Goal: Task Accomplishment & Management: Use online tool/utility

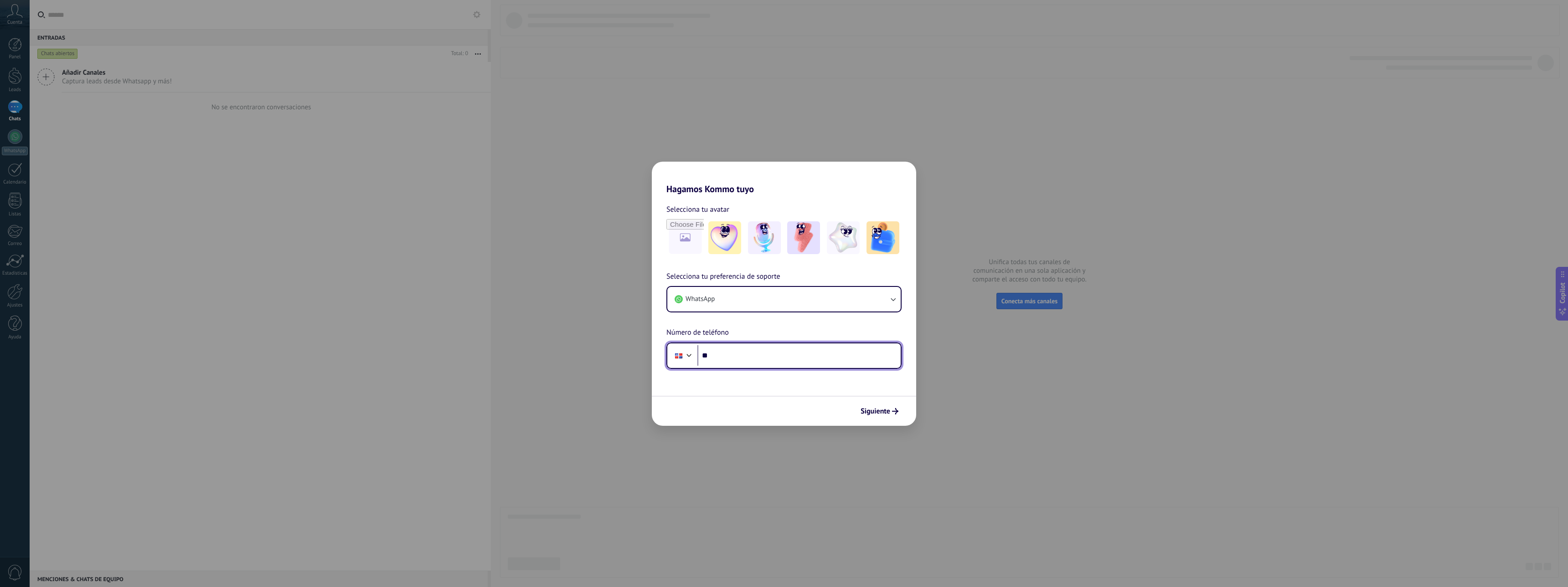
click at [786, 355] on input "**" at bounding box center [799, 356] width 203 height 21
click at [773, 355] on input "**" at bounding box center [799, 356] width 203 height 21
type input "**********"
click at [887, 409] on span "Siguiente" at bounding box center [875, 411] width 29 height 7
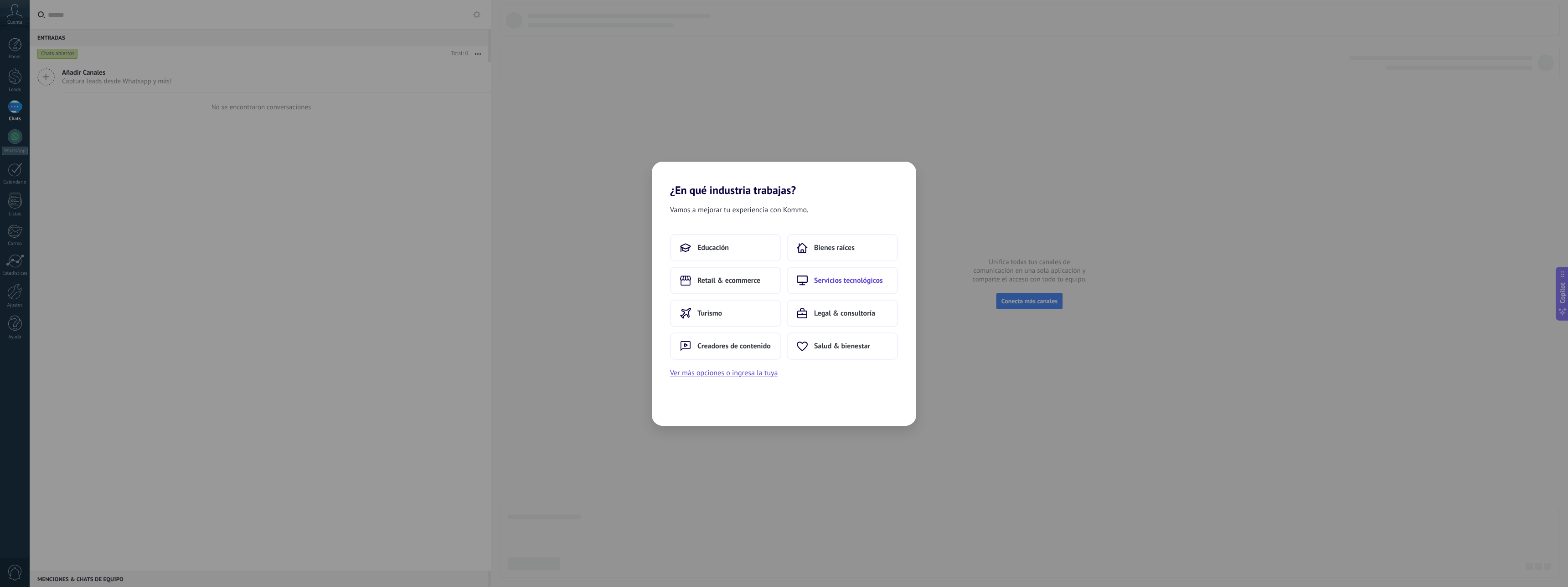
click at [829, 281] on span "Servicios tecnológicos" at bounding box center [849, 281] width 69 height 9
click at [719, 341] on button "Ver más opciones o ingresa la tuya" at bounding box center [724, 340] width 108 height 12
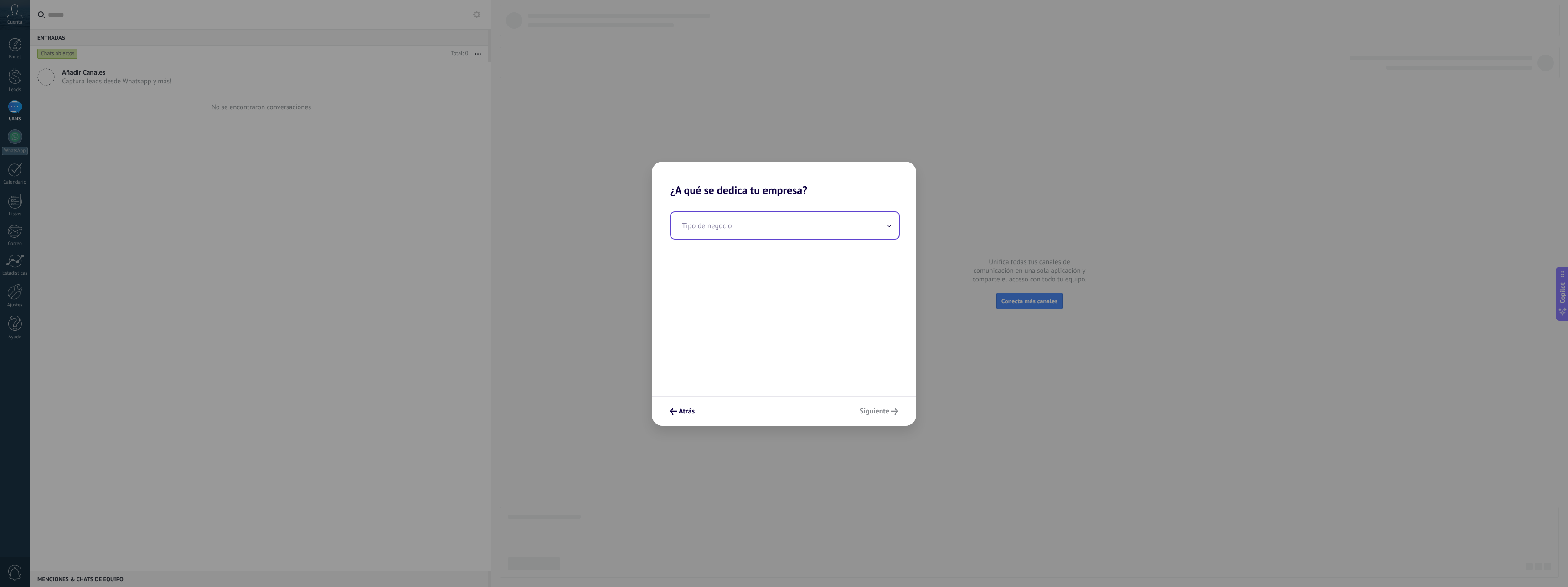
click at [751, 227] on input "text" at bounding box center [785, 225] width 228 height 27
type input "*"
click at [712, 227] on input "**********" at bounding box center [785, 225] width 228 height 27
click at [713, 229] on input "**********" at bounding box center [785, 225] width 228 height 27
click at [772, 227] on input "**********" at bounding box center [785, 225] width 228 height 27
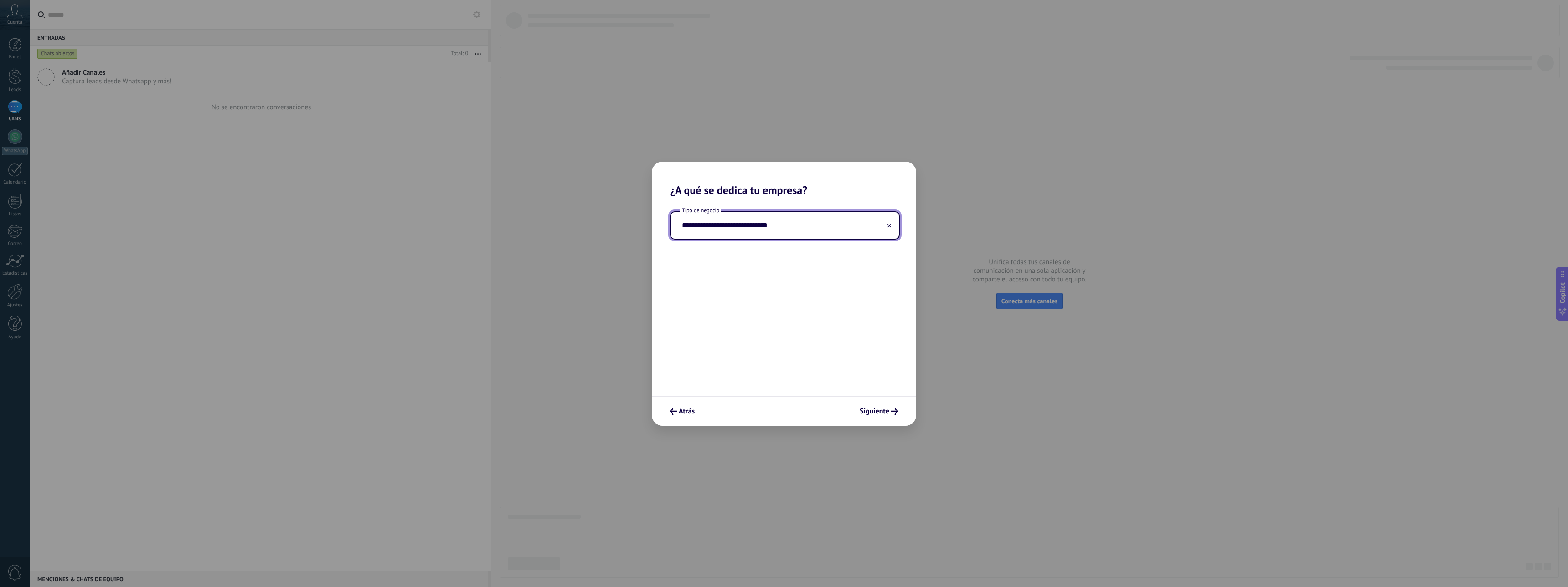
click at [741, 222] on input "**********" at bounding box center [785, 225] width 228 height 27
click at [821, 225] on input "**********" at bounding box center [785, 225] width 228 height 27
type input "**********"
click at [881, 411] on span "Siguiente" at bounding box center [874, 411] width 29 height 7
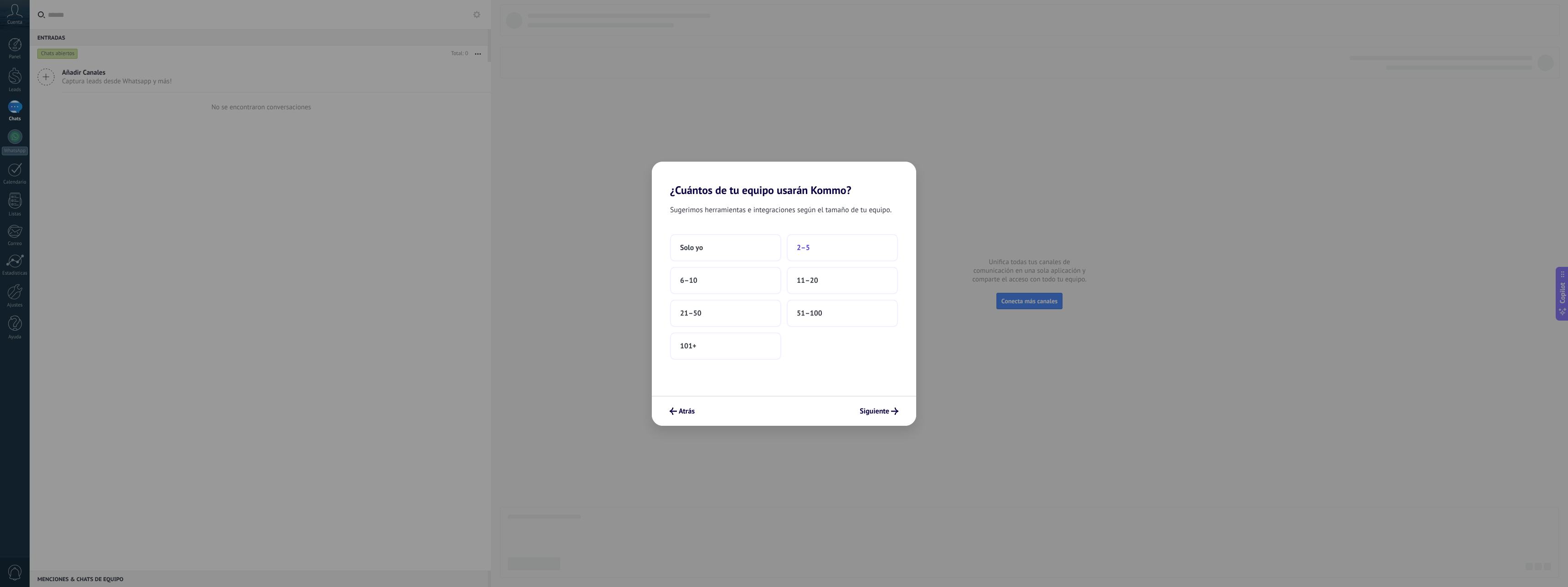
click at [806, 246] on span "2–5" at bounding box center [803, 248] width 13 height 9
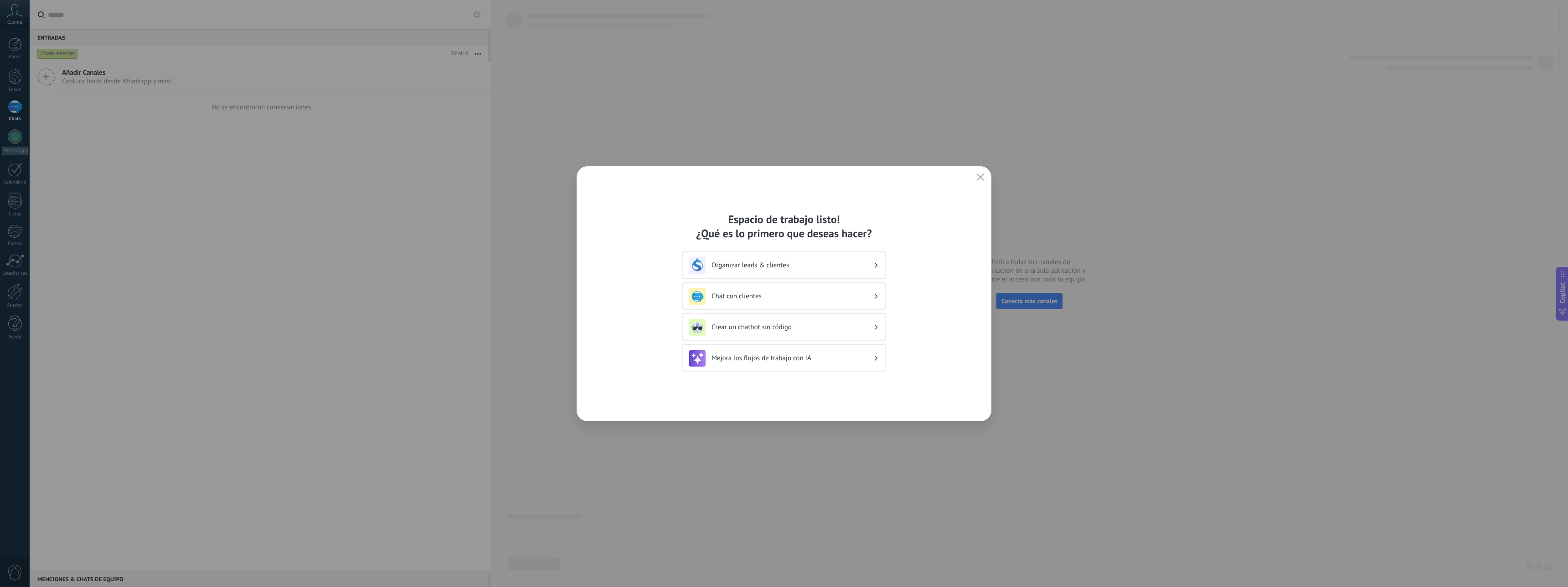
click at [765, 328] on h3 "Crear un chatbot sin código" at bounding box center [792, 327] width 162 height 8
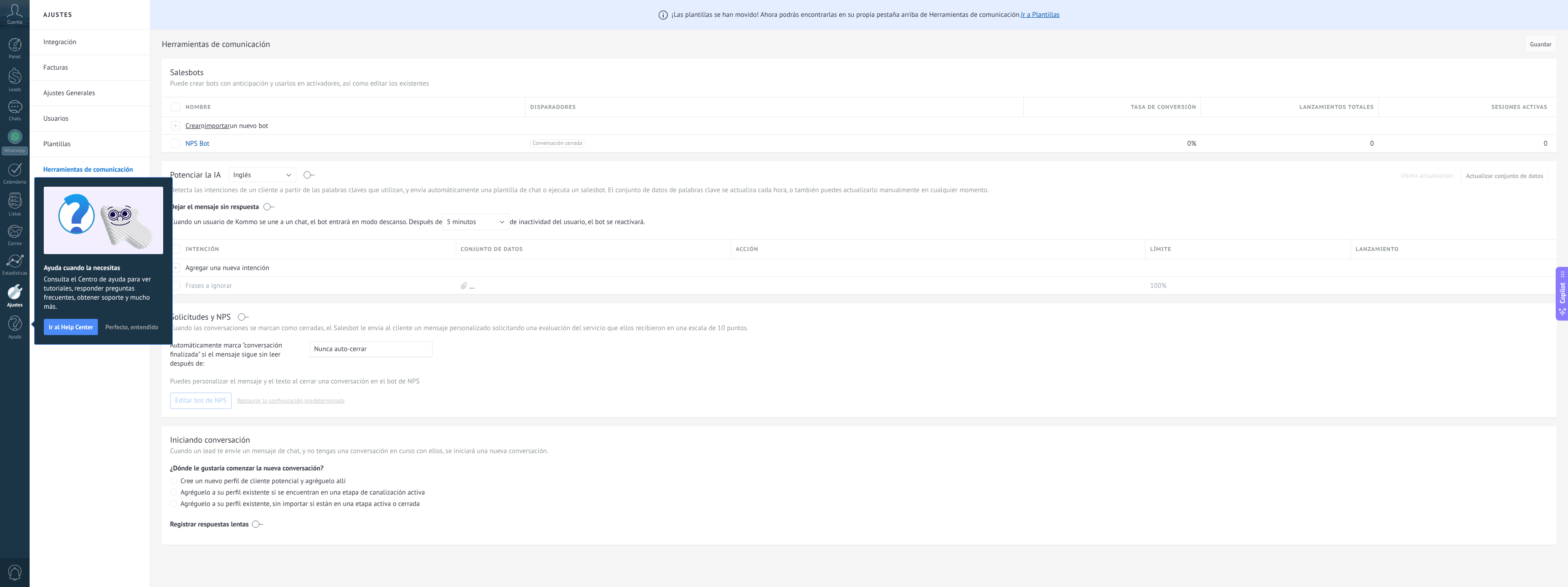
click at [113, 418] on div "Integración Facturas Ajustes Generales Usuarios Plantillas Herramientas de comu…" at bounding box center [89, 308] width 121 height 558
click at [126, 326] on span "Perfecto, entendido" at bounding box center [131, 327] width 53 height 7
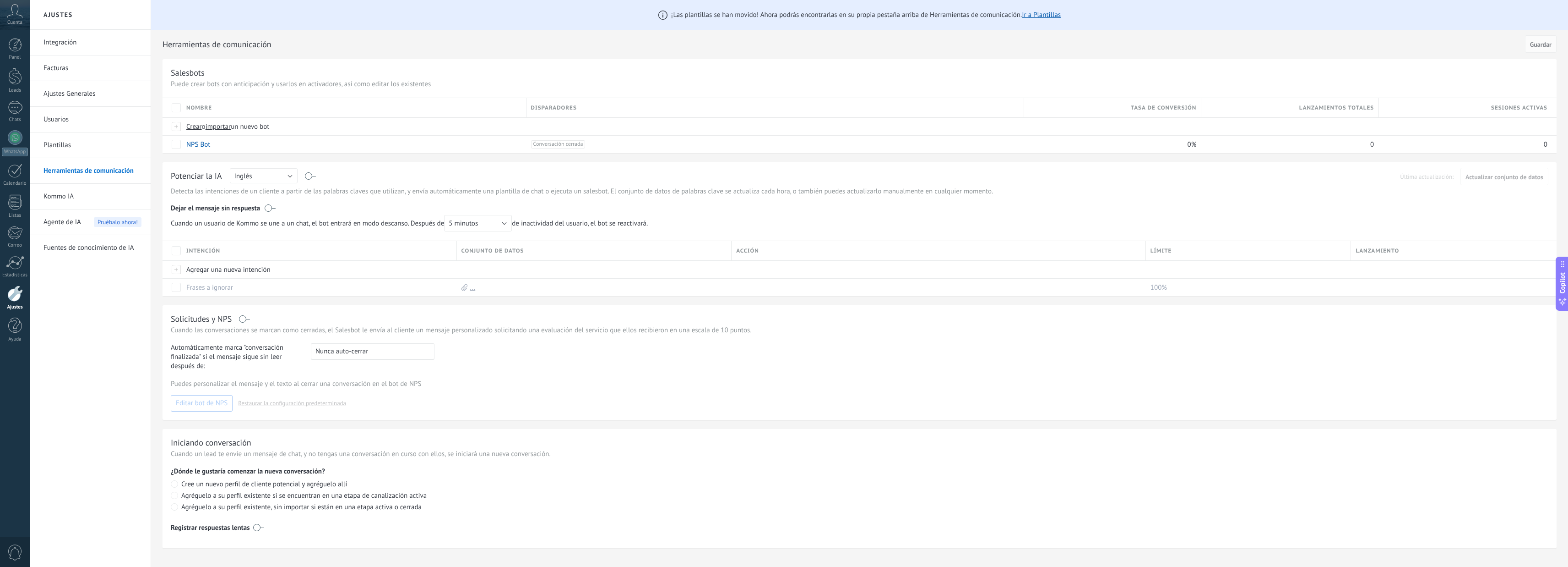
click at [17, 16] on icon at bounding box center [14, 10] width 16 height 14
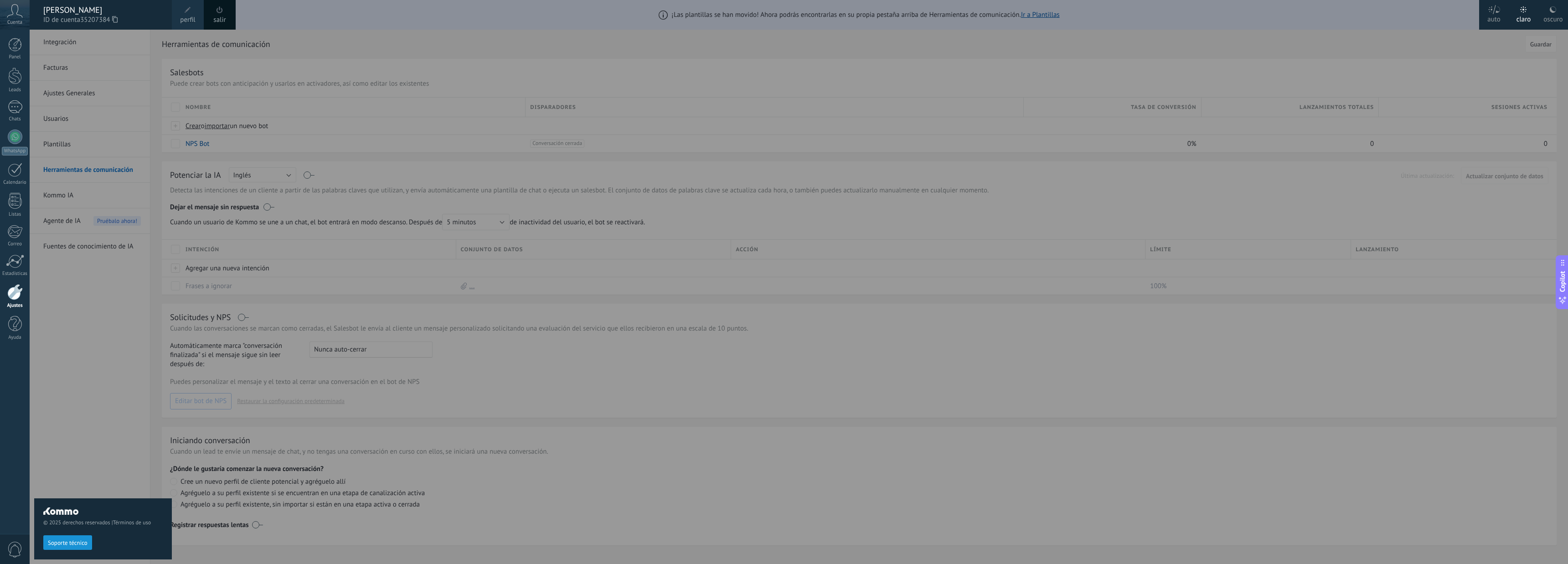
click at [55, 73] on div "© 2025 derechos reservados | Términos de uso Soporte técnico" at bounding box center [102, 296] width 138 height 534
click at [1397, 77] on div at bounding box center [813, 282] width 1568 height 564
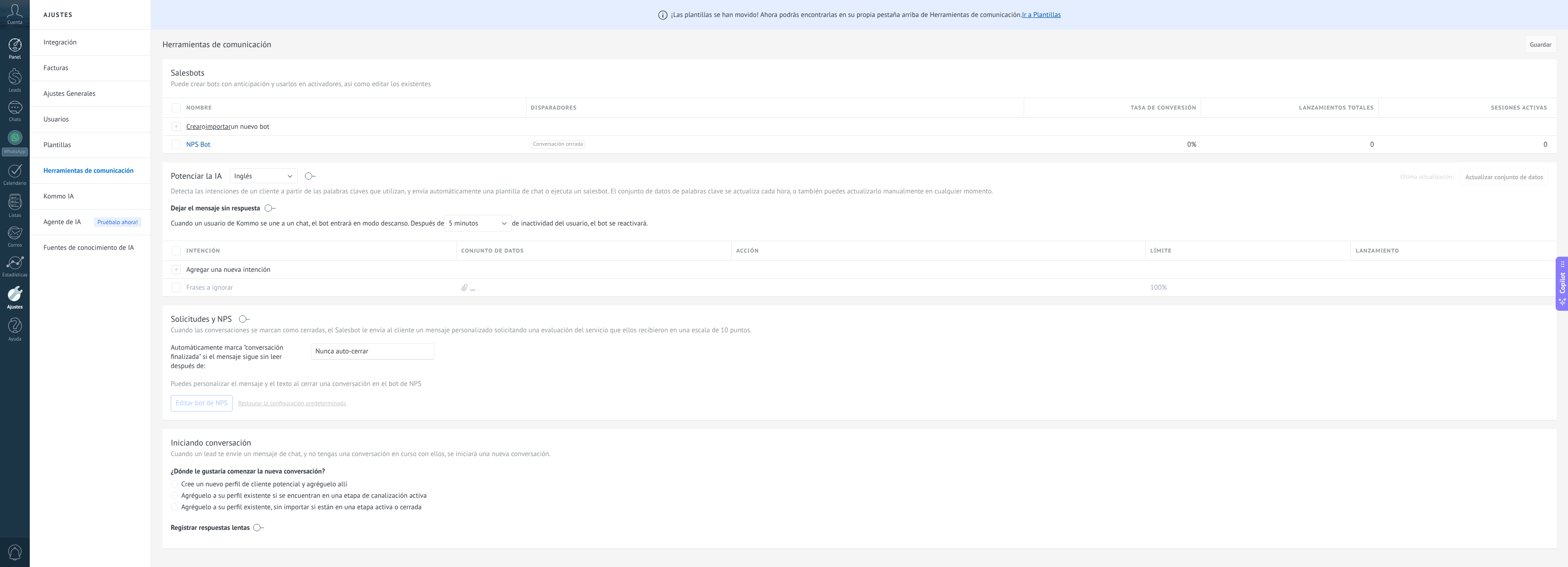
click at [10, 48] on div at bounding box center [15, 45] width 14 height 14
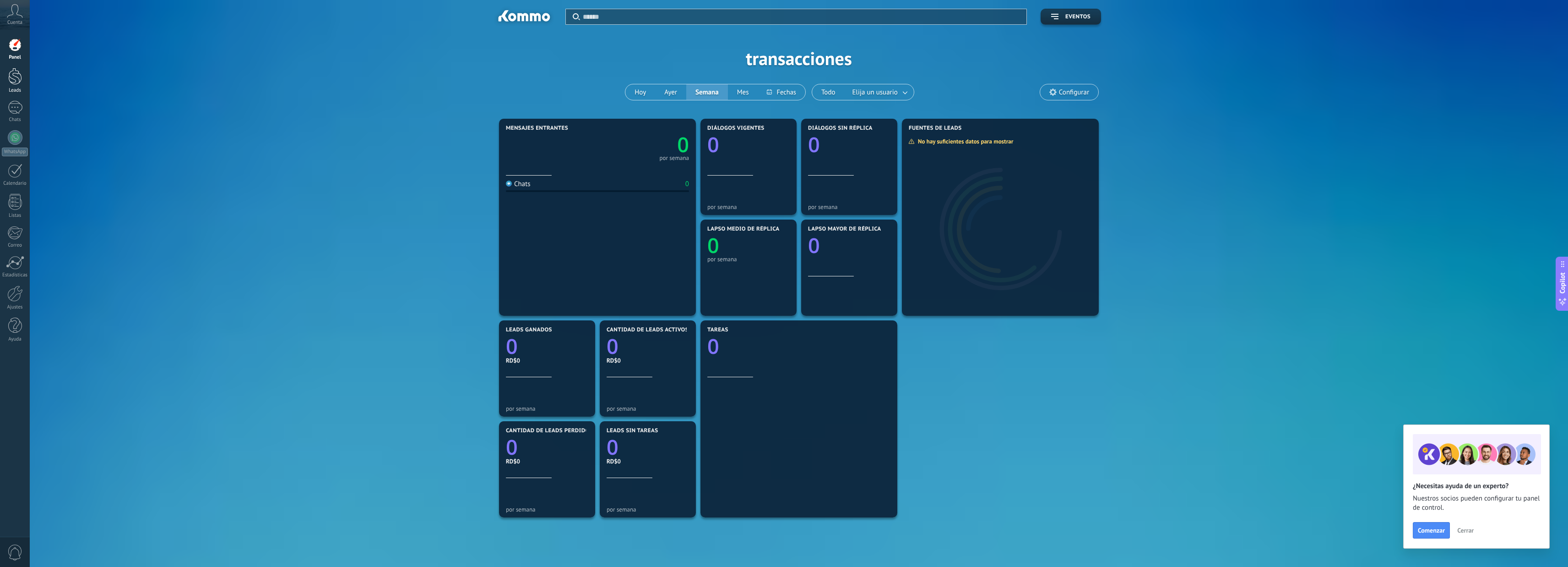
click at [16, 72] on div at bounding box center [15, 76] width 14 height 17
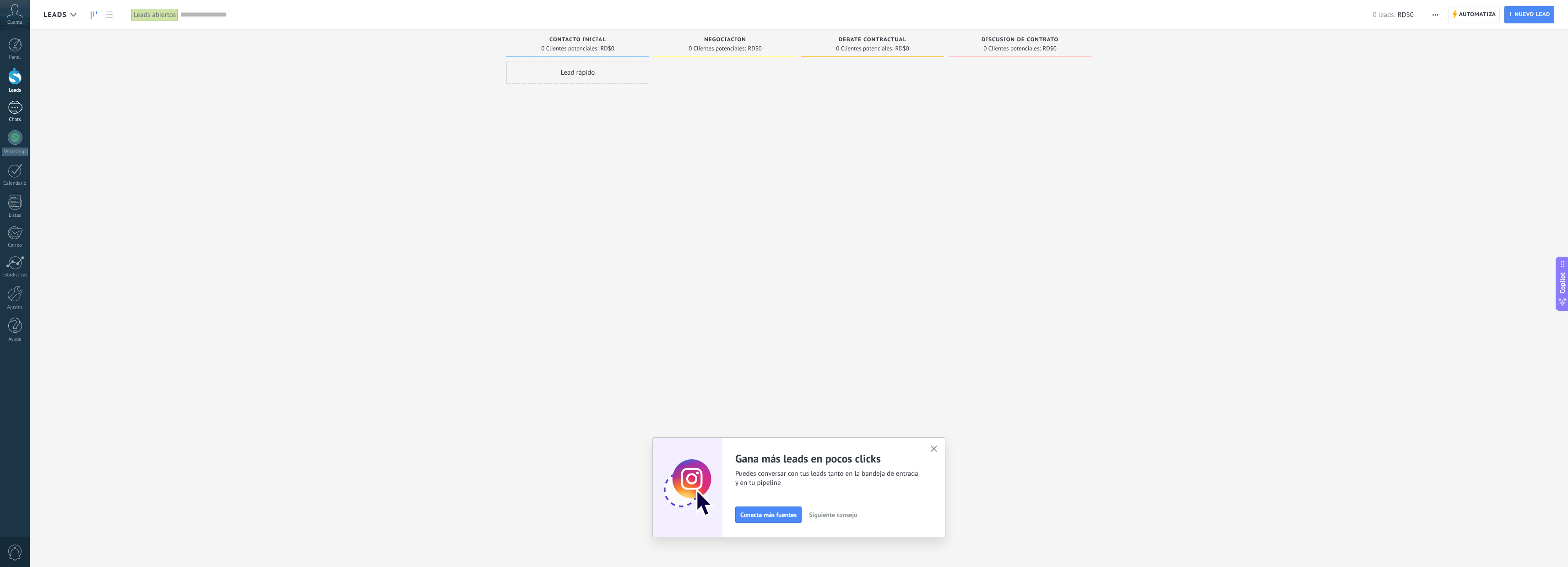
click at [15, 113] on div at bounding box center [15, 108] width 14 height 13
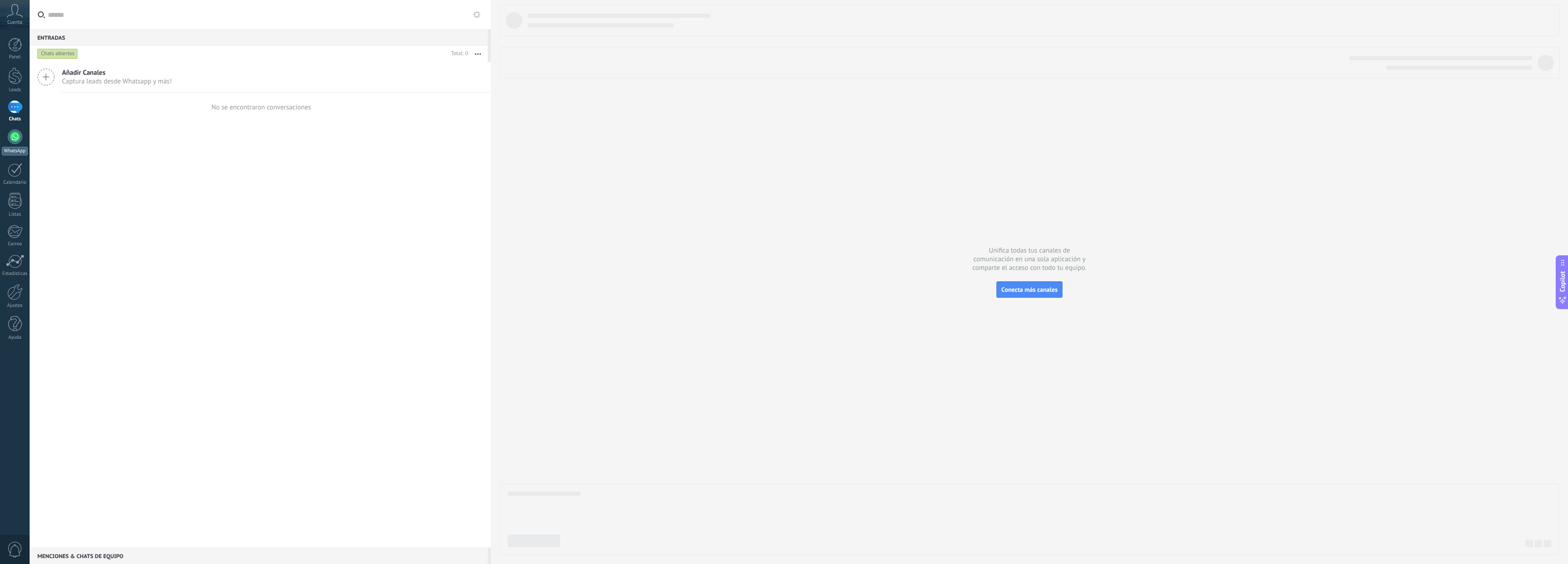
click at [11, 134] on div at bounding box center [15, 137] width 14 height 14
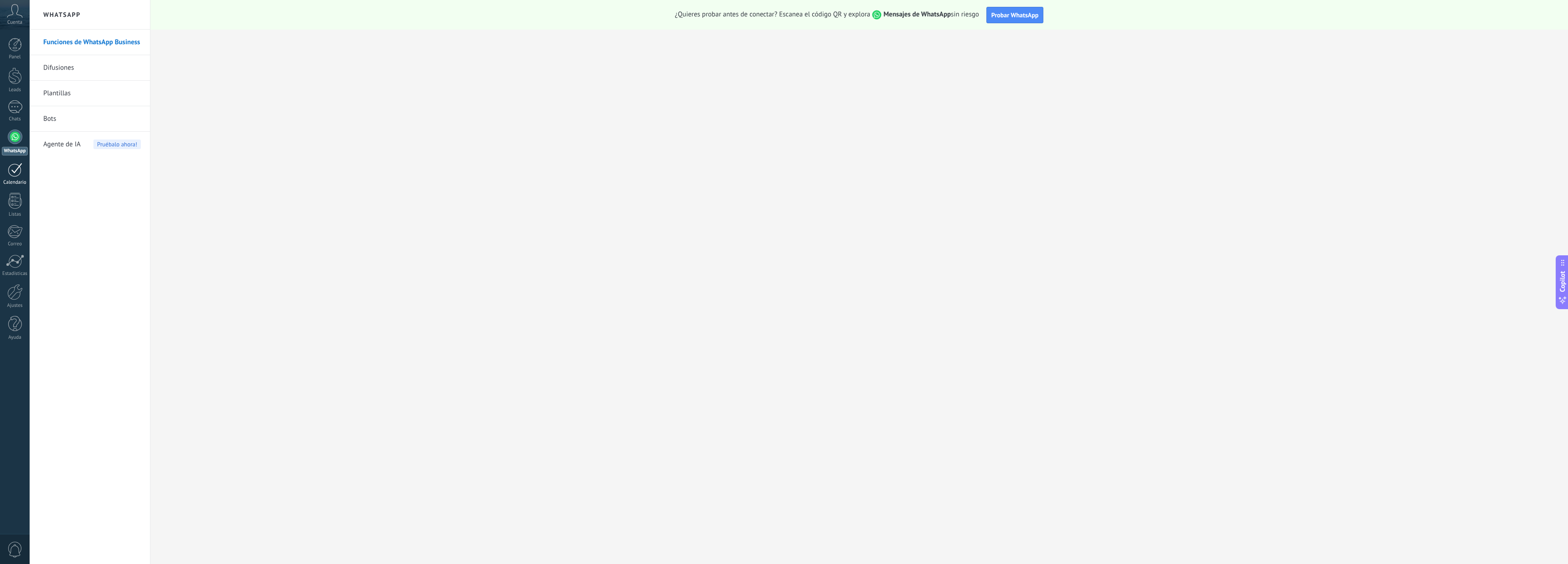
click at [14, 177] on link "Calendario" at bounding box center [14, 174] width 29 height 23
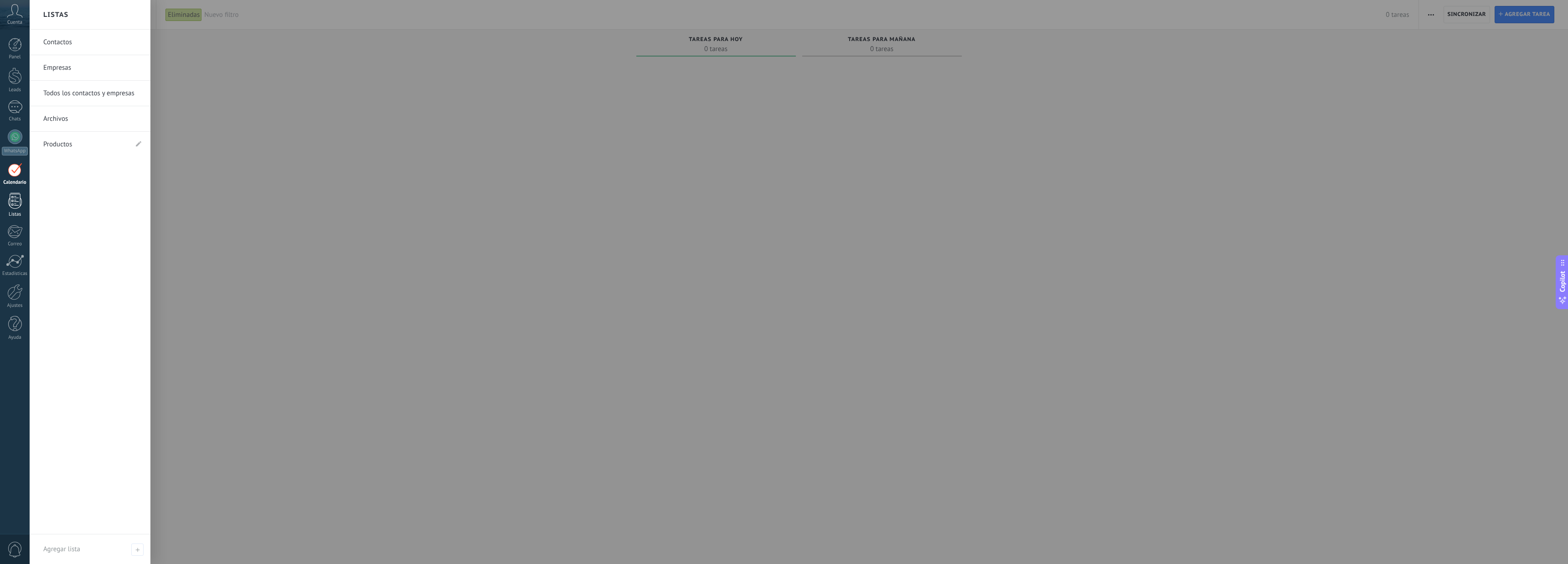
click at [16, 203] on div at bounding box center [15, 201] width 14 height 16
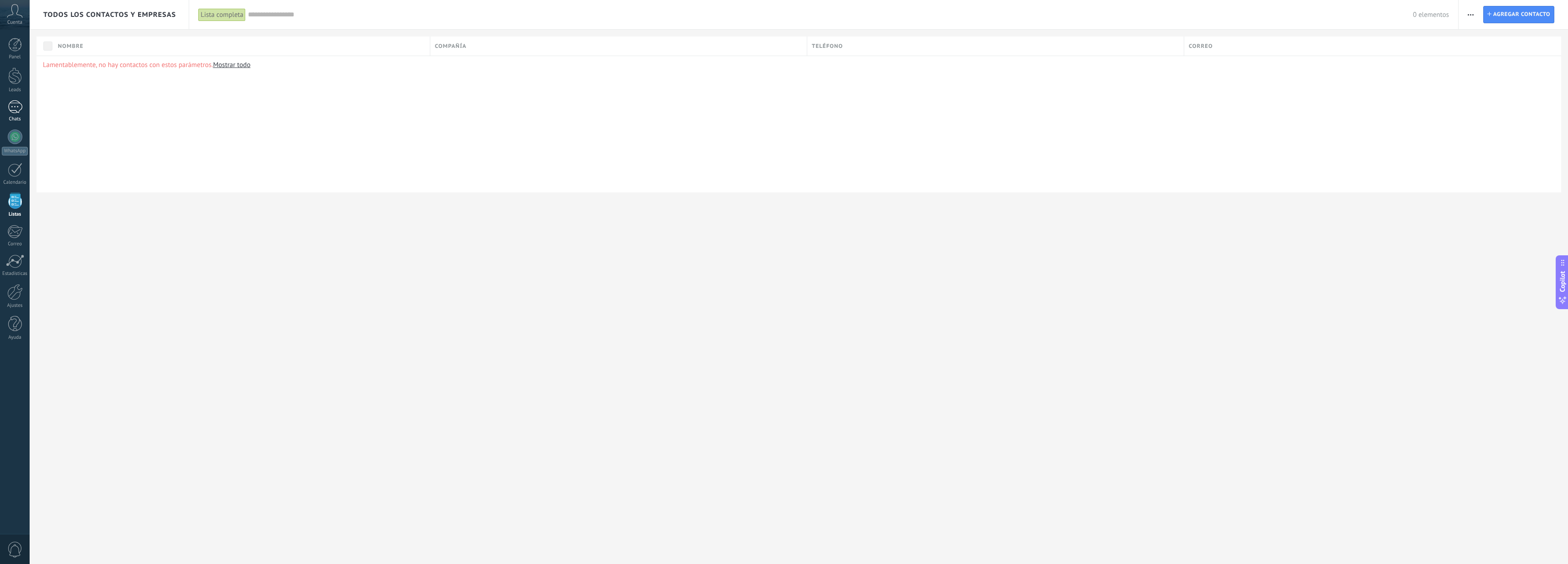
click at [14, 106] on div at bounding box center [15, 107] width 14 height 13
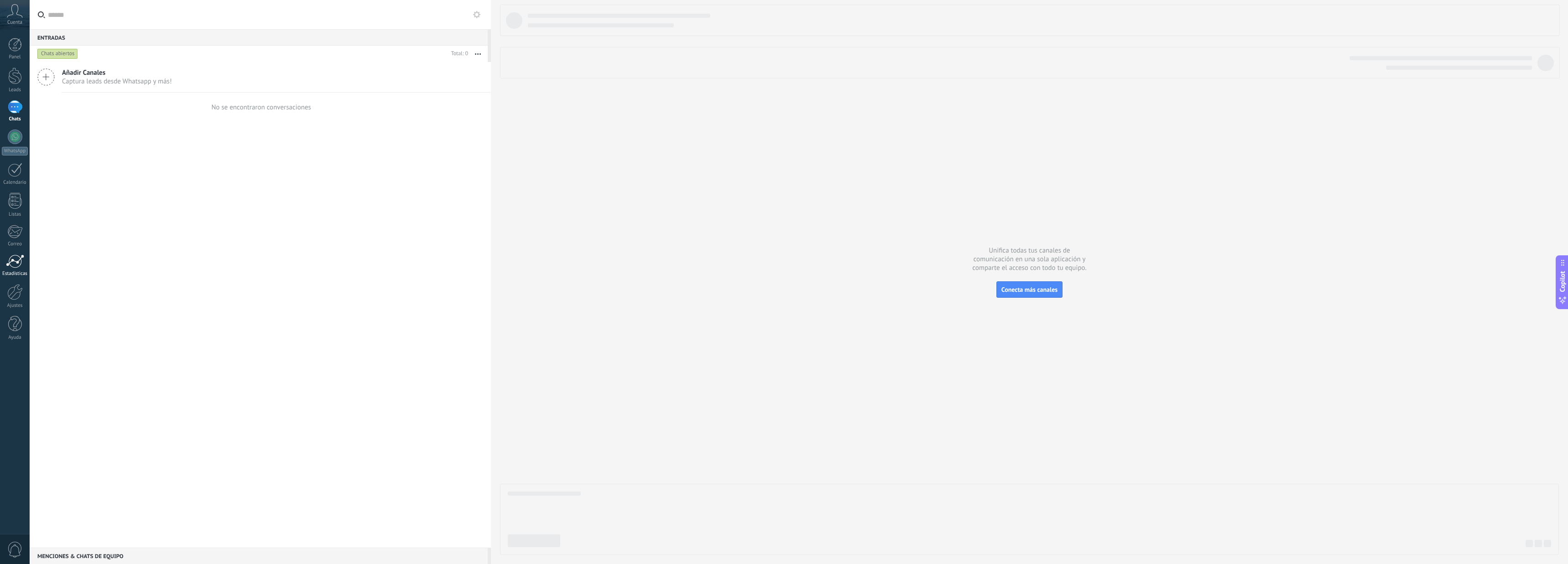
click at [13, 265] on div at bounding box center [15, 261] width 18 height 14
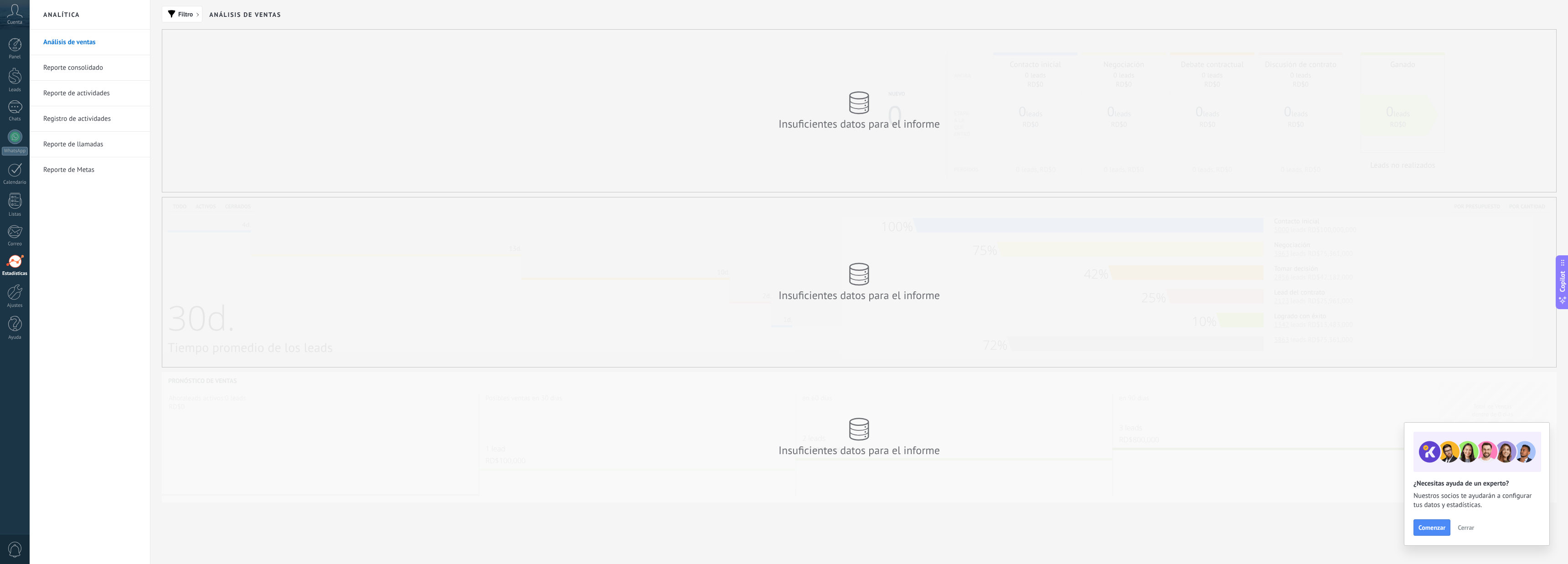
click at [16, 10] on icon at bounding box center [14, 10] width 16 height 14
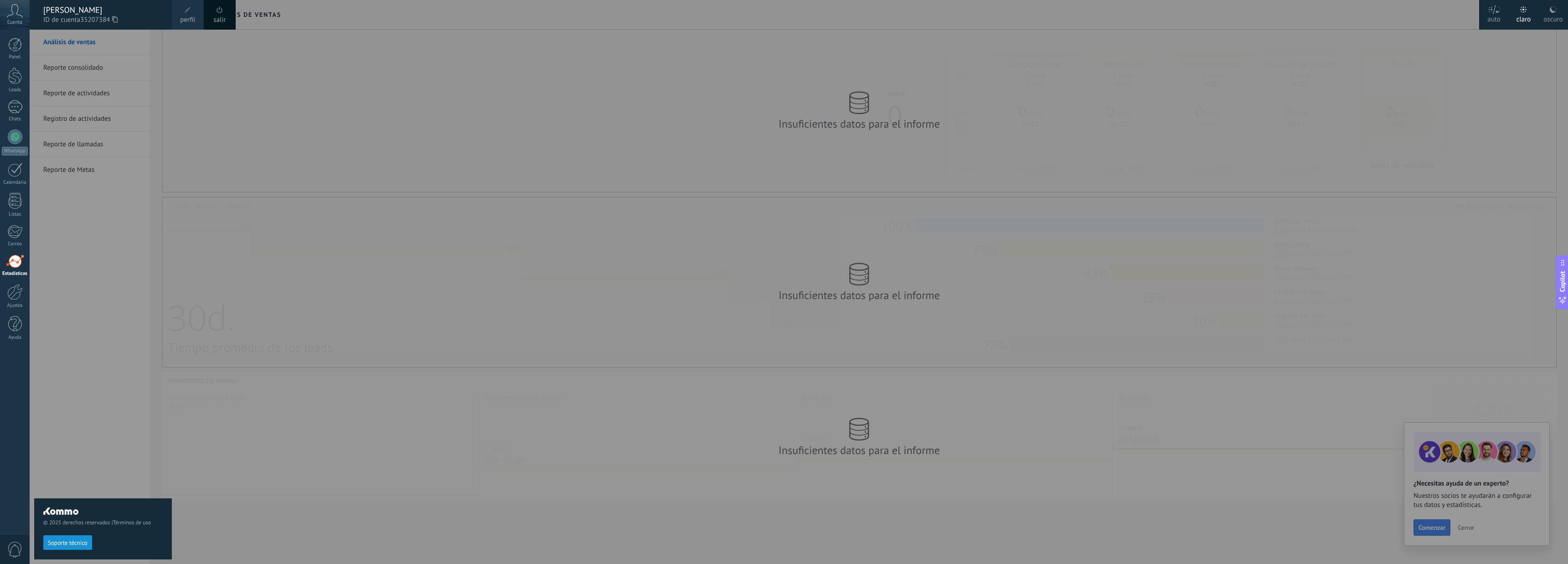
click at [55, 64] on div "© 2025 derechos reservados | Términos de uso Soporte técnico" at bounding box center [102, 296] width 138 height 534
click at [80, 331] on div "© 2025 derechos reservados | Términos de uso Soporte técnico" at bounding box center [102, 296] width 138 height 534
click at [13, 40] on div at bounding box center [15, 44] width 14 height 14
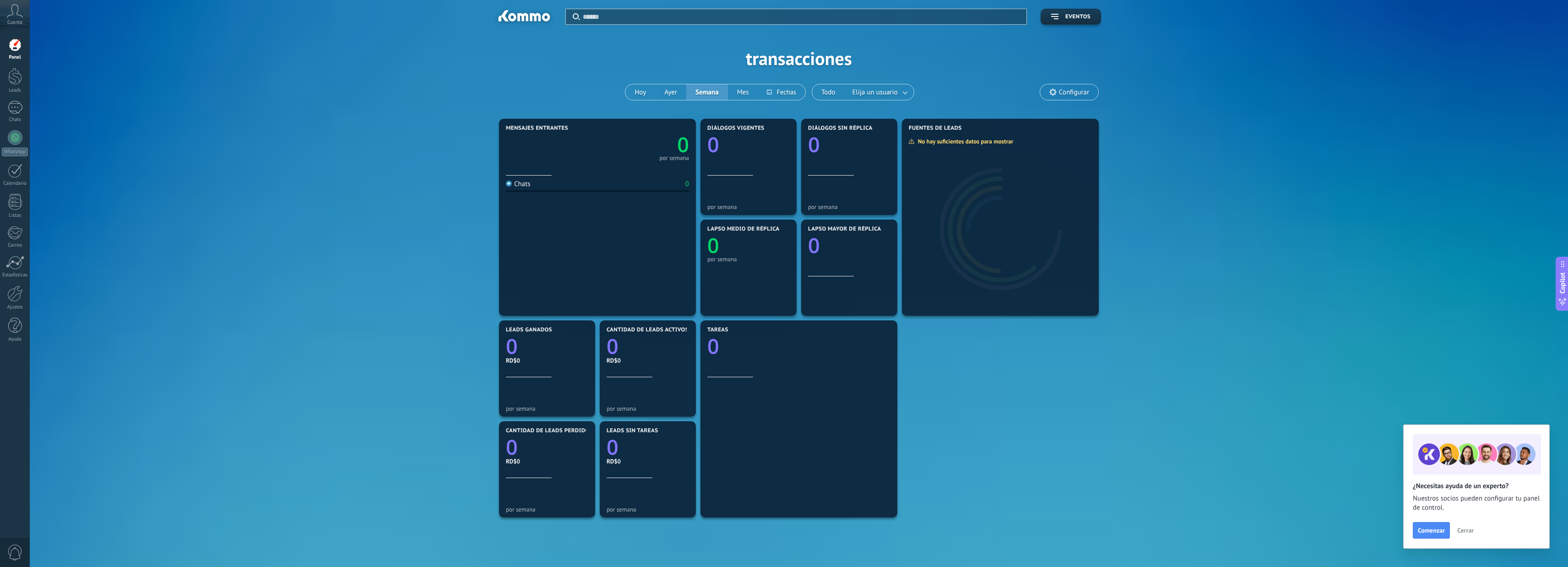
click at [15, 12] on icon at bounding box center [14, 10] width 16 height 14
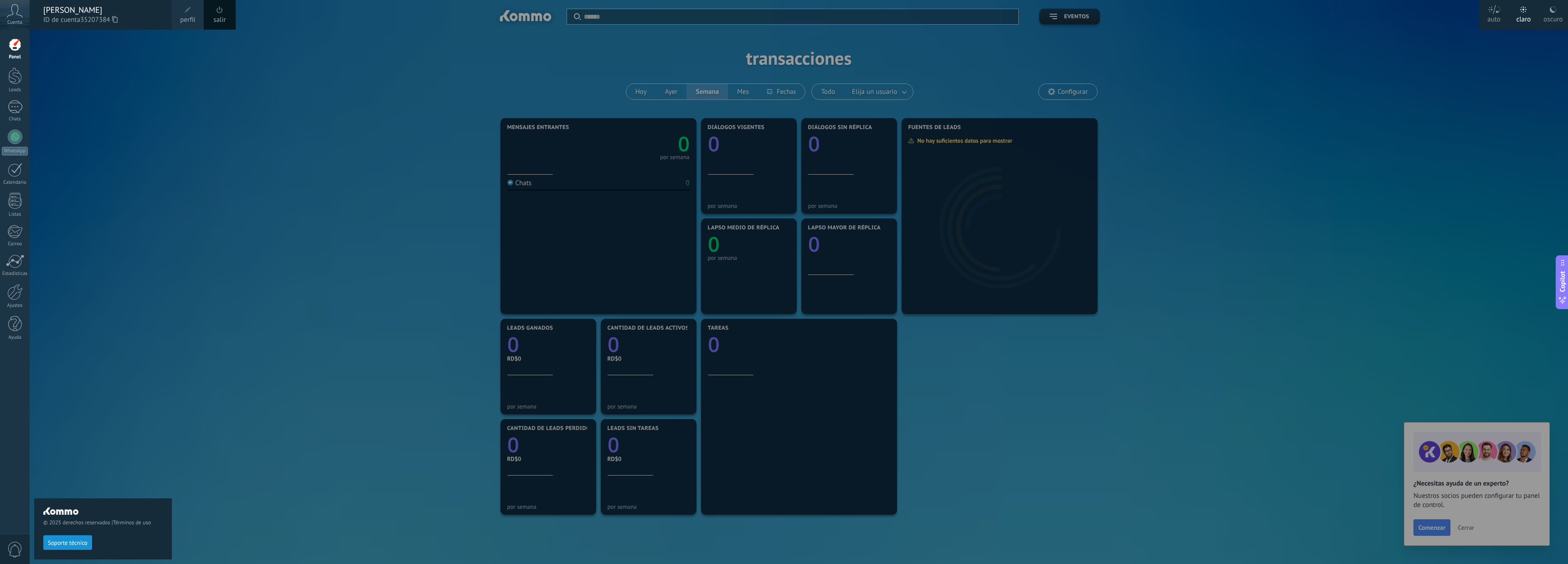
click at [89, 76] on div "© 2025 derechos reservados | Términos de uso Soporte técnico" at bounding box center [102, 296] width 138 height 534
click at [17, 19] on div "Cuenta" at bounding box center [14, 14] width 29 height 29
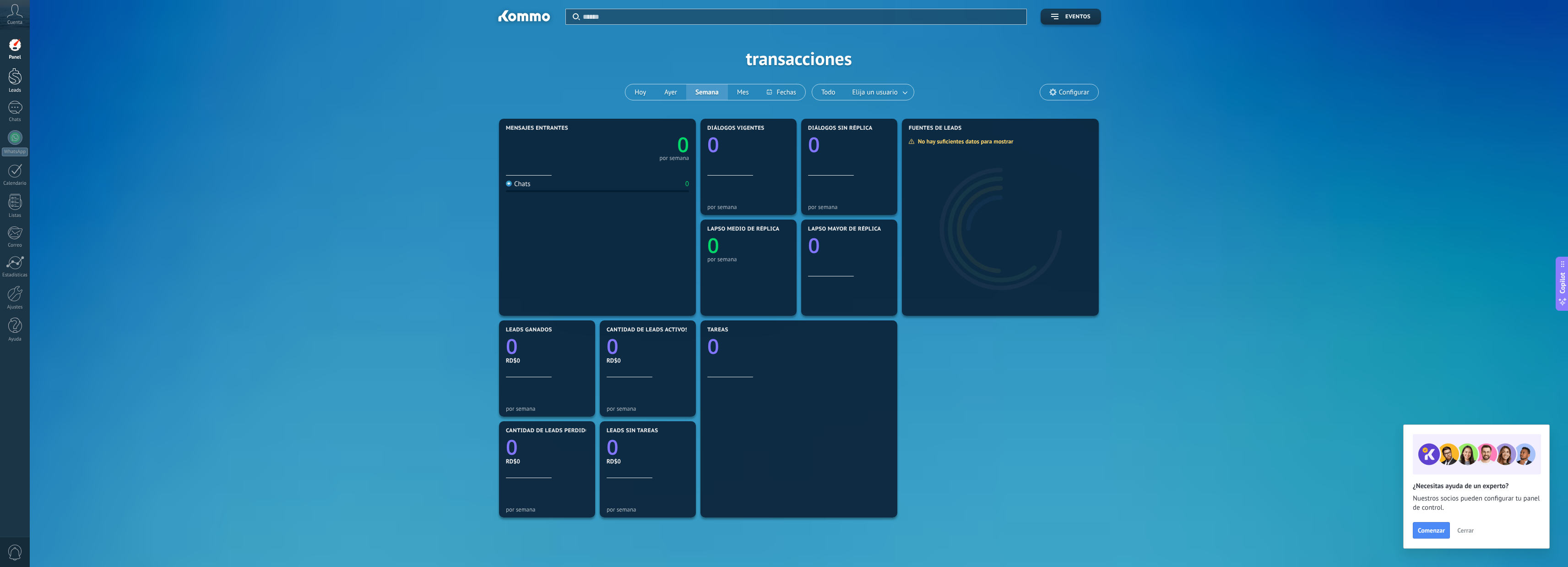
click at [9, 79] on div at bounding box center [15, 76] width 14 height 17
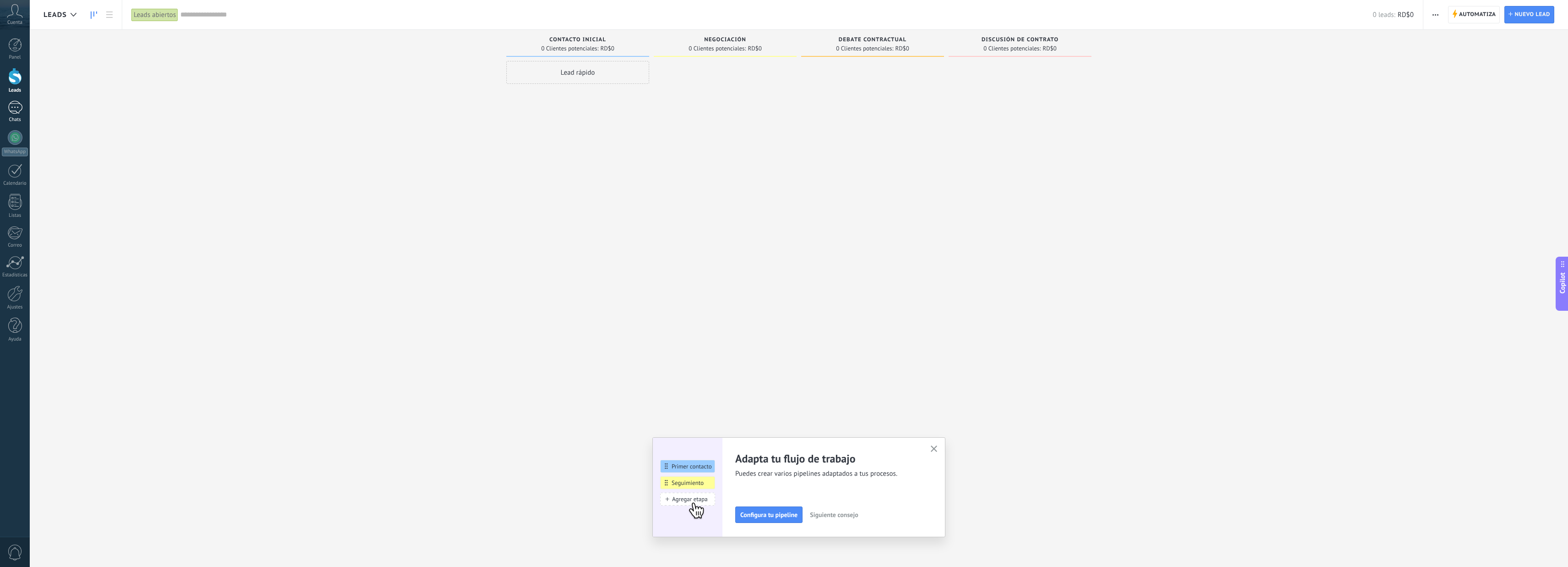
click at [20, 101] on div at bounding box center [15, 108] width 14 height 13
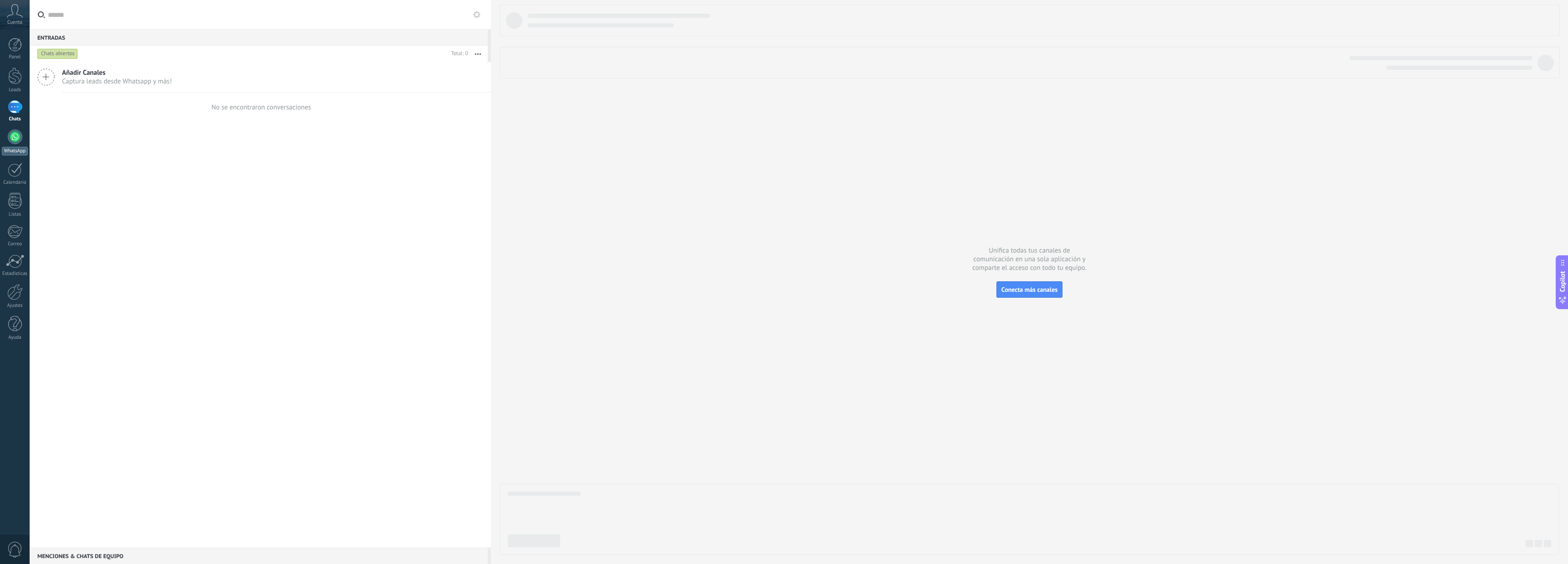
click at [13, 138] on div at bounding box center [15, 137] width 14 height 14
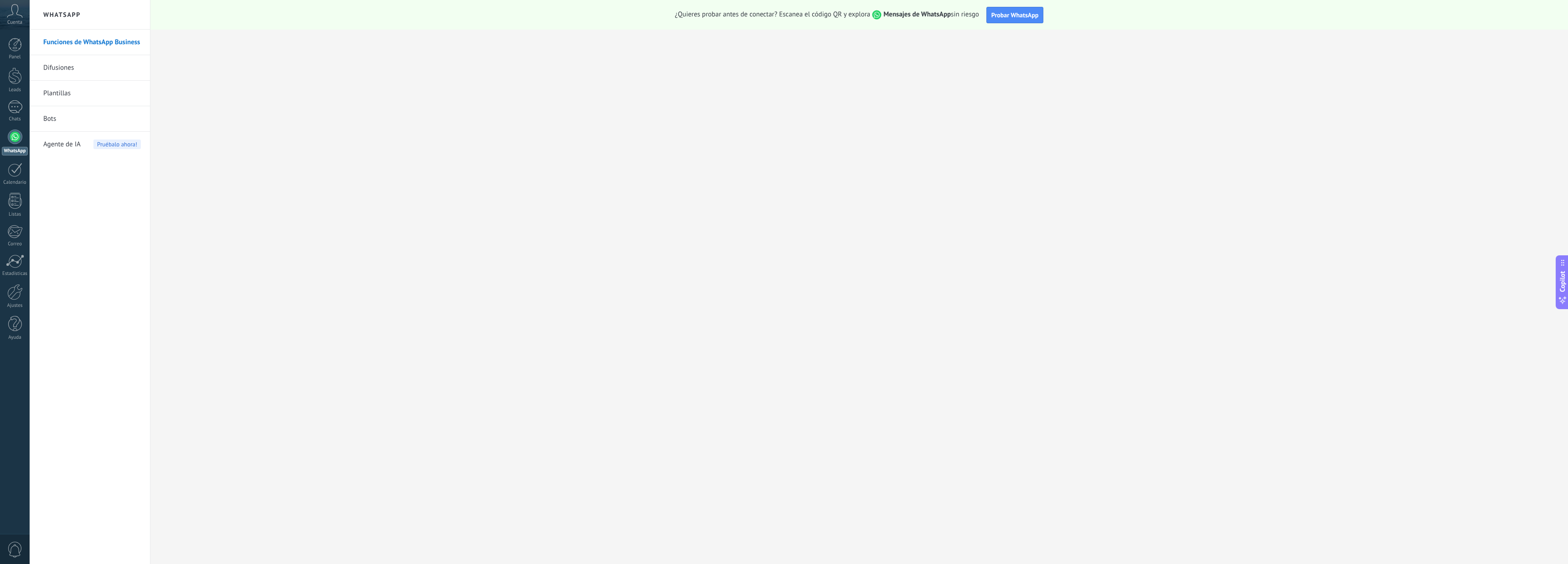
click at [67, 145] on span "Agente de IA" at bounding box center [61, 144] width 37 height 25
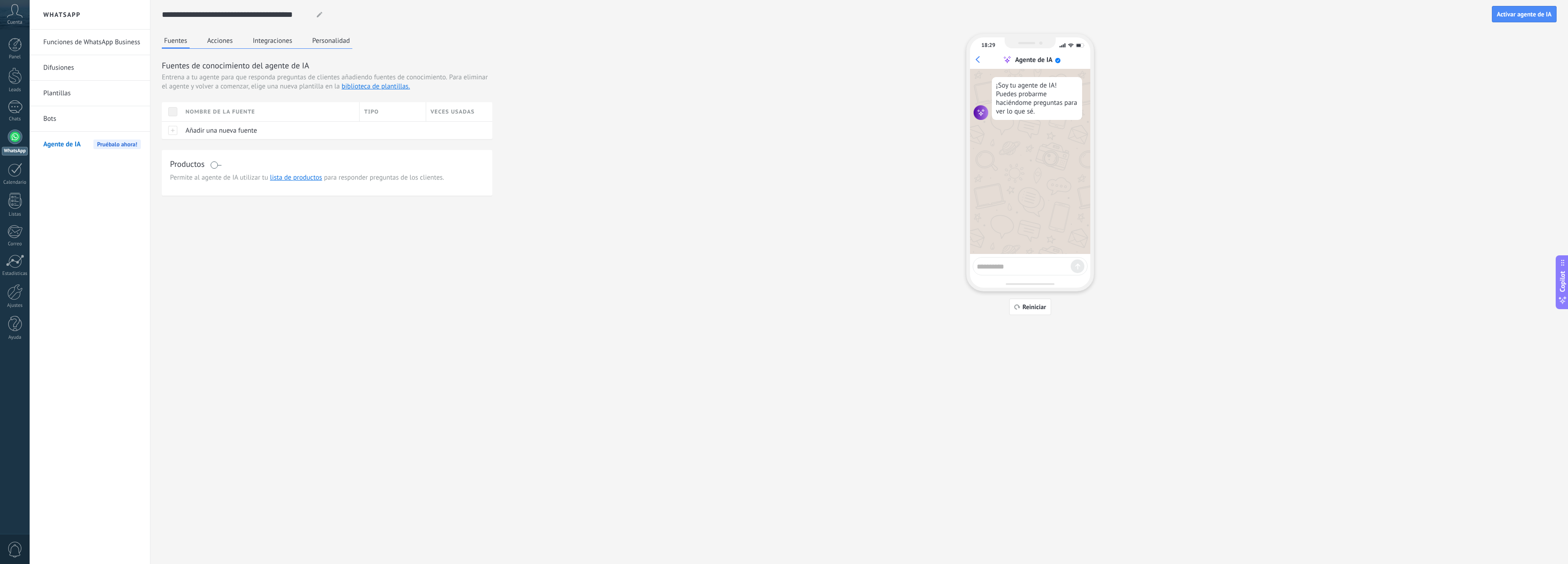
click at [230, 42] on button "Acciones" at bounding box center [220, 40] width 30 height 14
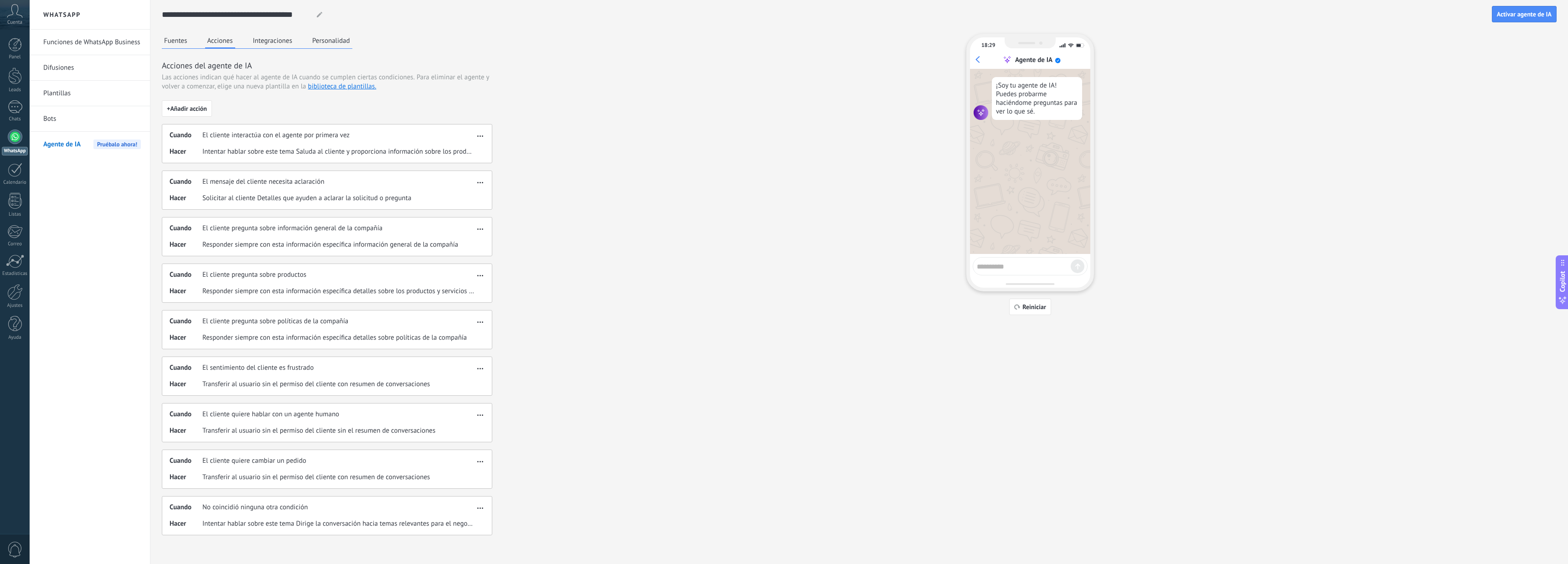
click at [266, 42] on button "Integraciones" at bounding box center [273, 40] width 44 height 14
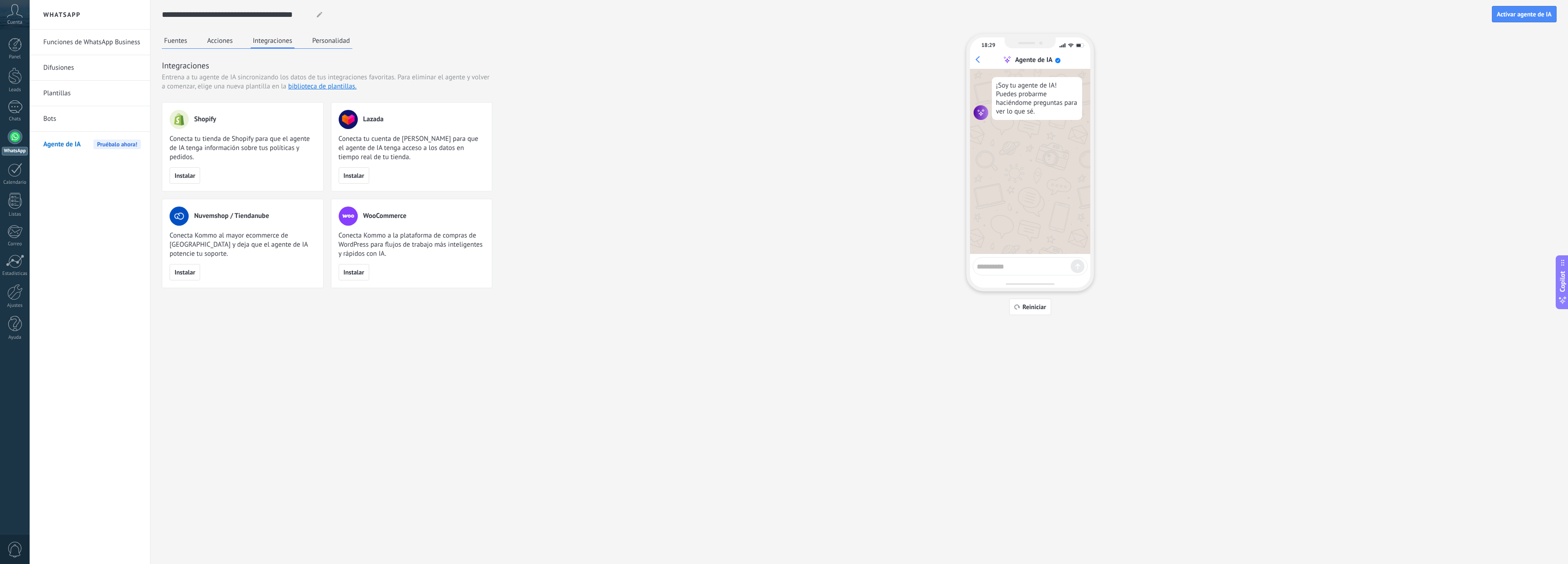
click at [331, 44] on button "Personalidad" at bounding box center [331, 40] width 42 height 14
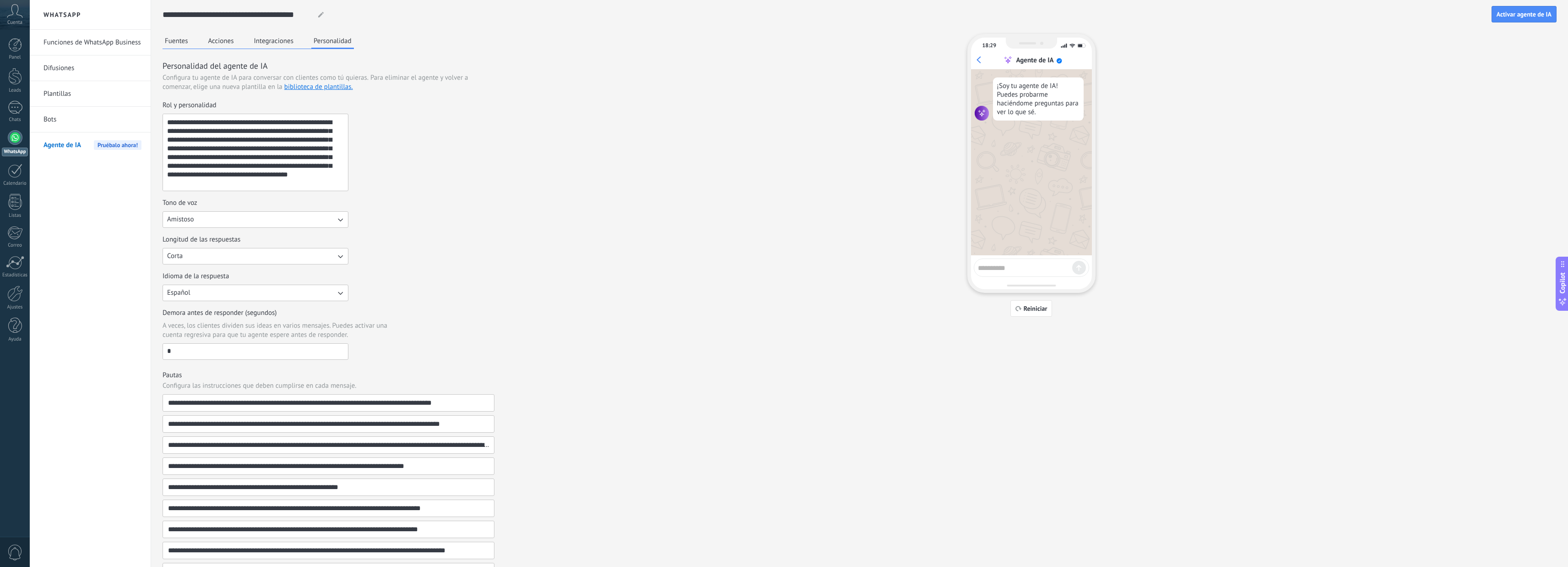
click at [47, 115] on link "Bots" at bounding box center [92, 119] width 98 height 26
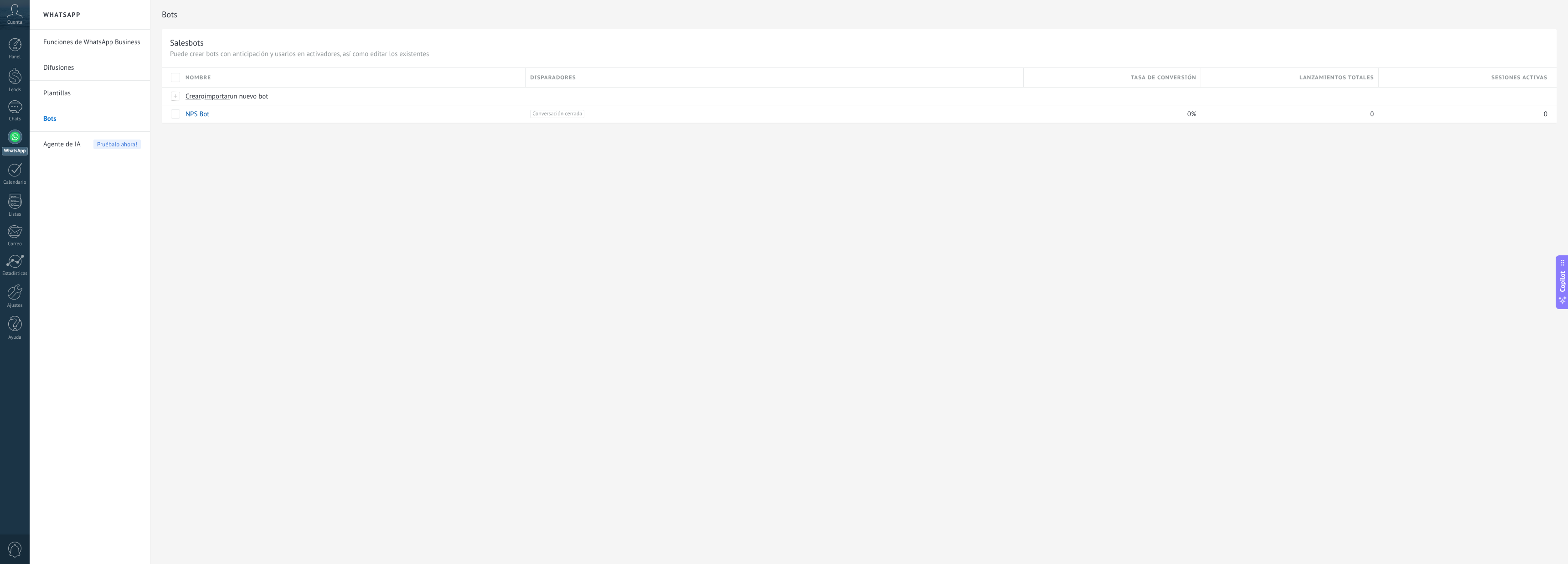
click at [75, 146] on span "Agente de IA" at bounding box center [61, 144] width 37 height 25
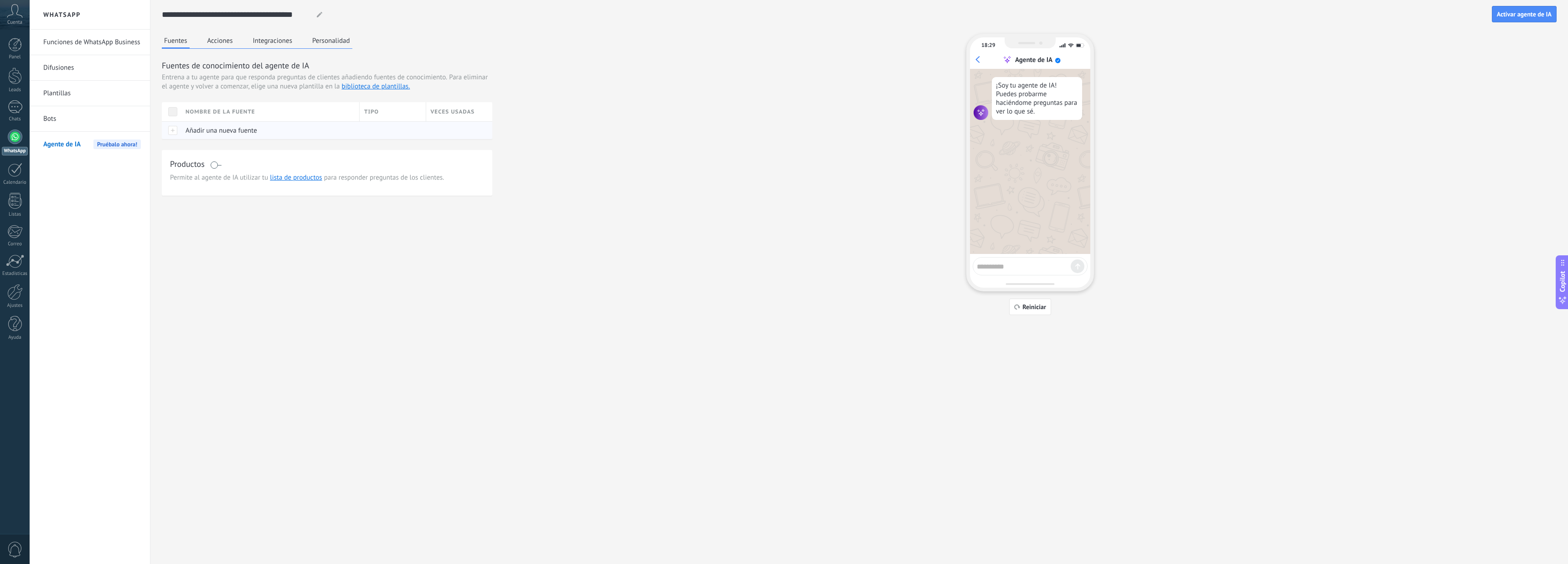
click at [173, 131] on div at bounding box center [171, 130] width 19 height 18
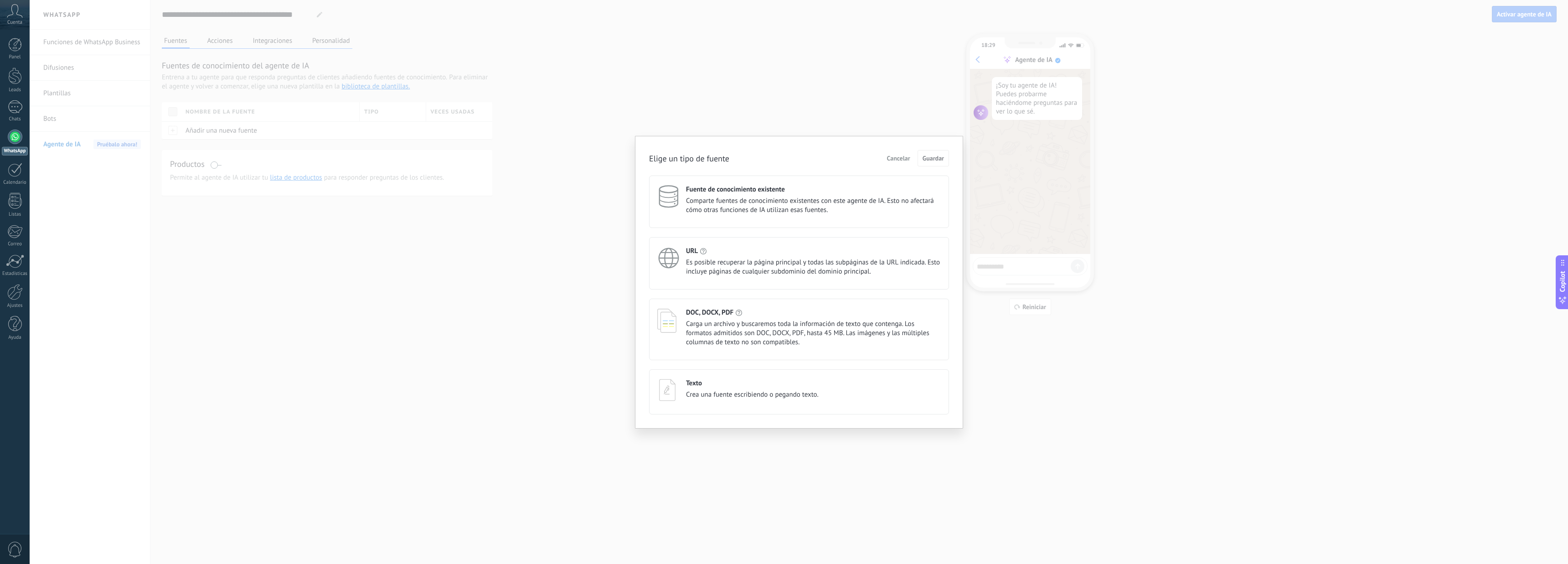
click at [733, 256] on div "URL Es posible recuperar la página principal y todas las subpáginas de la URL i…" at bounding box center [813, 261] width 255 height 29
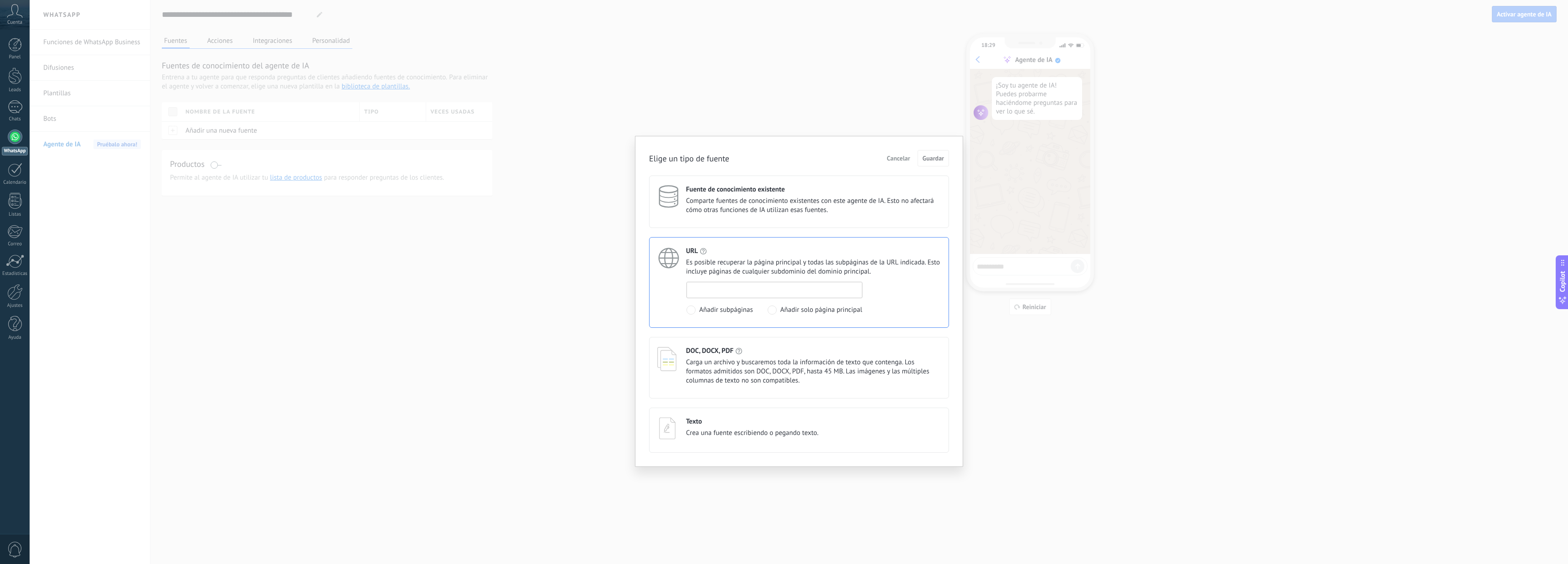
click at [720, 288] on input at bounding box center [774, 289] width 175 height 14
paste input "**********"
type input "**********"
click at [932, 161] on span "Guardar" at bounding box center [933, 158] width 22 height 7
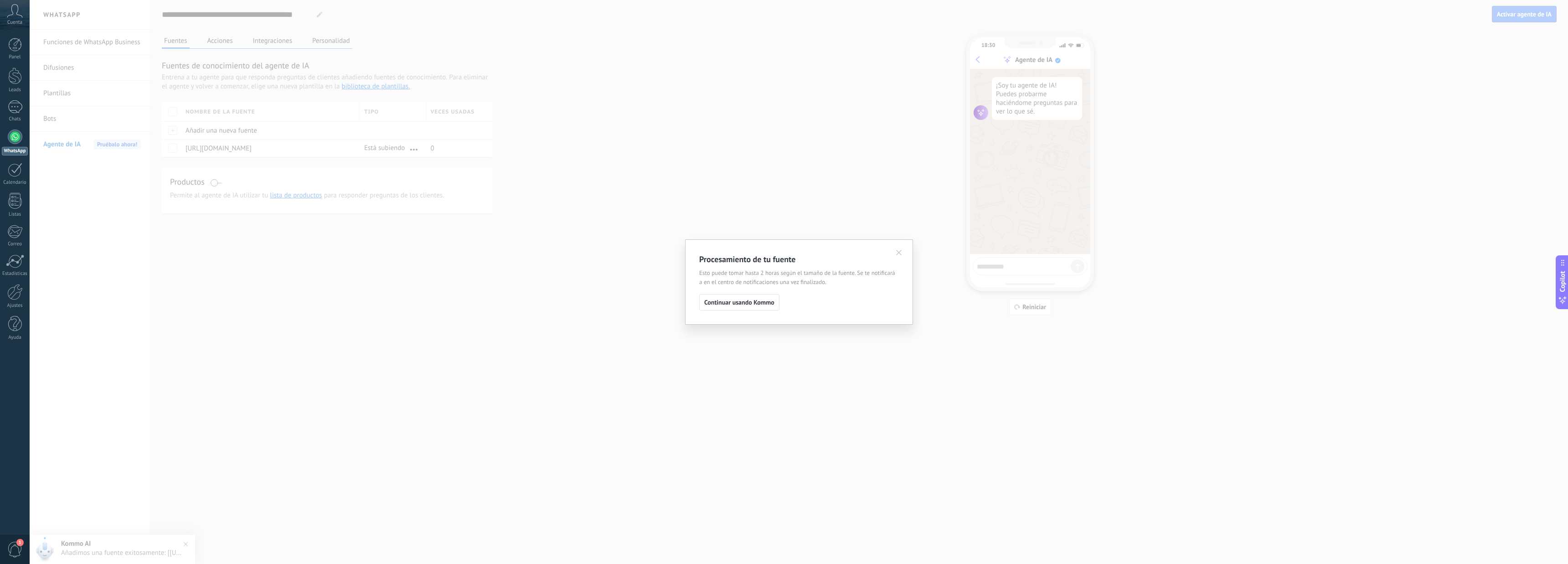
click at [899, 250] on icon at bounding box center [898, 252] width 5 height 5
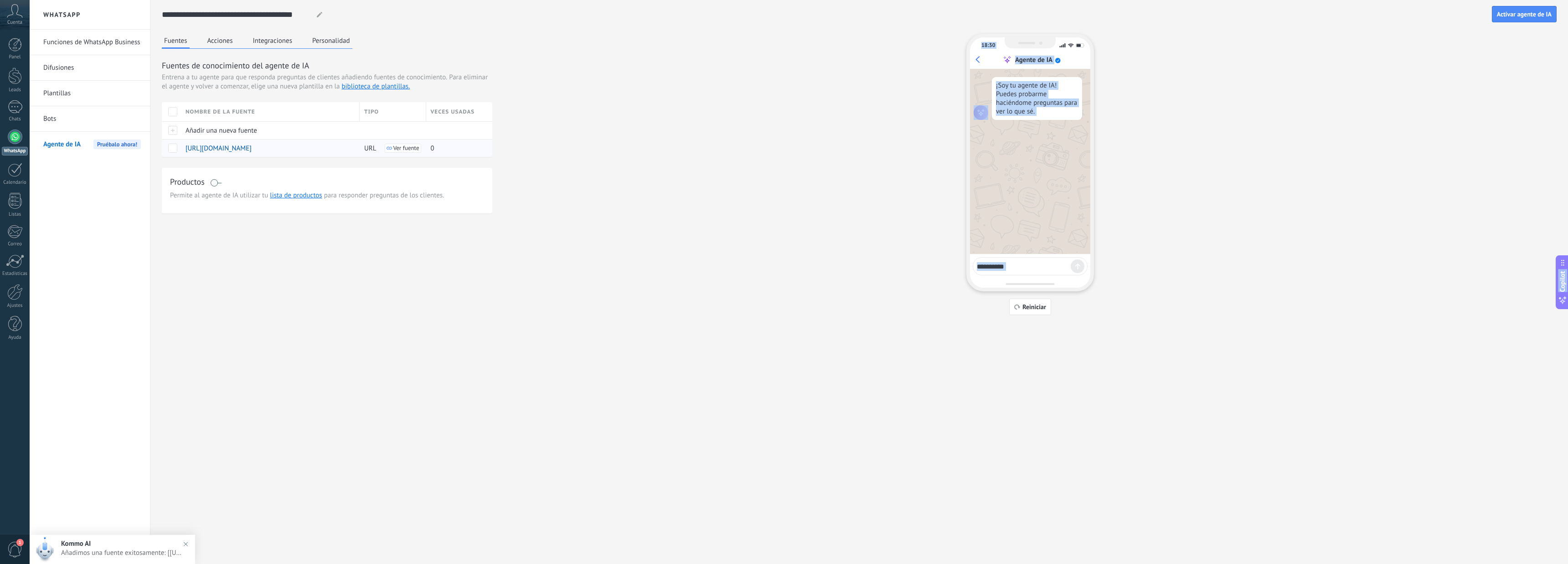
drag, startPoint x: 899, startPoint y: 250, endPoint x: 333, endPoint y: 144, distance: 575.8
click at [416, 270] on div "Fuentes Acciones Integraciones Personalidad Fuentes de conocimiento del agente …" at bounding box center [859, 174] width 1395 height 281
click at [220, 38] on button "Acciones" at bounding box center [220, 40] width 30 height 14
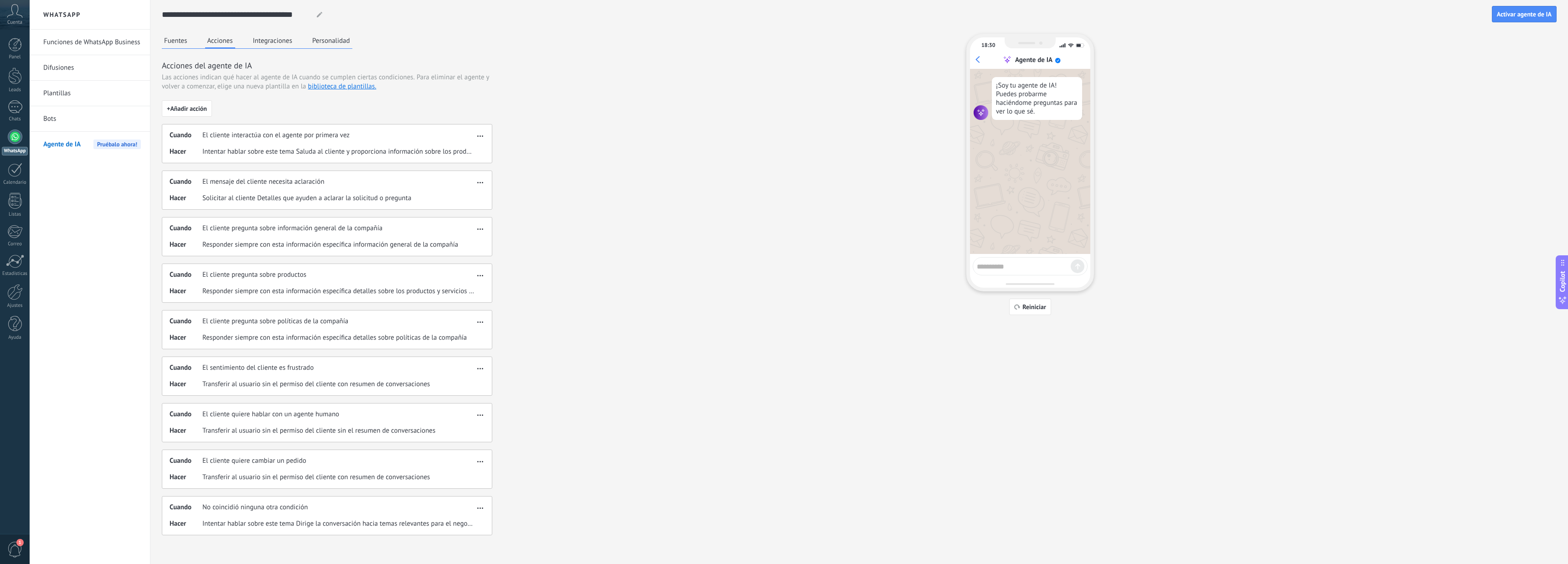
click at [481, 224] on button "button" at bounding box center [480, 227] width 10 height 11
click at [450, 245] on div "Editar" at bounding box center [460, 243] width 48 height 18
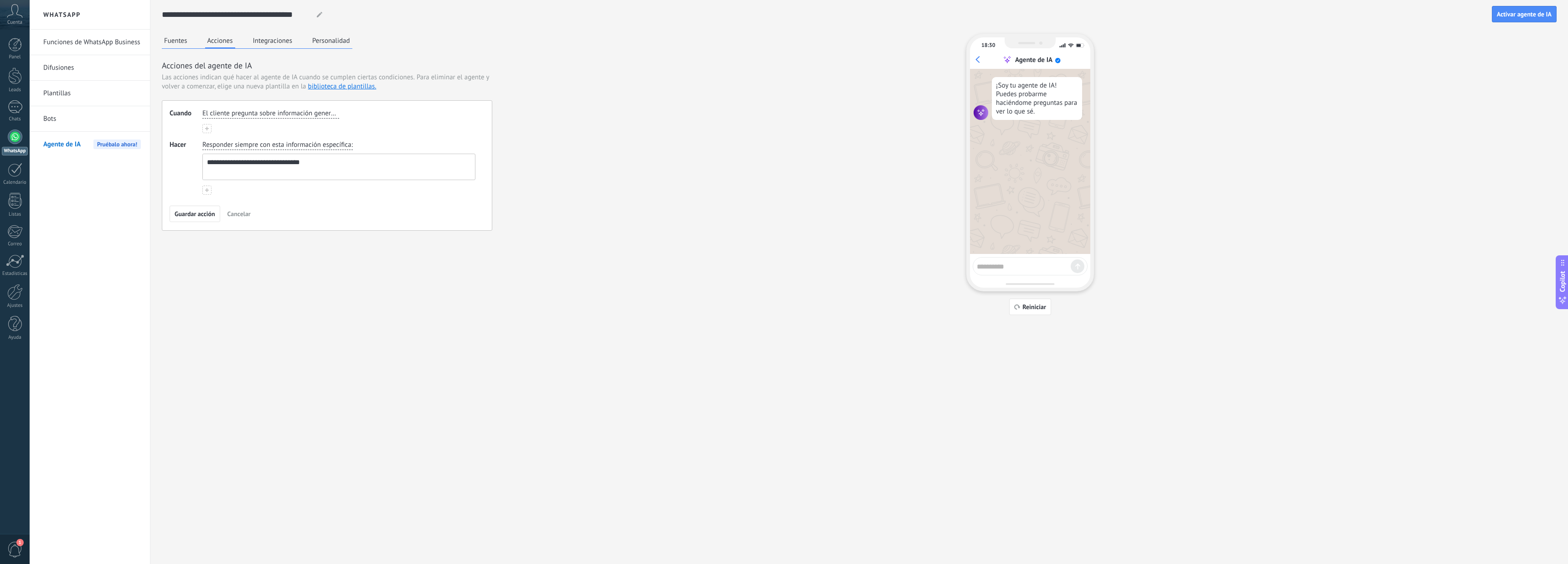
click at [242, 215] on span "Cancelar" at bounding box center [239, 214] width 23 height 7
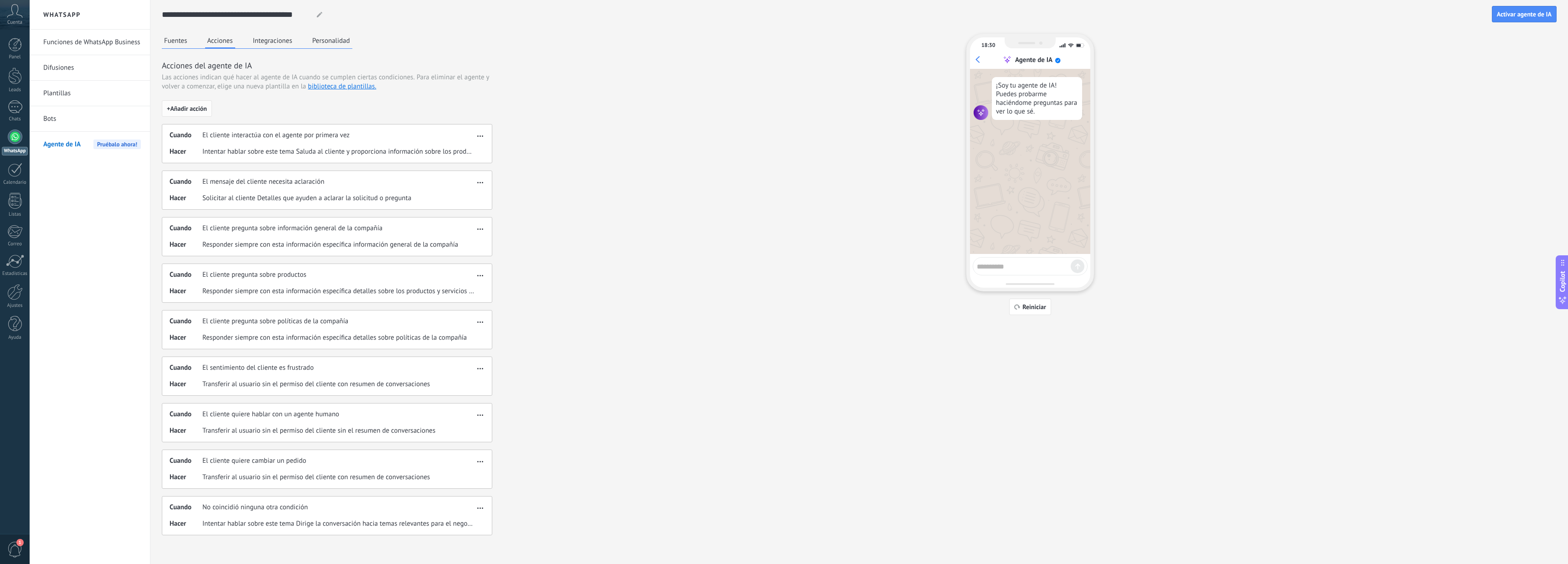
click at [203, 110] on span "+ Añadir acción" at bounding box center [187, 108] width 40 height 7
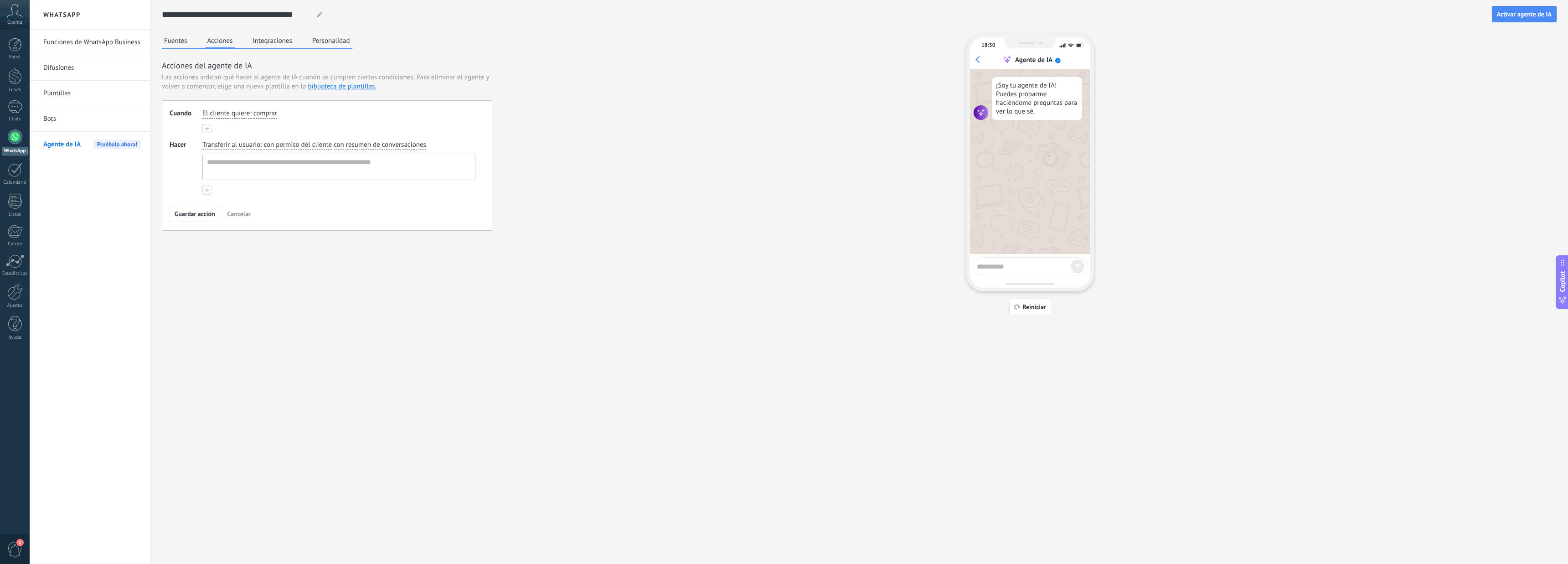
click at [258, 113] on span "comprar" at bounding box center [265, 113] width 23 height 9
click at [274, 114] on input "button" at bounding box center [272, 113] width 37 height 9
click at [281, 143] on span "obtener soporte" at bounding box center [287, 143] width 46 height 9
click at [209, 132] on button at bounding box center [207, 128] width 9 height 9
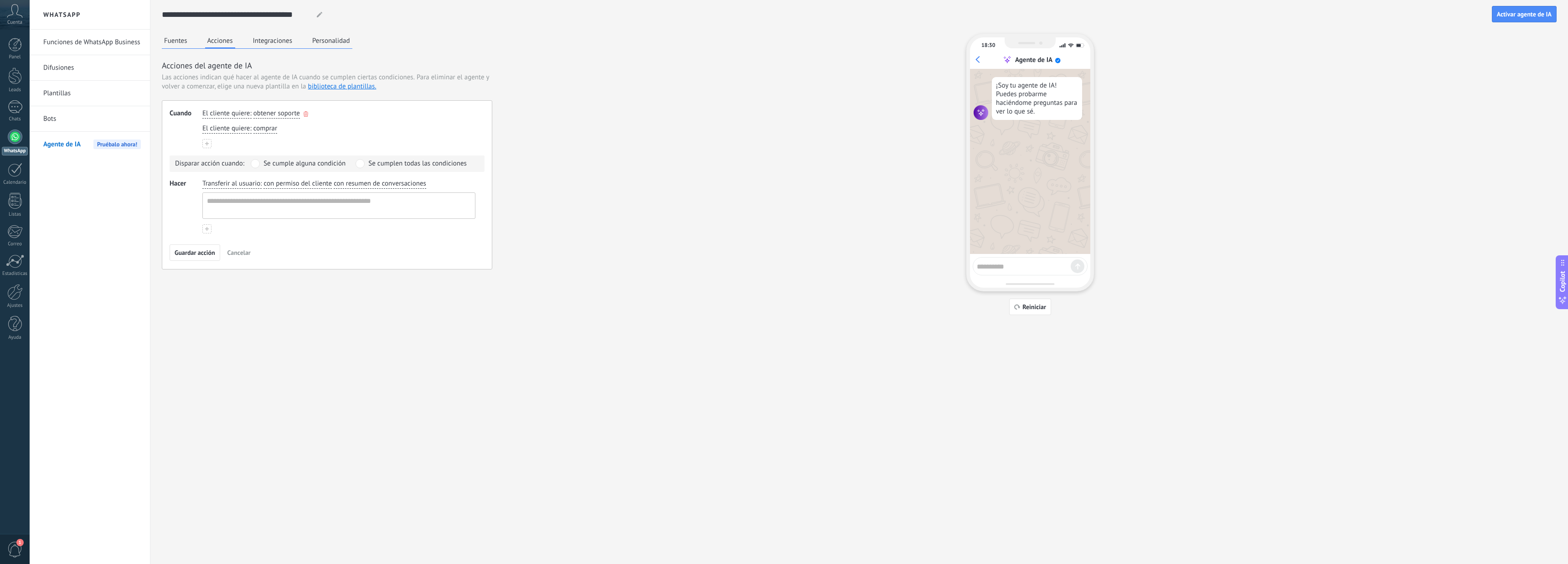
click at [274, 112] on span "obtener soporte" at bounding box center [276, 113] width 46 height 9
click at [293, 110] on div "El cliente quiere : obtener soporte comprar obtener soporte obtener un reembols…" at bounding box center [339, 113] width 276 height 13
click at [261, 213] on textarea at bounding box center [338, 205] width 271 height 25
paste textarea "**********"
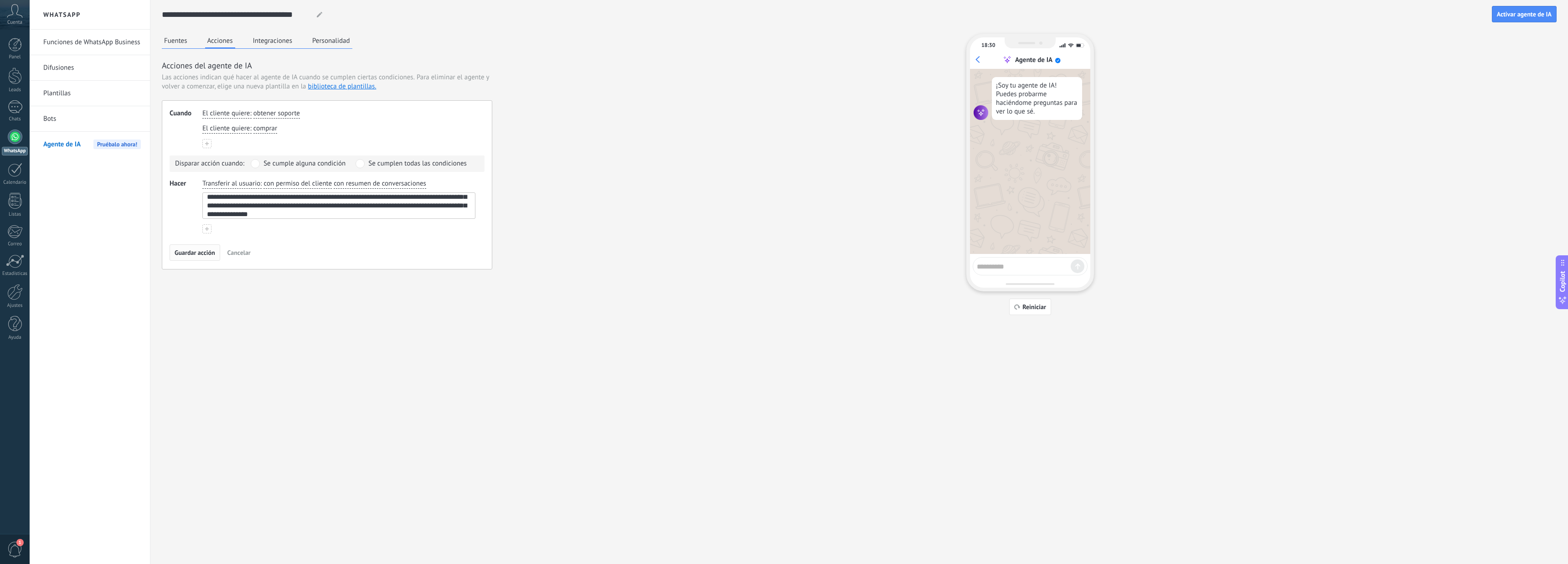
type textarea "**********"
click at [205, 255] on span "Guardar acción" at bounding box center [195, 252] width 40 height 7
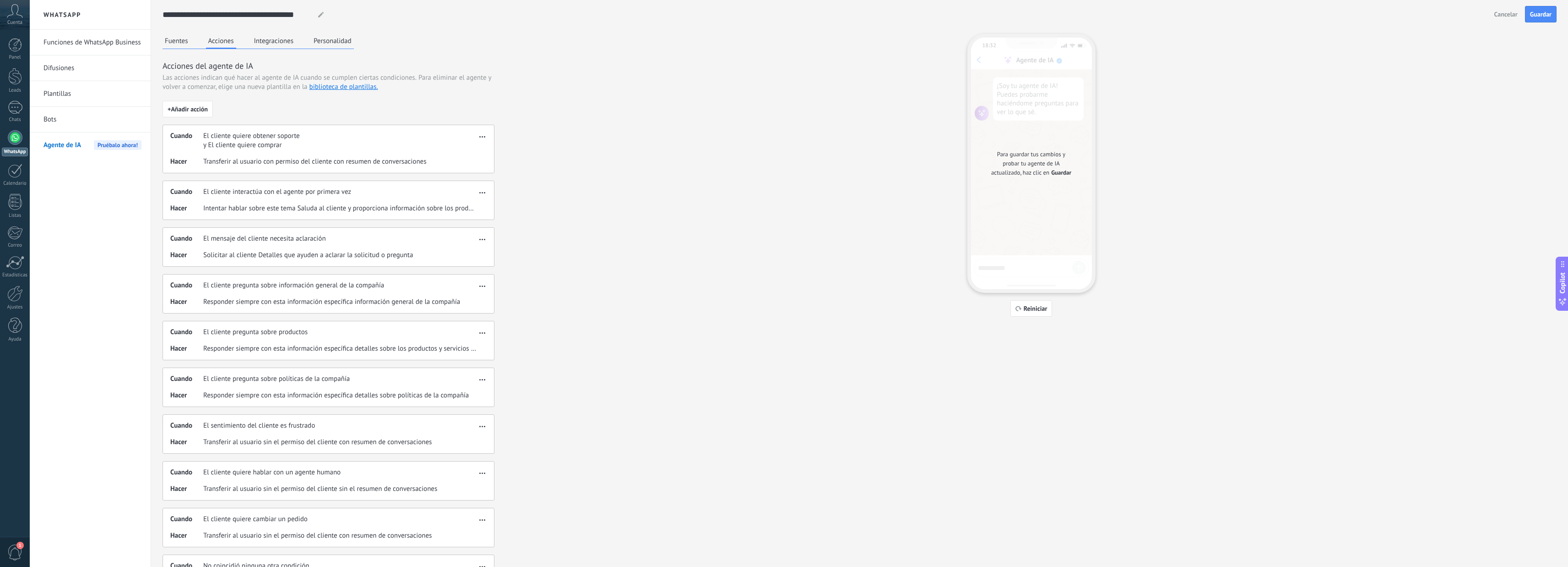
click at [276, 43] on button "Integraciones" at bounding box center [274, 41] width 45 height 14
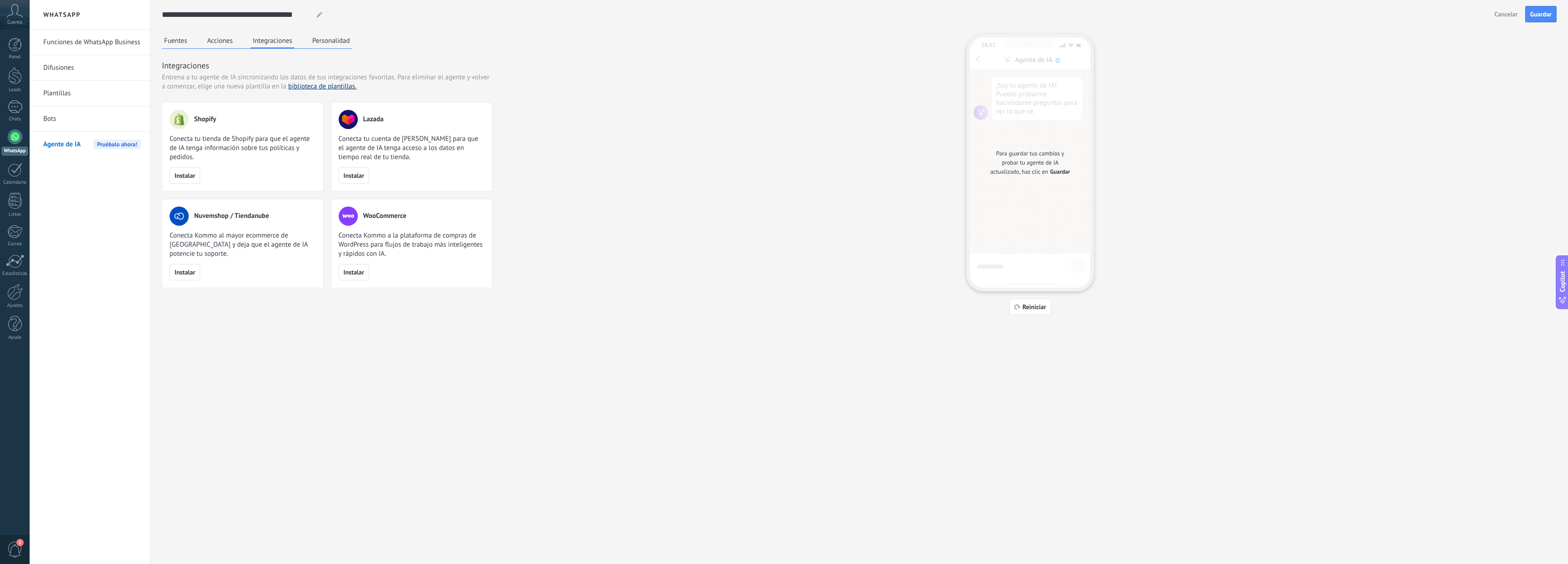
click at [307, 84] on link "biblioteca de plantillas." at bounding box center [322, 86] width 68 height 8
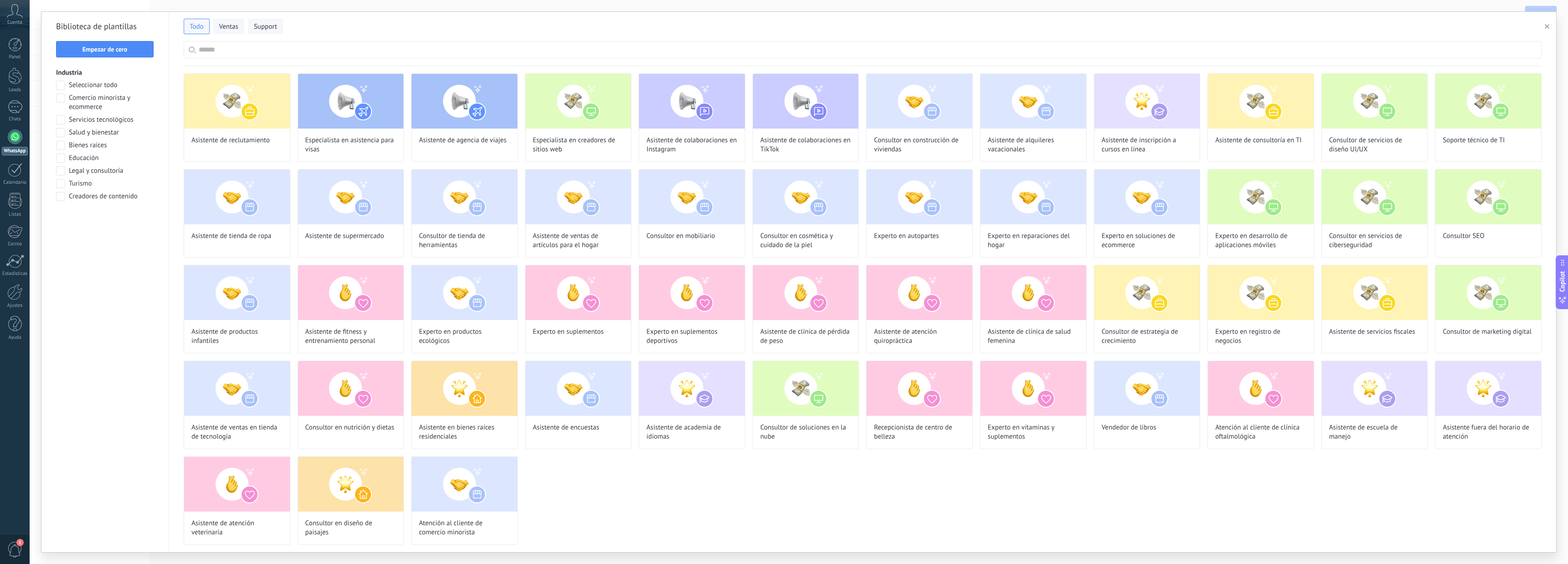
click at [14, 136] on div at bounding box center [15, 137] width 14 height 14
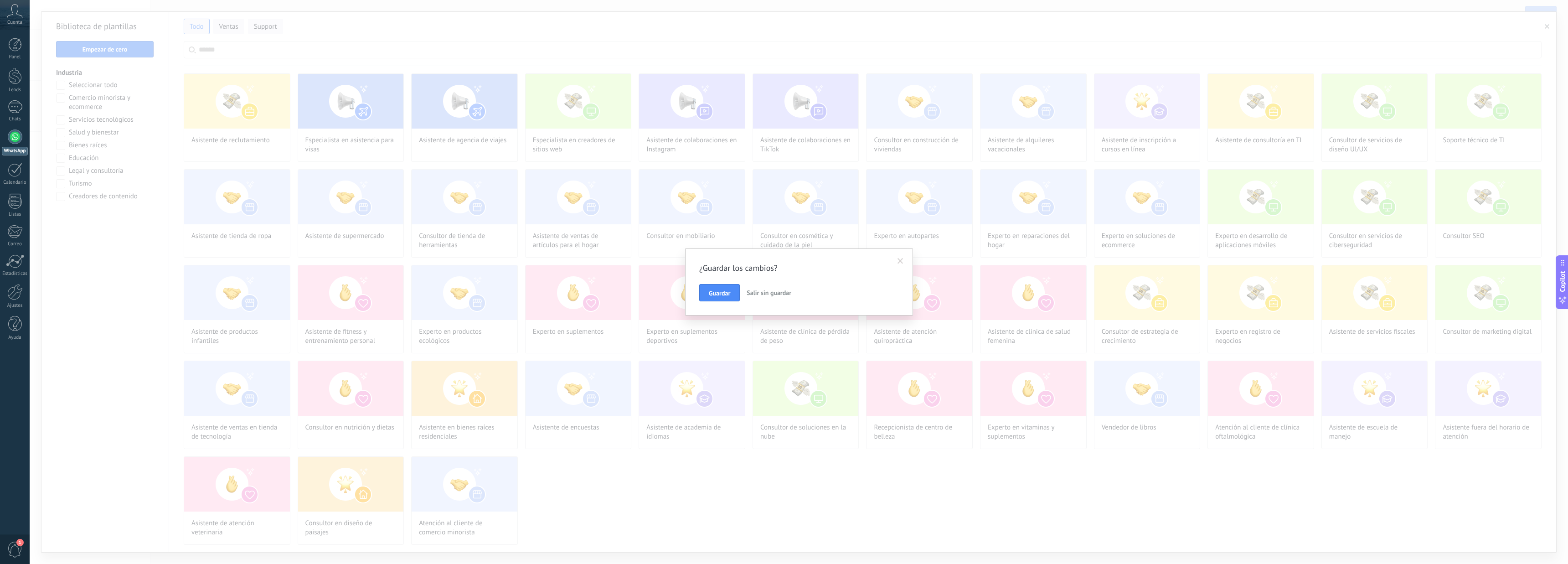
click at [764, 291] on span "Salir sin guardar" at bounding box center [769, 293] width 45 height 8
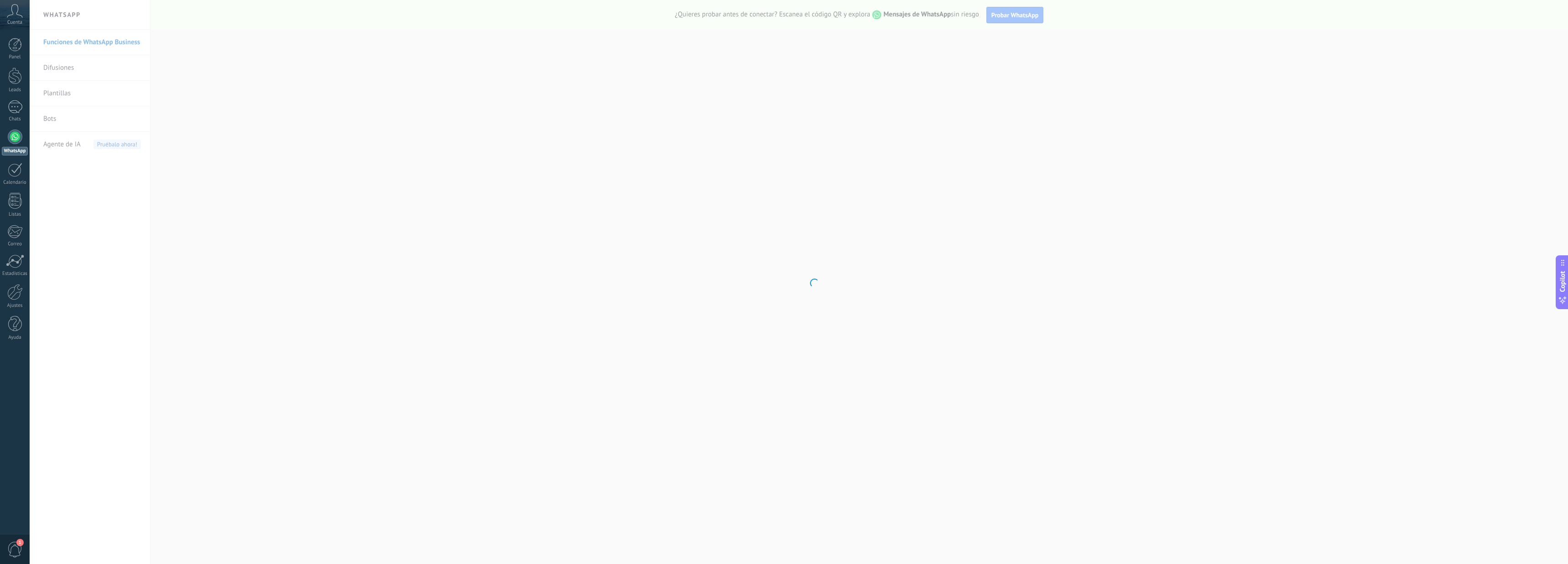
click at [72, 146] on body ".abccls-1,.abccls-2{fill-rule:evenodd}.abccls-2{fill:#fff} .abfcls-1{fill:none}…" at bounding box center [784, 282] width 1568 height 564
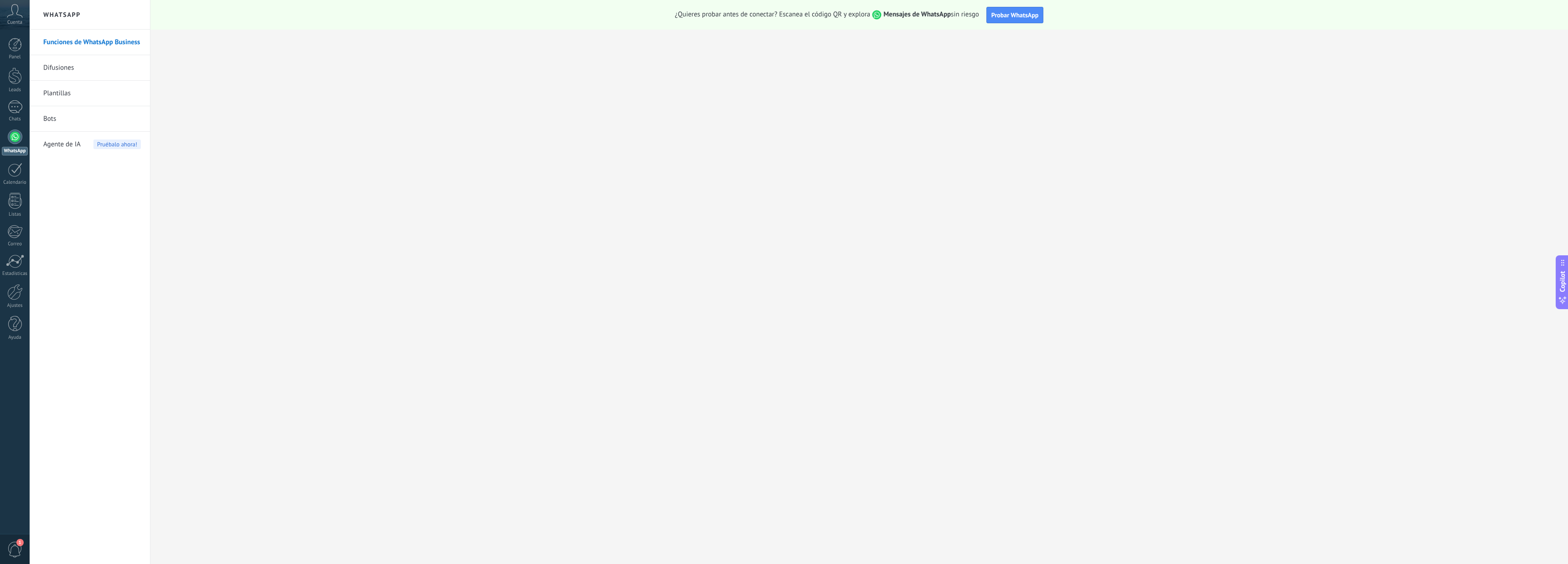
click at [72, 146] on span "Agente de IA" at bounding box center [61, 144] width 37 height 25
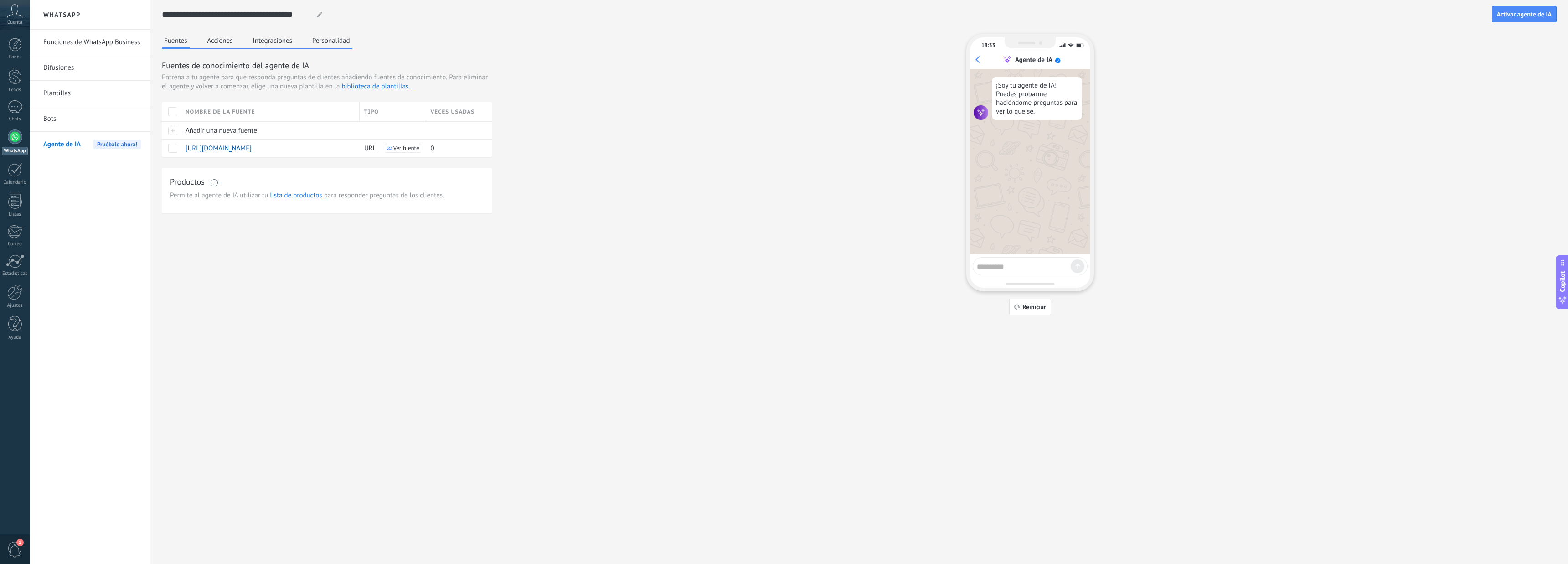
click at [213, 40] on button "Acciones" at bounding box center [220, 40] width 30 height 14
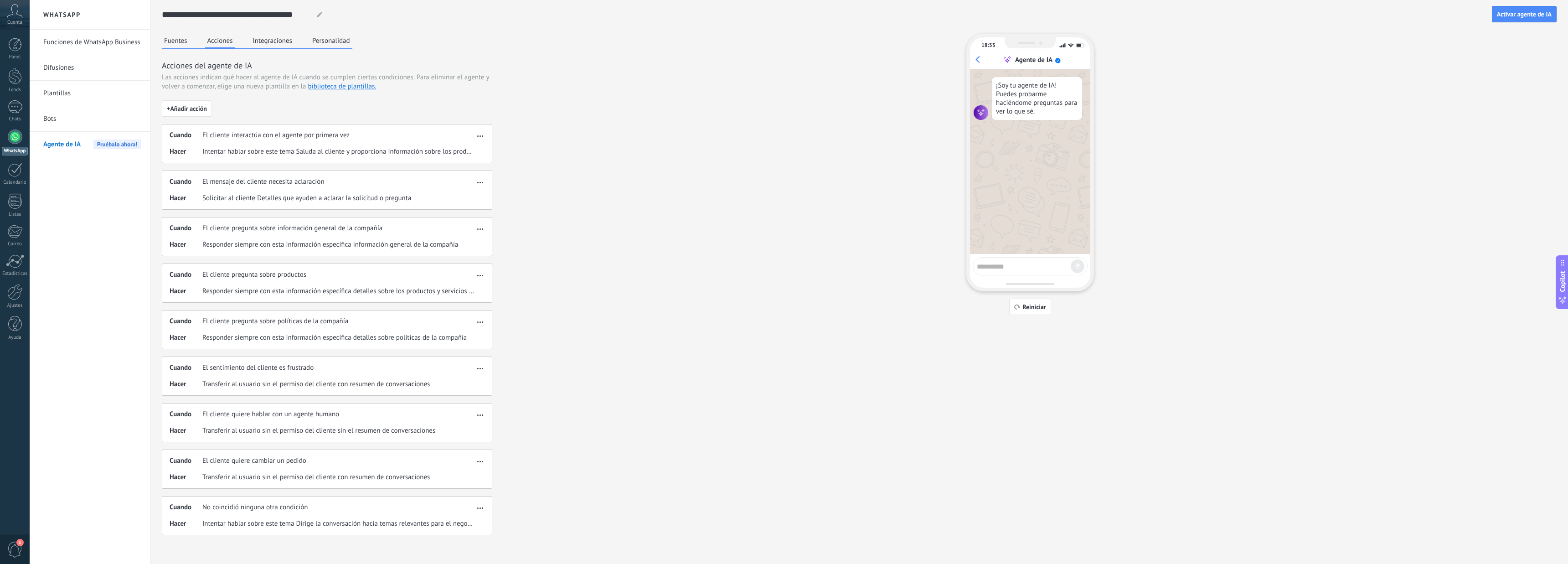
click at [301, 41] on div "Fuentes Acciones Integraciones Personalidad" at bounding box center [257, 41] width 190 height 15
click at [273, 40] on button "Integraciones" at bounding box center [273, 40] width 44 height 14
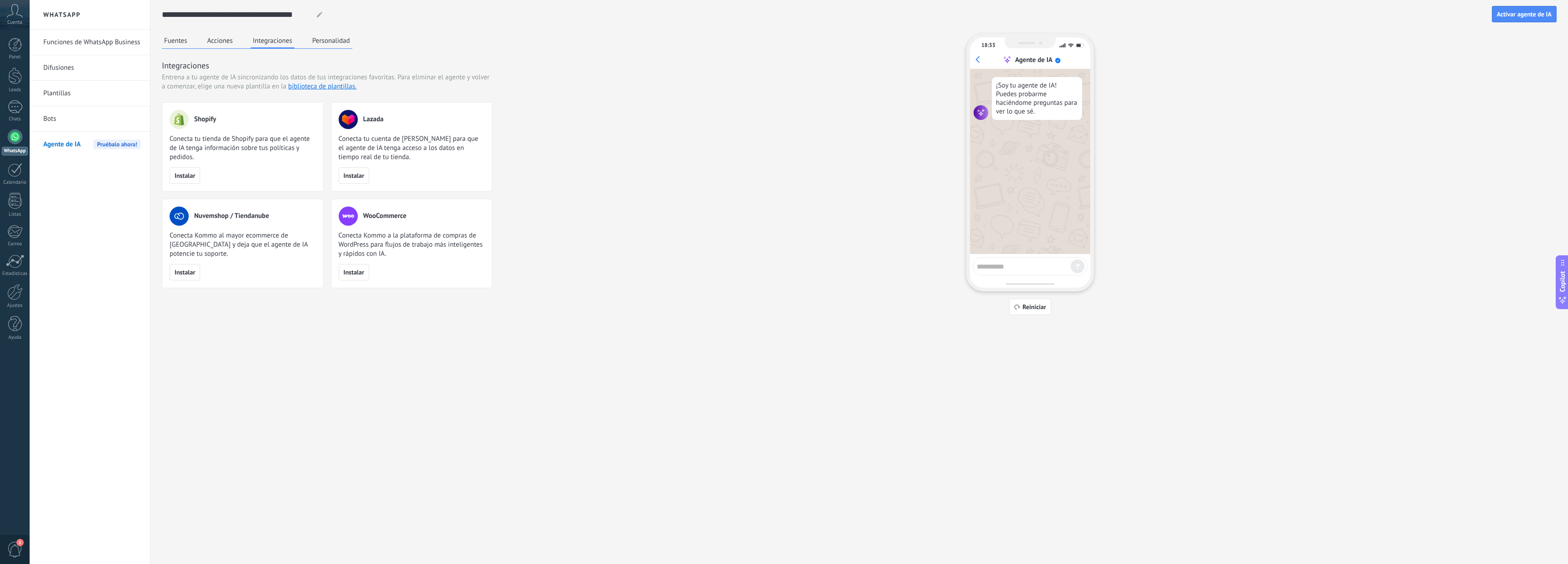
click at [218, 44] on button "Acciones" at bounding box center [220, 40] width 30 height 14
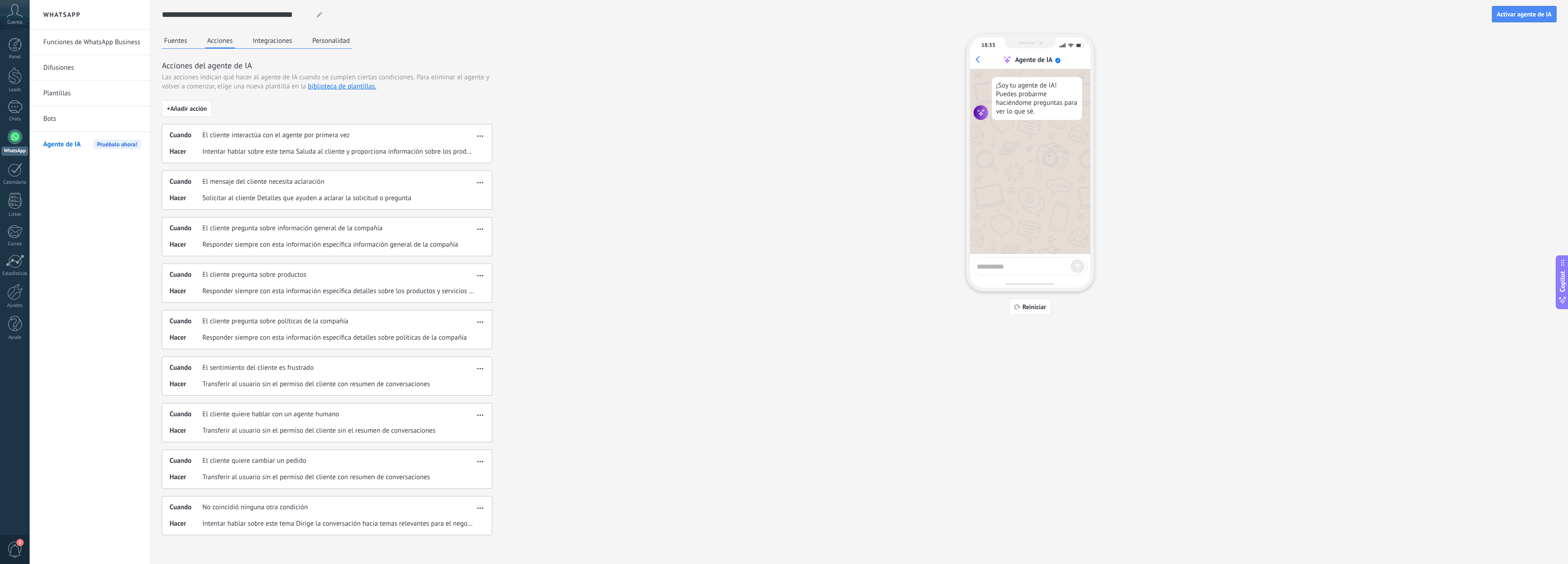
click at [334, 42] on button "Personalidad" at bounding box center [331, 40] width 42 height 14
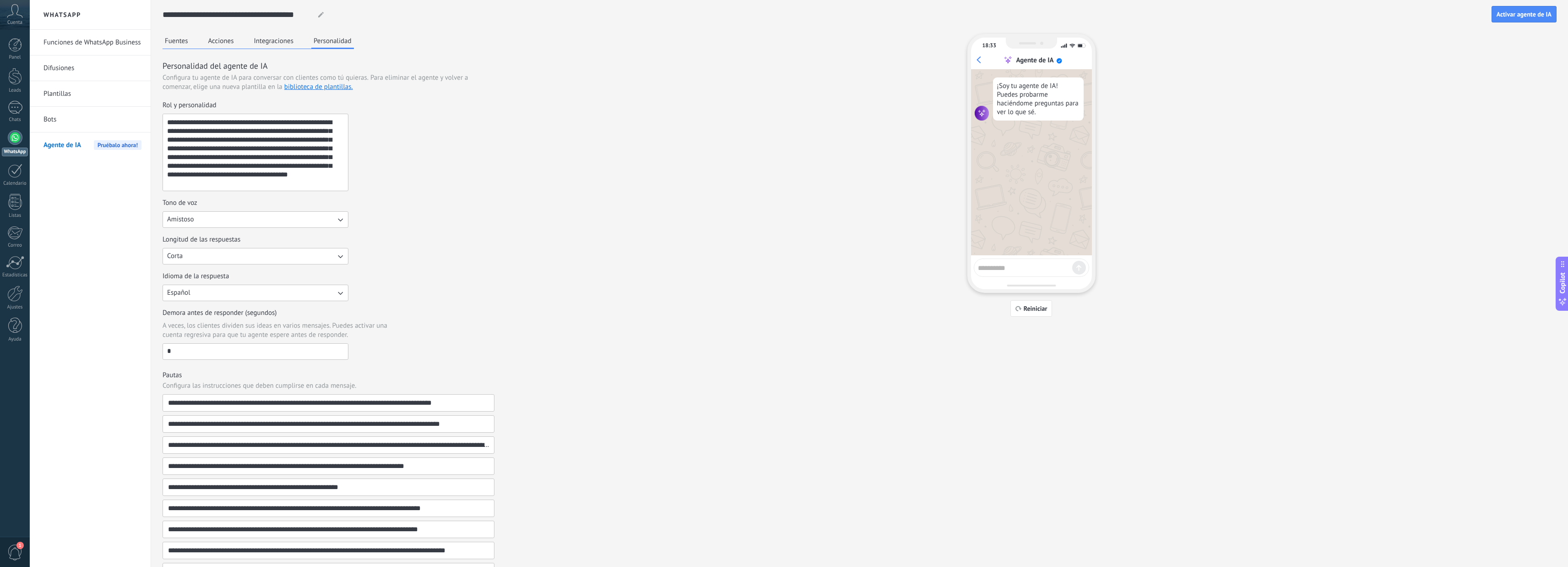
click at [217, 144] on textarea "**********" at bounding box center [255, 152] width 183 height 77
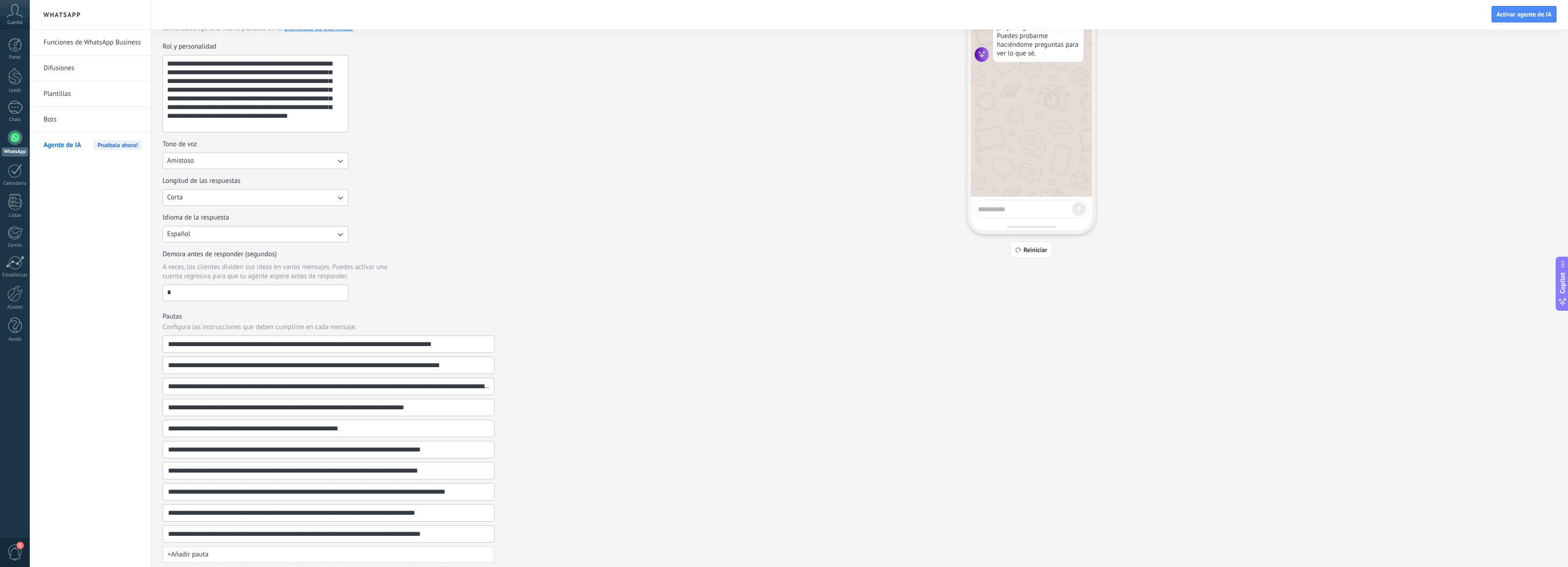
scroll to position [65, 0]
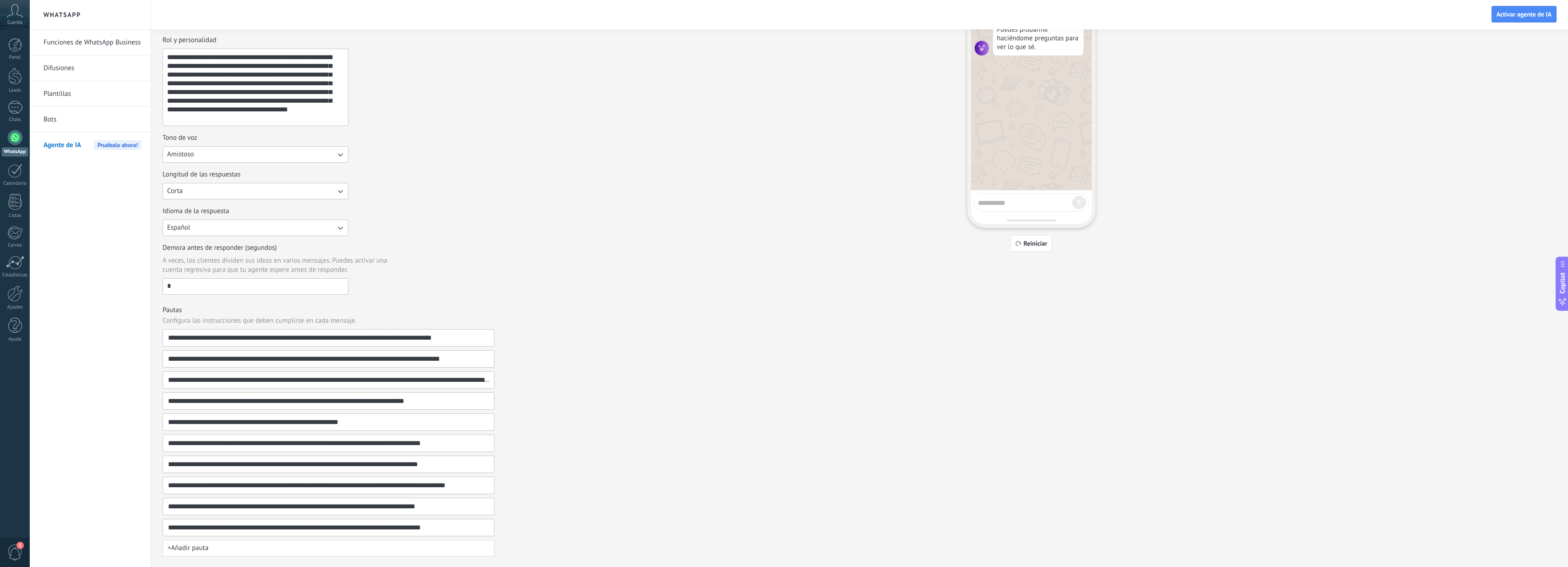
click at [178, 287] on input "*" at bounding box center [255, 286] width 185 height 14
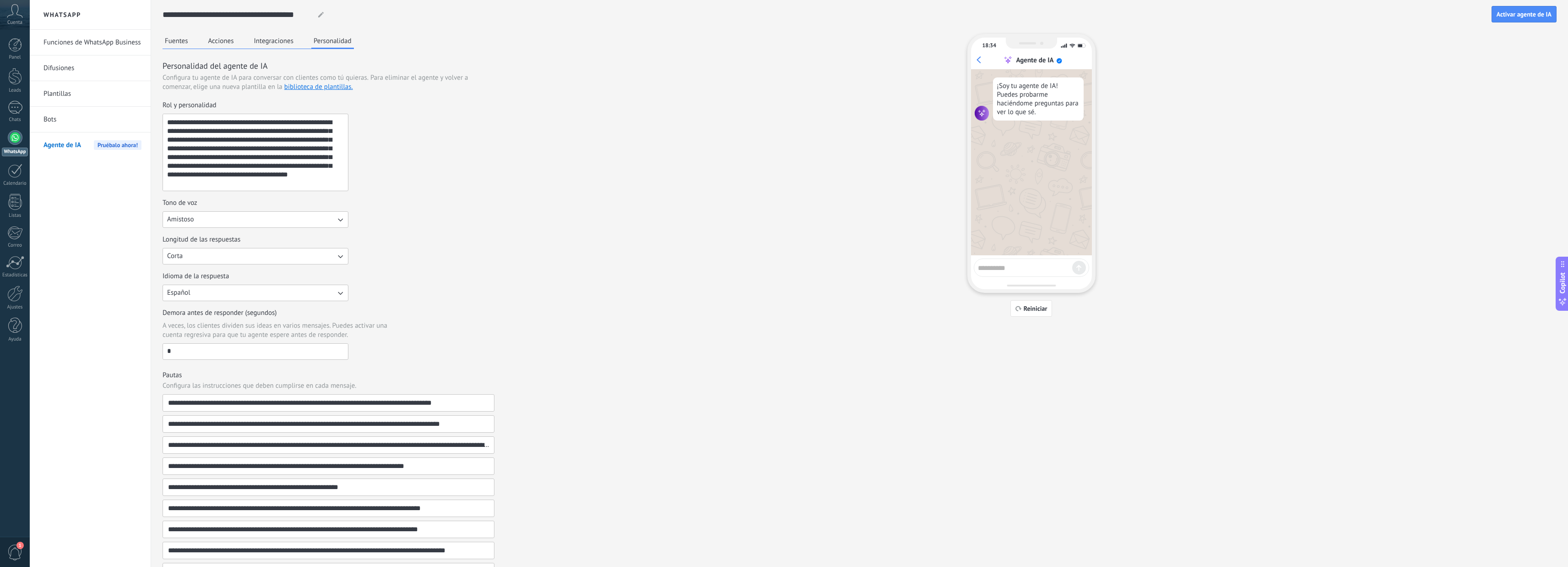
click at [217, 42] on button "Acciones" at bounding box center [221, 41] width 30 height 14
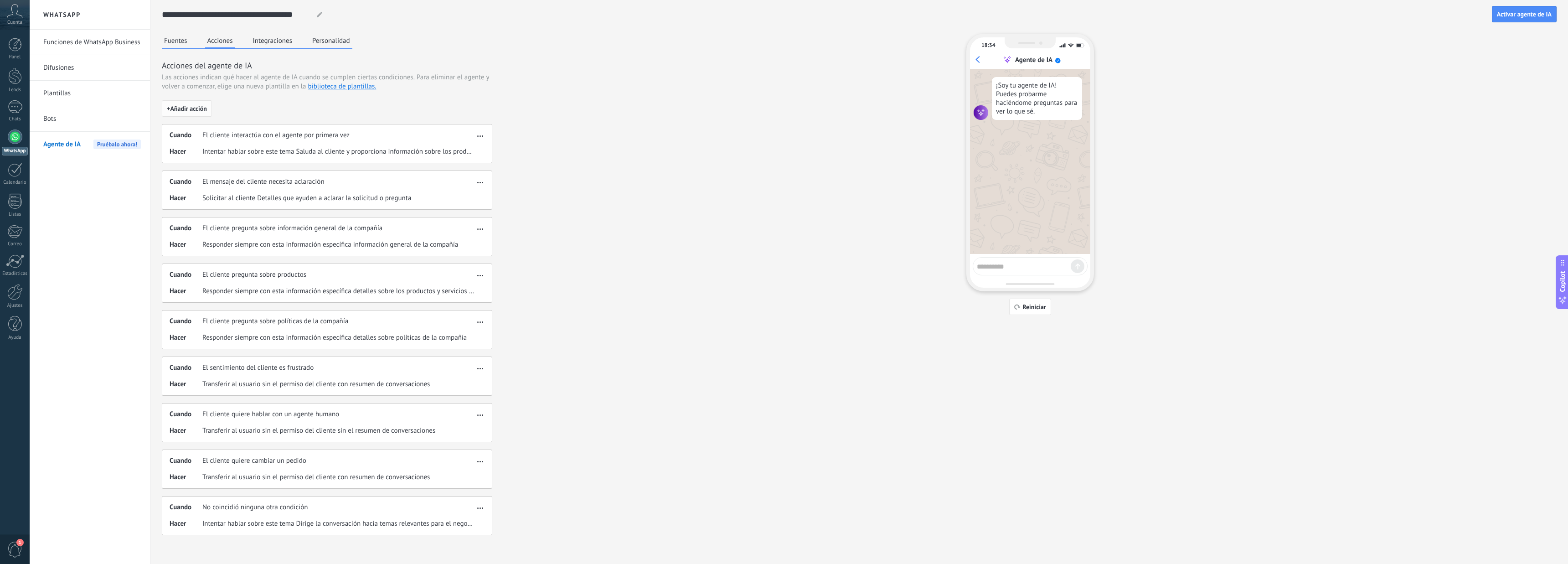
click at [193, 108] on span "+ Añadir acción" at bounding box center [187, 108] width 40 height 7
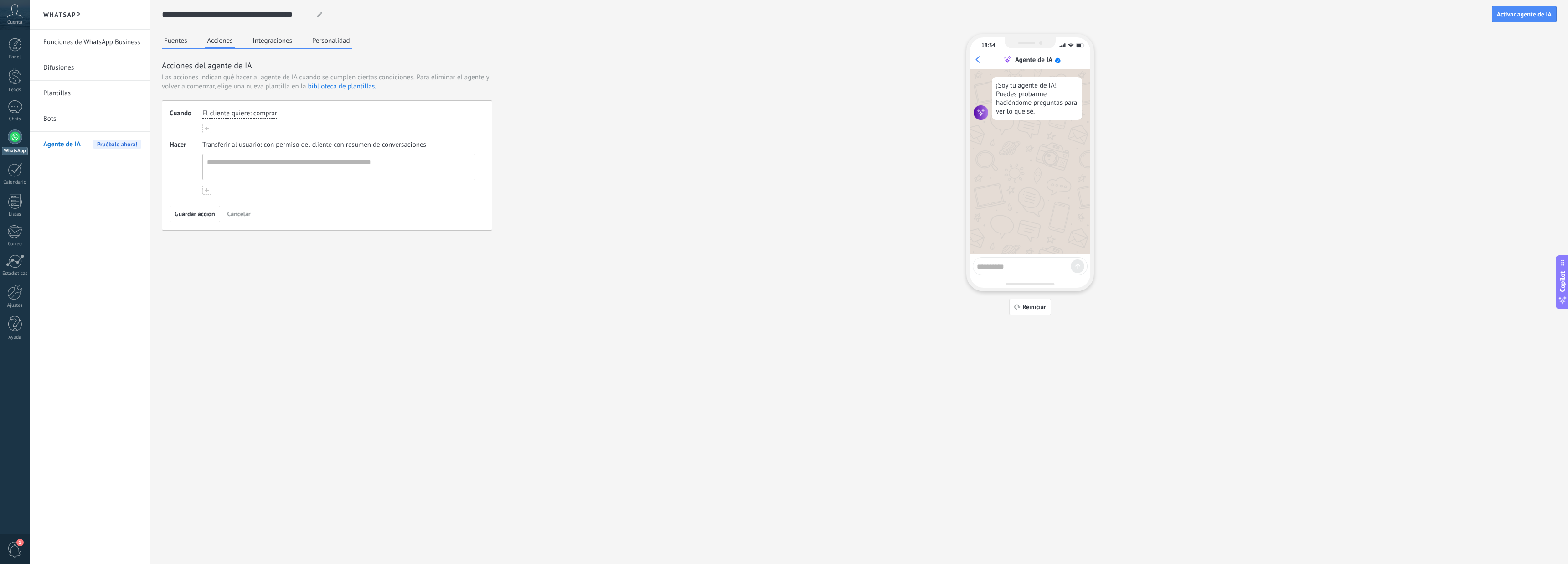
click at [206, 128] on icon at bounding box center [207, 128] width 4 height 4
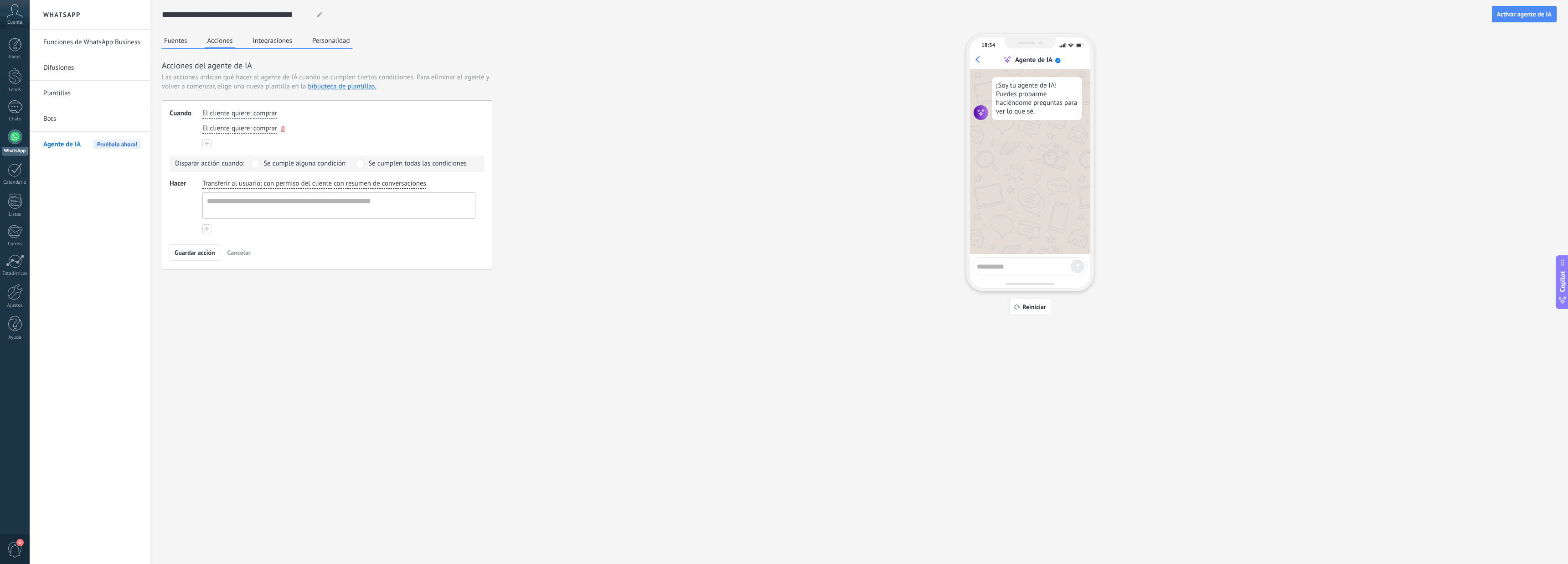
click at [267, 130] on span "comprar" at bounding box center [265, 128] width 23 height 9
click at [322, 122] on div "El cliente quiere : comprar El cliente quiere : comprar comprar obtener soporte…" at bounding box center [338, 128] width 273 height 39
click at [285, 129] on use "button" at bounding box center [283, 129] width 5 height 5
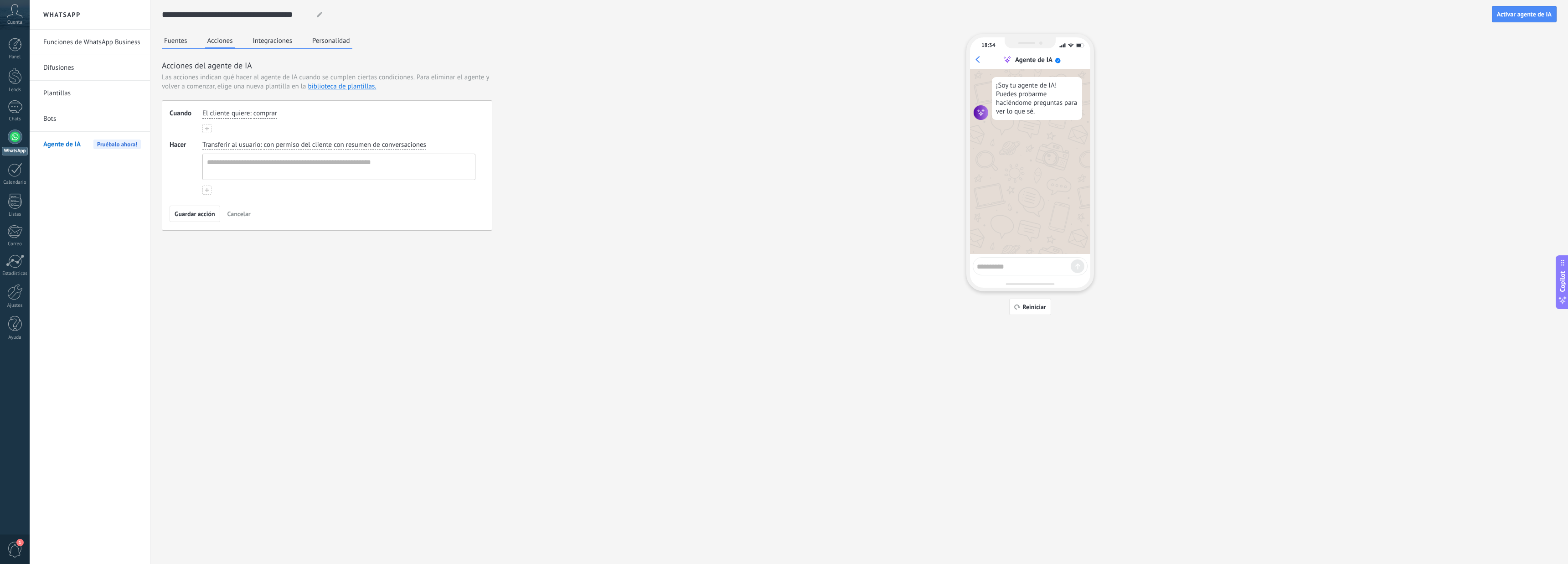
click at [264, 149] on span "con permiso del cliente" at bounding box center [297, 145] width 68 height 9
click at [296, 156] on span "con permiso del cliente" at bounding box center [308, 160] width 68 height 9
click at [237, 115] on span "El cliente quiere" at bounding box center [226, 113] width 48 height 9
click at [263, 148] on li "El cliente pregunta sobre" at bounding box center [253, 143] width 100 height 16
drag, startPoint x: 301, startPoint y: 114, endPoint x: 257, endPoint y: 119, distance: 44.3
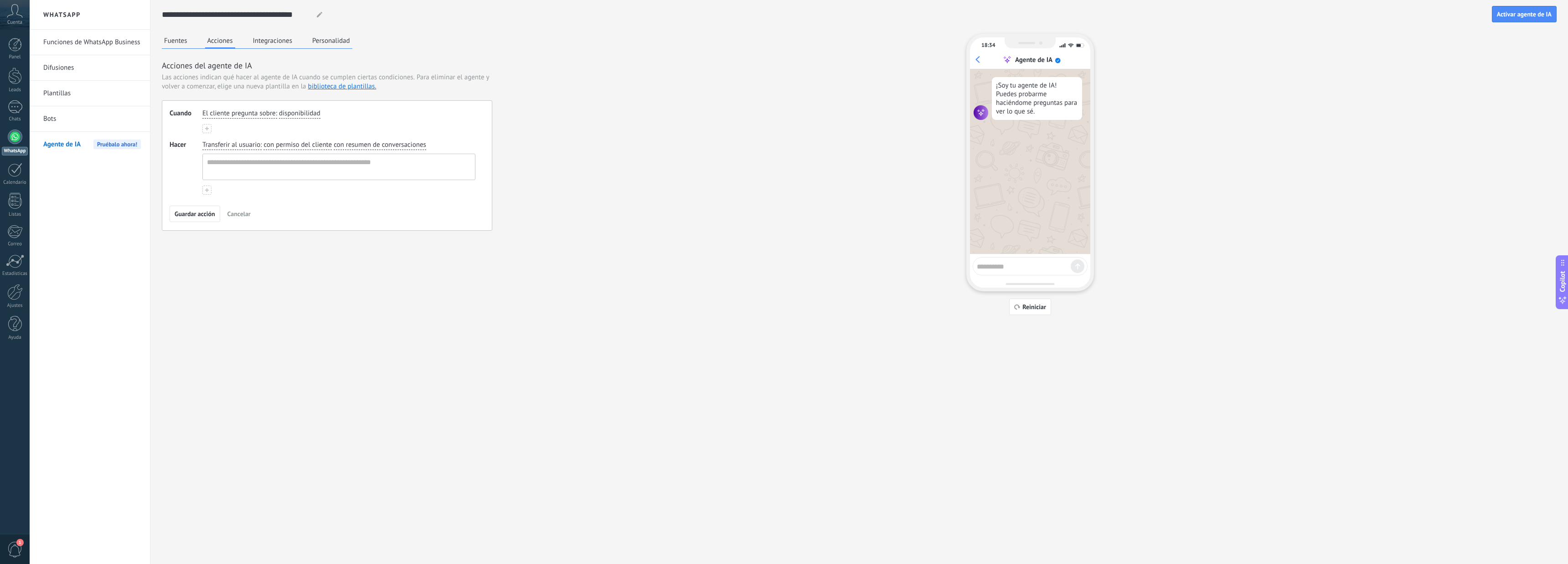
click at [254, 114] on div "El cliente pregunta sobre : disponibilidad" at bounding box center [339, 113] width 276 height 13
click at [236, 164] on textarea at bounding box center [338, 166] width 271 height 25
paste textarea "**********"
type textarea "**********"
click at [205, 213] on span "Guardar acción" at bounding box center [195, 214] width 40 height 7
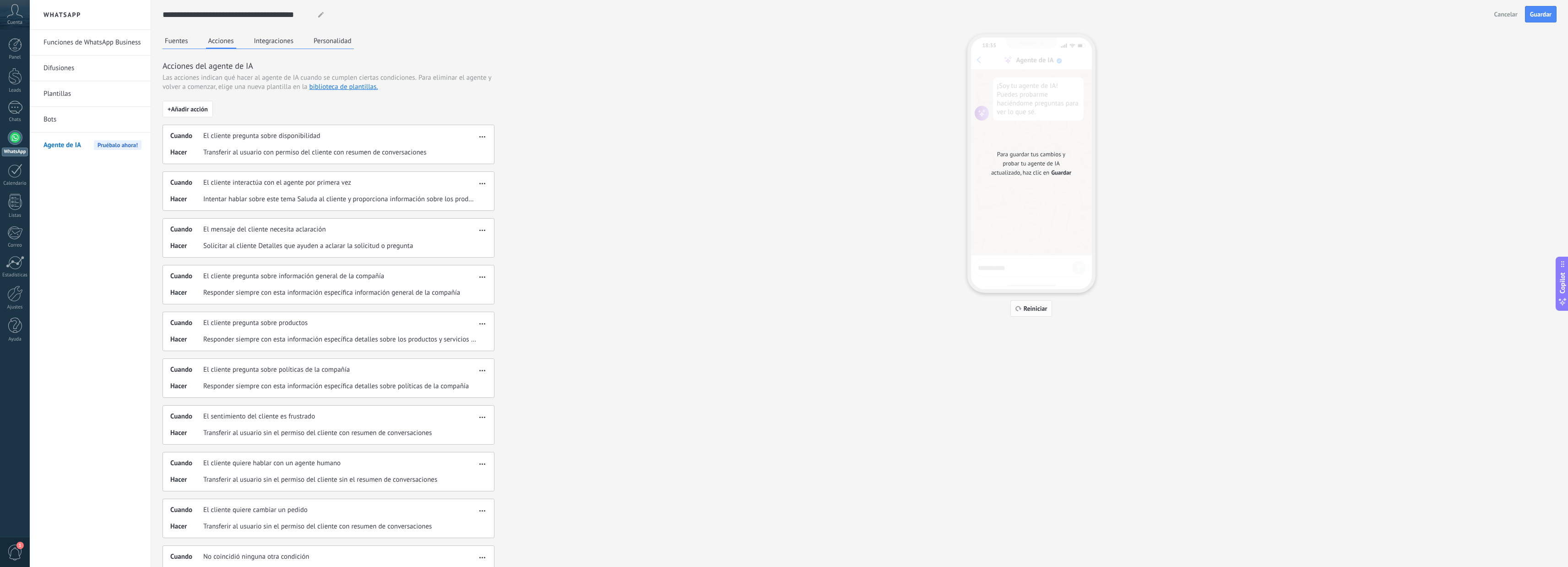
click at [1021, 310] on icon "button" at bounding box center [1019, 308] width 7 height 5
click at [1060, 169] on span "Guardar" at bounding box center [1061, 173] width 20 height 9
click at [1536, 12] on span "Guardar" at bounding box center [1540, 14] width 22 height 7
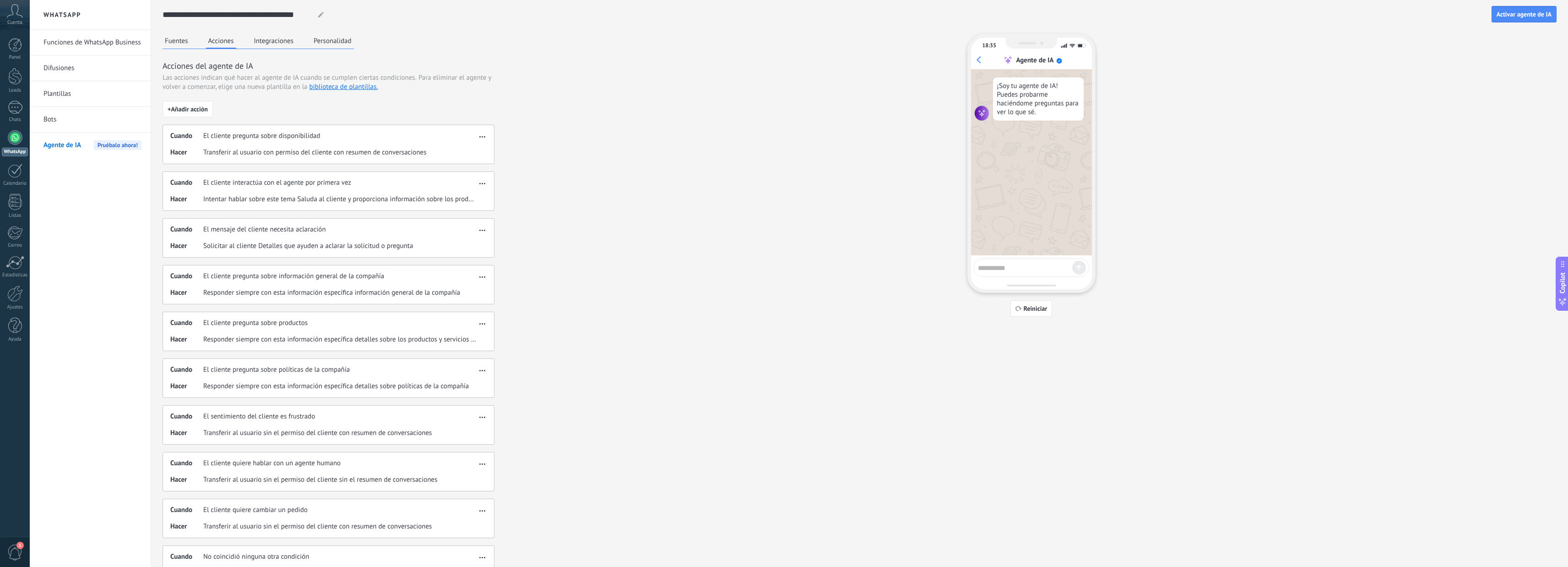
click at [1031, 272] on textarea at bounding box center [1025, 266] width 94 height 11
click at [178, 41] on button "Fuentes" at bounding box center [176, 41] width 28 height 14
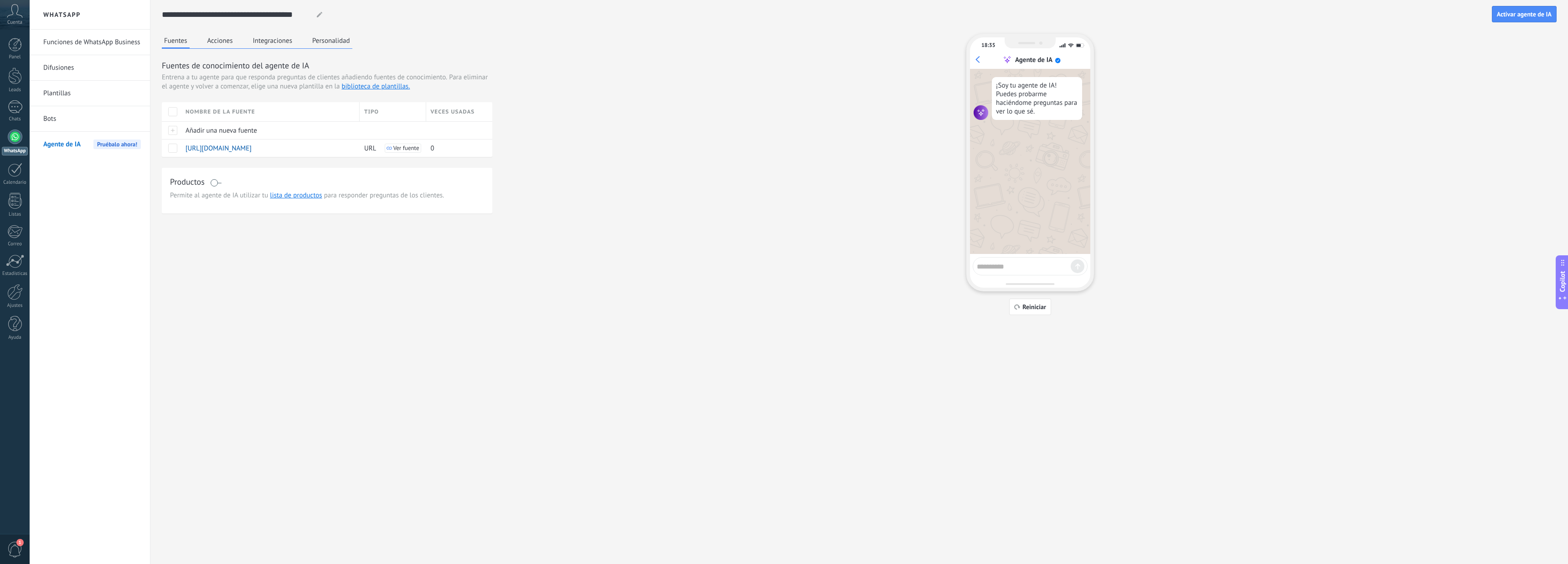
click at [231, 40] on button "Acciones" at bounding box center [220, 40] width 30 height 14
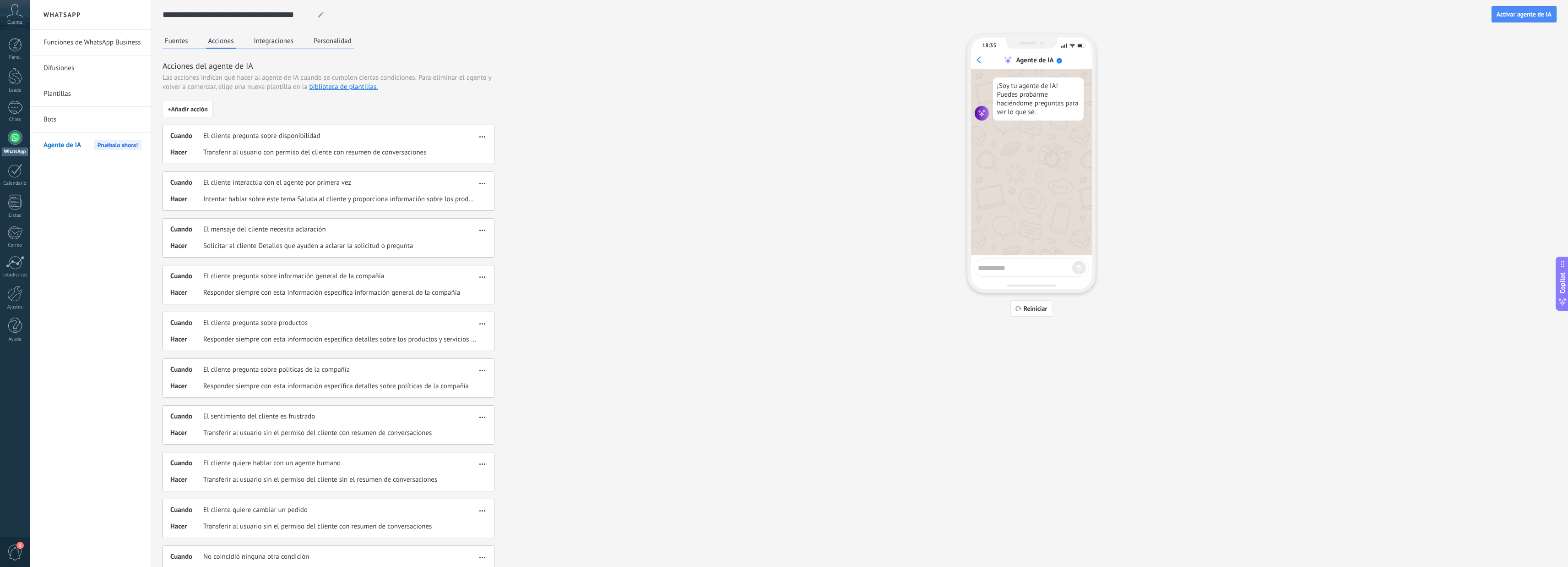
click at [275, 40] on button "Integraciones" at bounding box center [274, 41] width 45 height 14
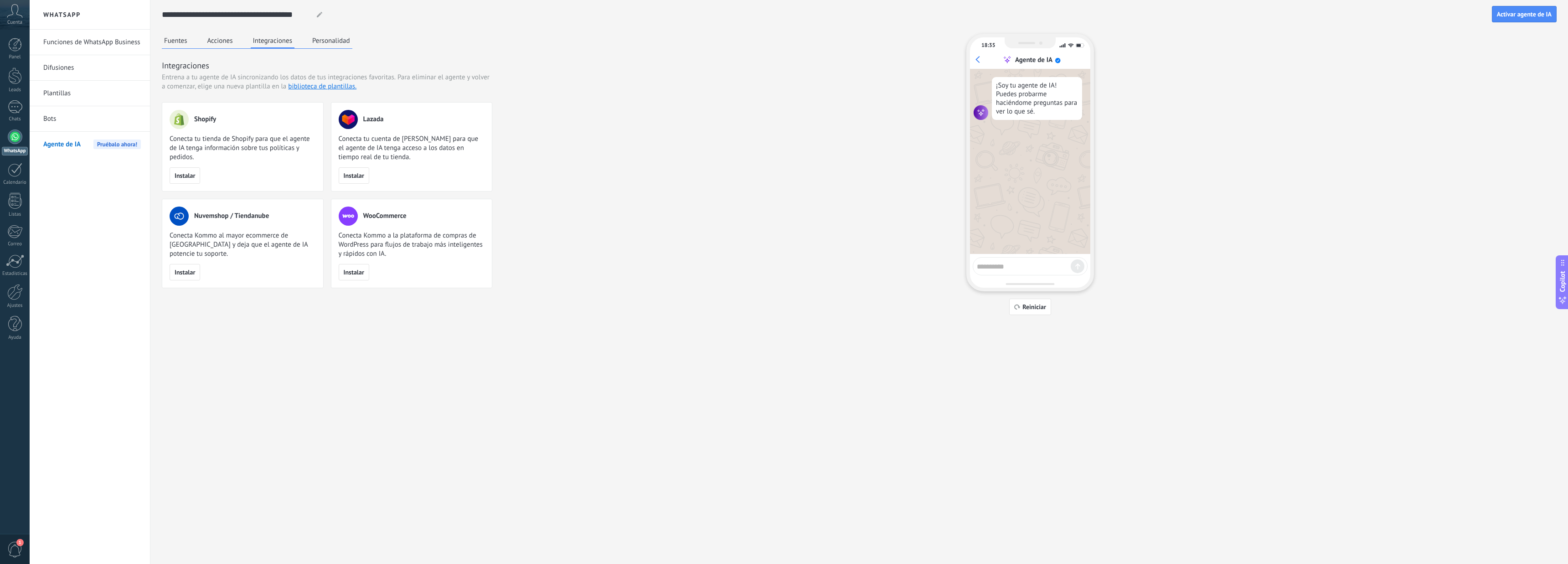
click at [319, 42] on button "Personalidad" at bounding box center [331, 40] width 42 height 14
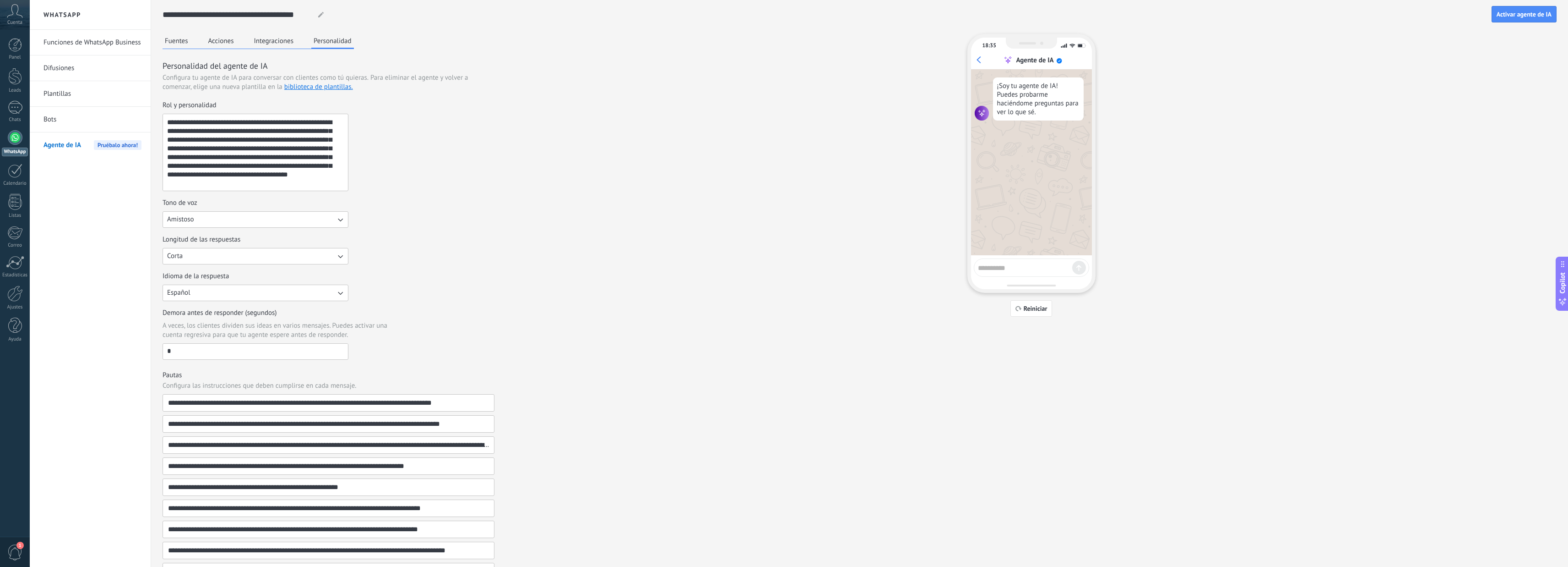
click at [170, 121] on textarea "**********" at bounding box center [255, 152] width 183 height 77
paste textarea "**********"
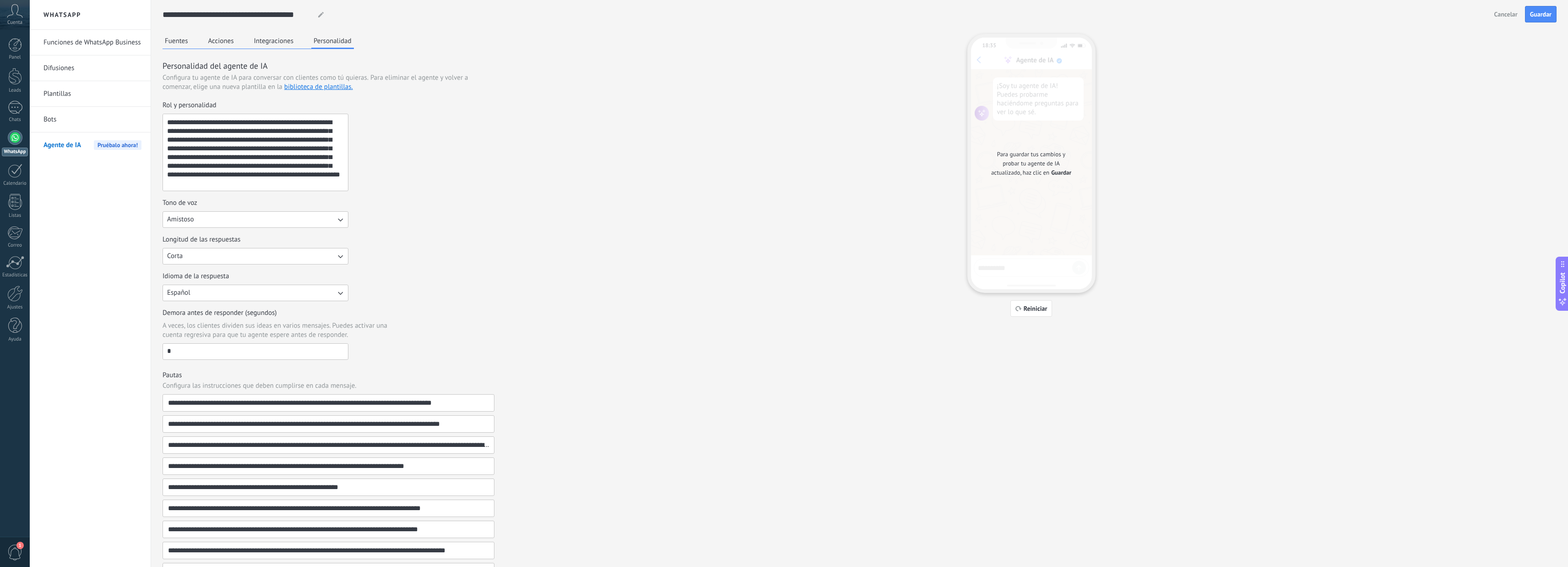
paste textarea "**********"
click at [325, 183] on textarea "**********" at bounding box center [255, 152] width 183 height 77
click at [333, 180] on textarea "**********" at bounding box center [255, 152] width 183 height 77
click at [297, 182] on textarea "**********" at bounding box center [255, 152] width 183 height 77
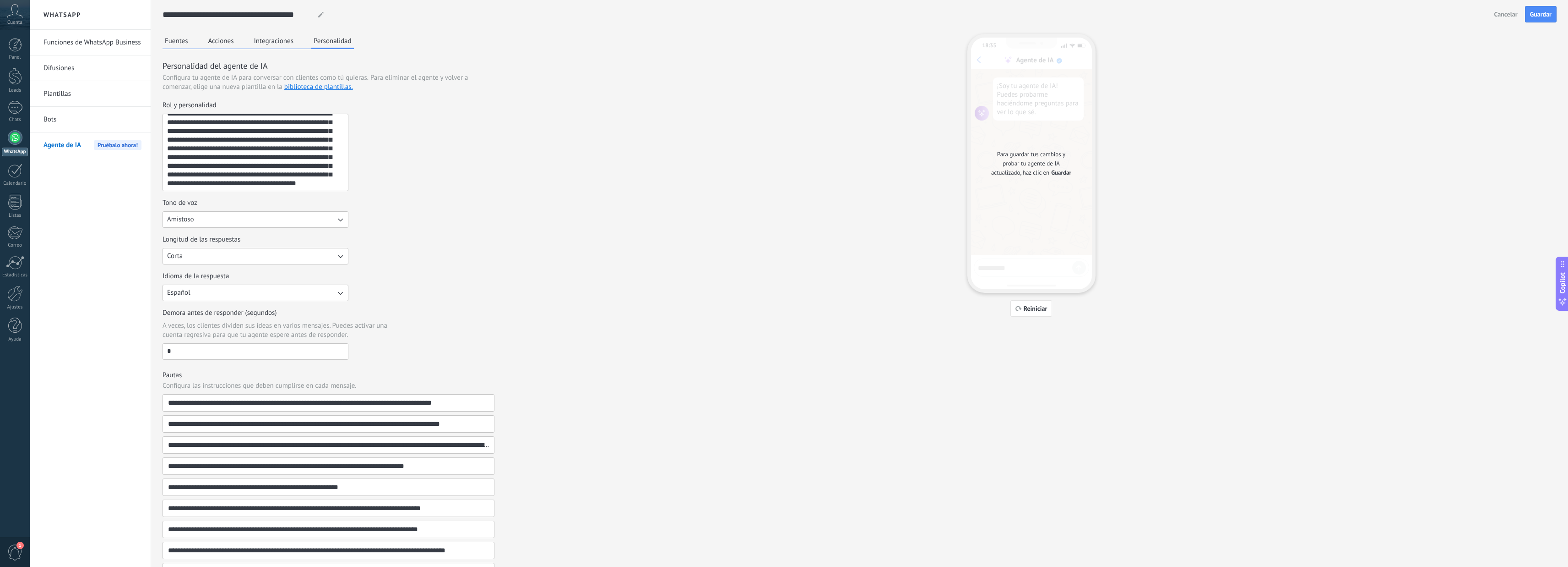
paste textarea "**********"
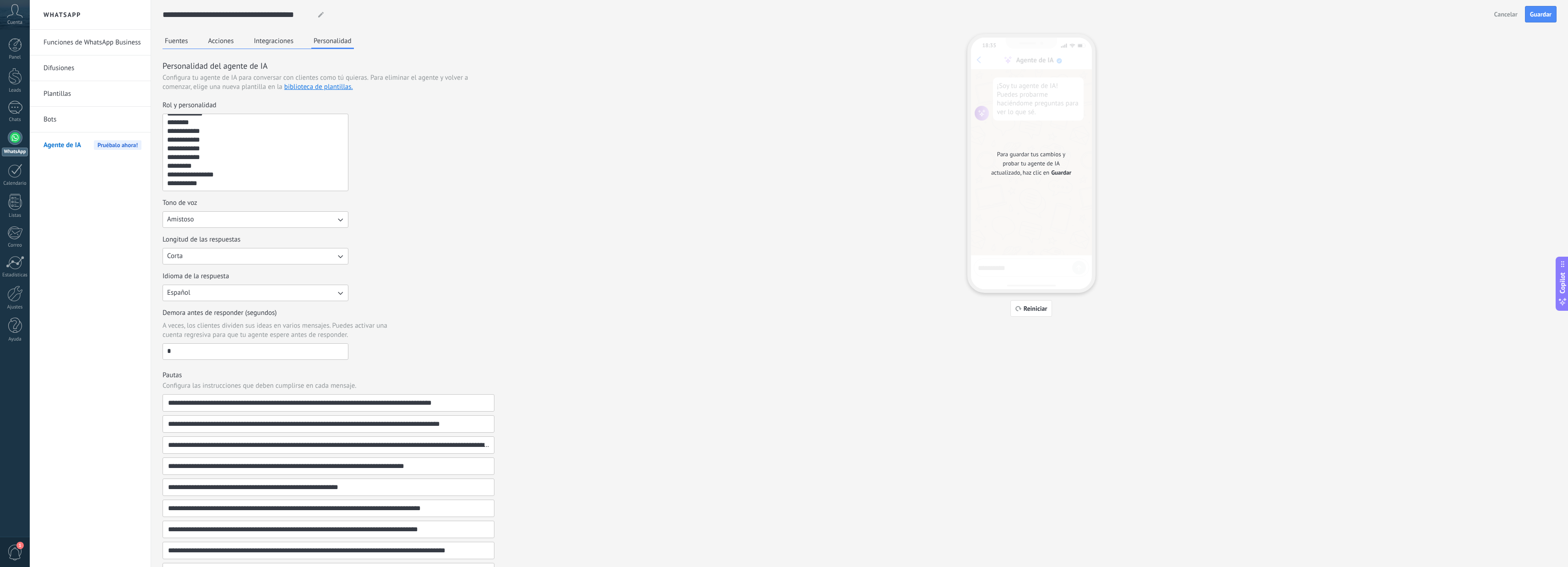
scroll to position [258, 0]
paste textarea "**********"
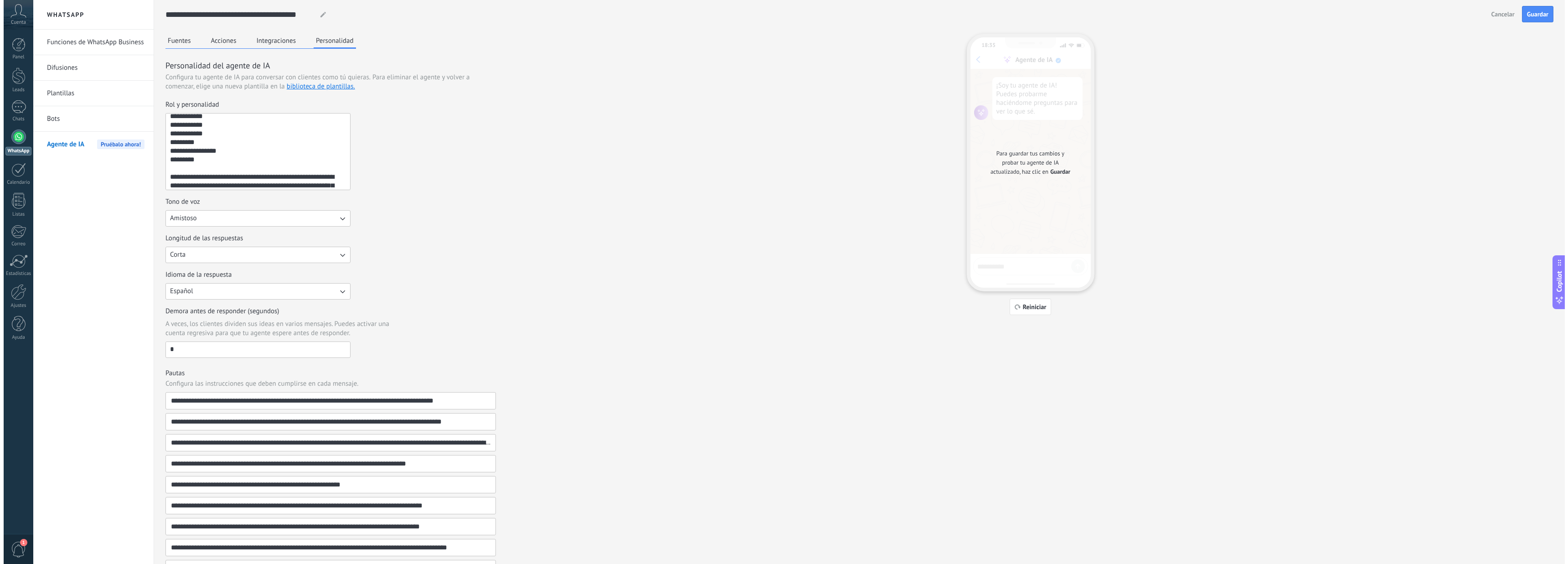
scroll to position [282, 0]
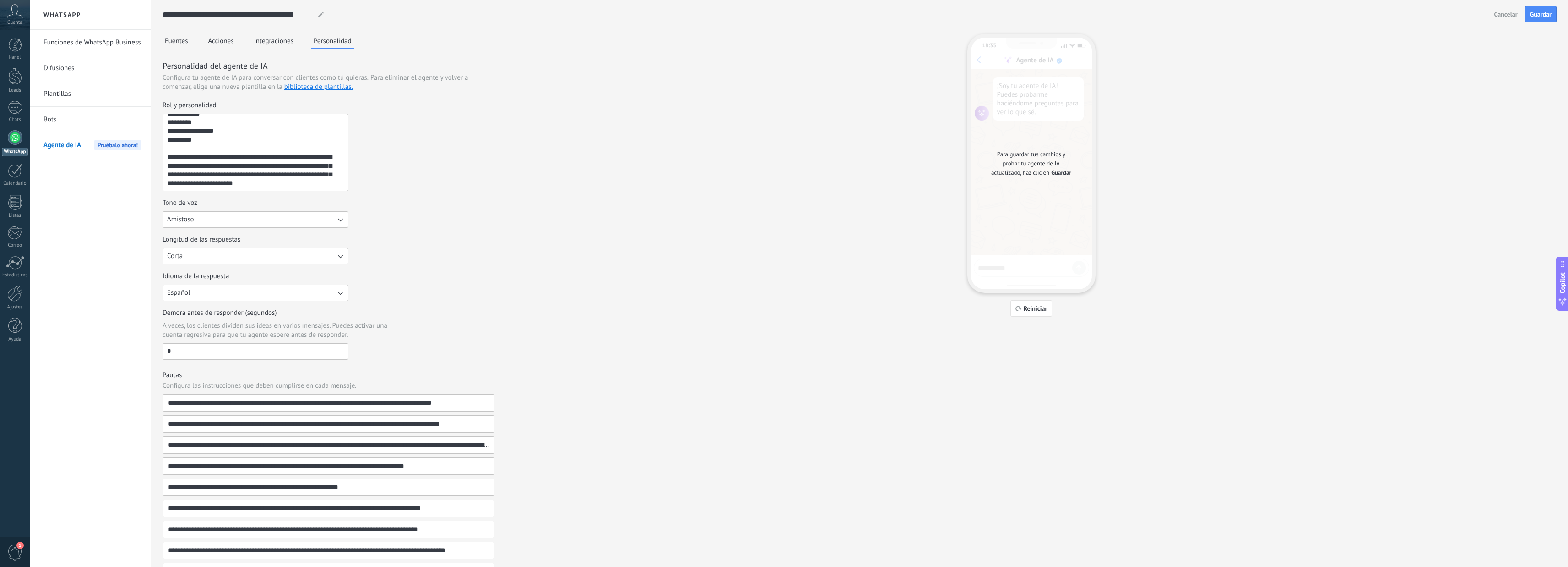
type textarea "**********"
drag, startPoint x: 1556, startPoint y: 4, endPoint x: 1550, endPoint y: 4, distance: 6.0
click at [1550, 4] on div "**********" at bounding box center [859, 14] width 1394 height 29
click at [1541, 16] on span "Guardar" at bounding box center [1540, 14] width 22 height 7
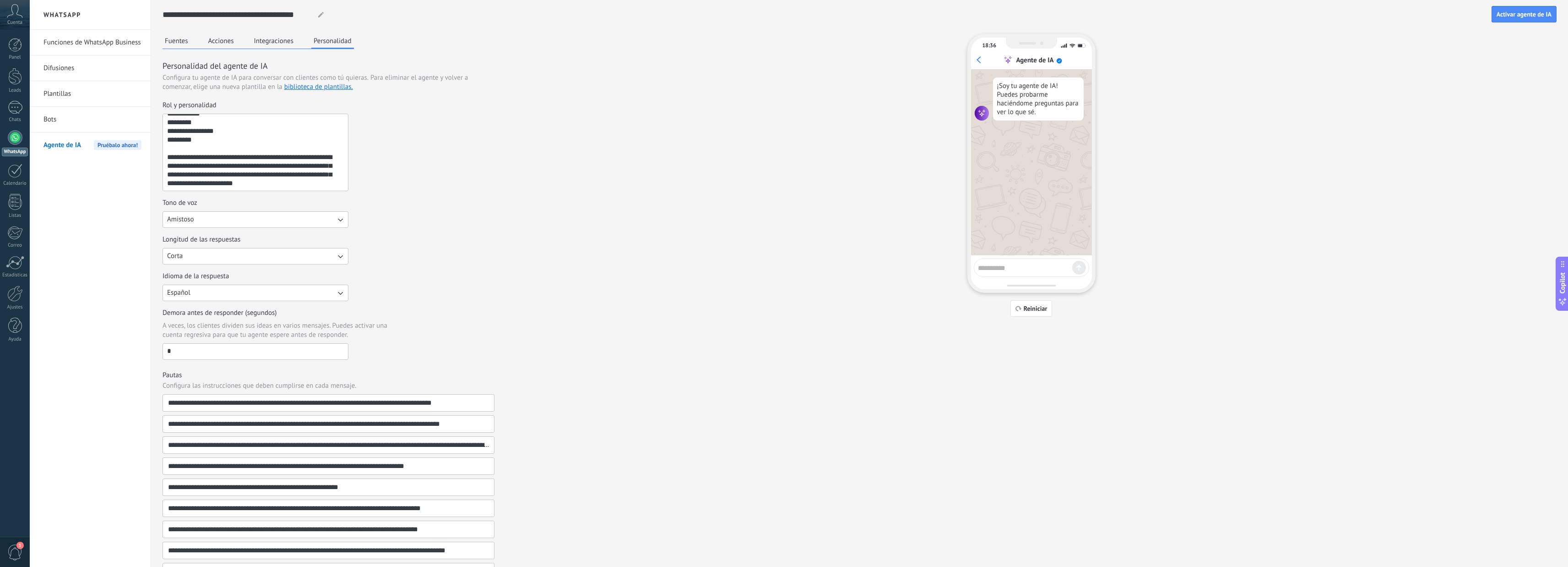
click at [173, 36] on button "Fuentes" at bounding box center [176, 41] width 28 height 14
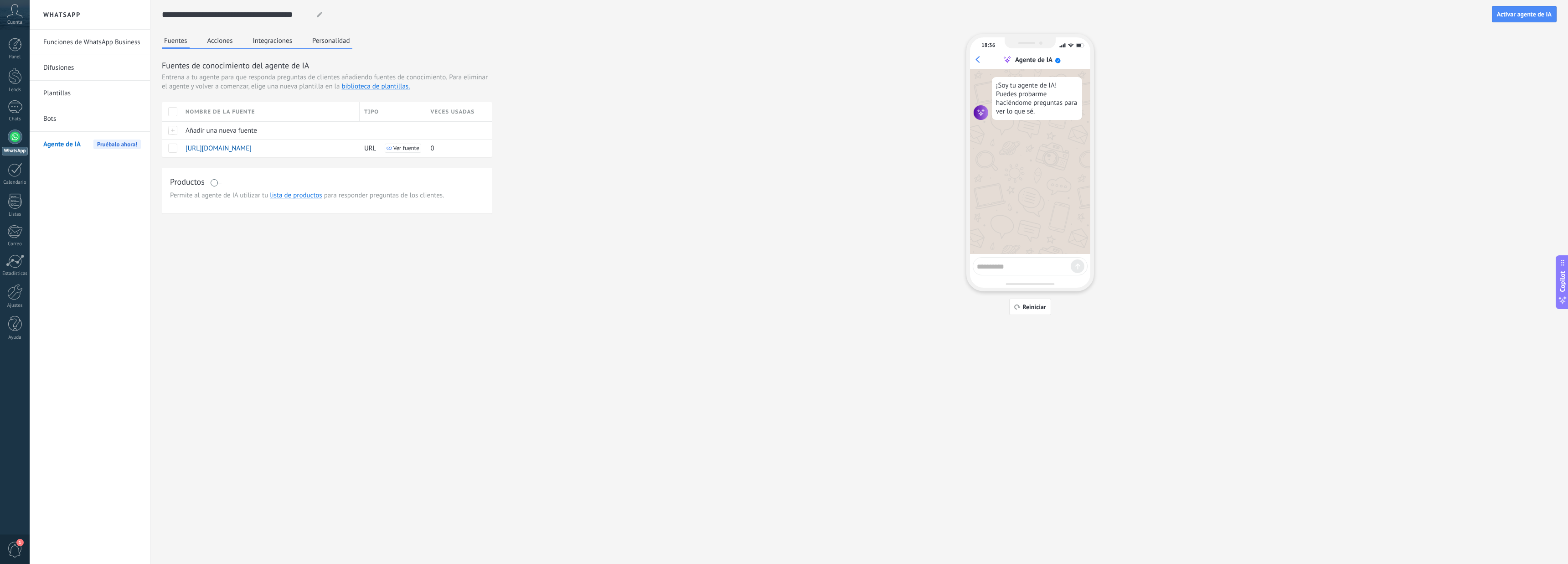
click at [1023, 264] on textarea at bounding box center [1024, 265] width 94 height 11
type textarea "****"
type textarea "**********"
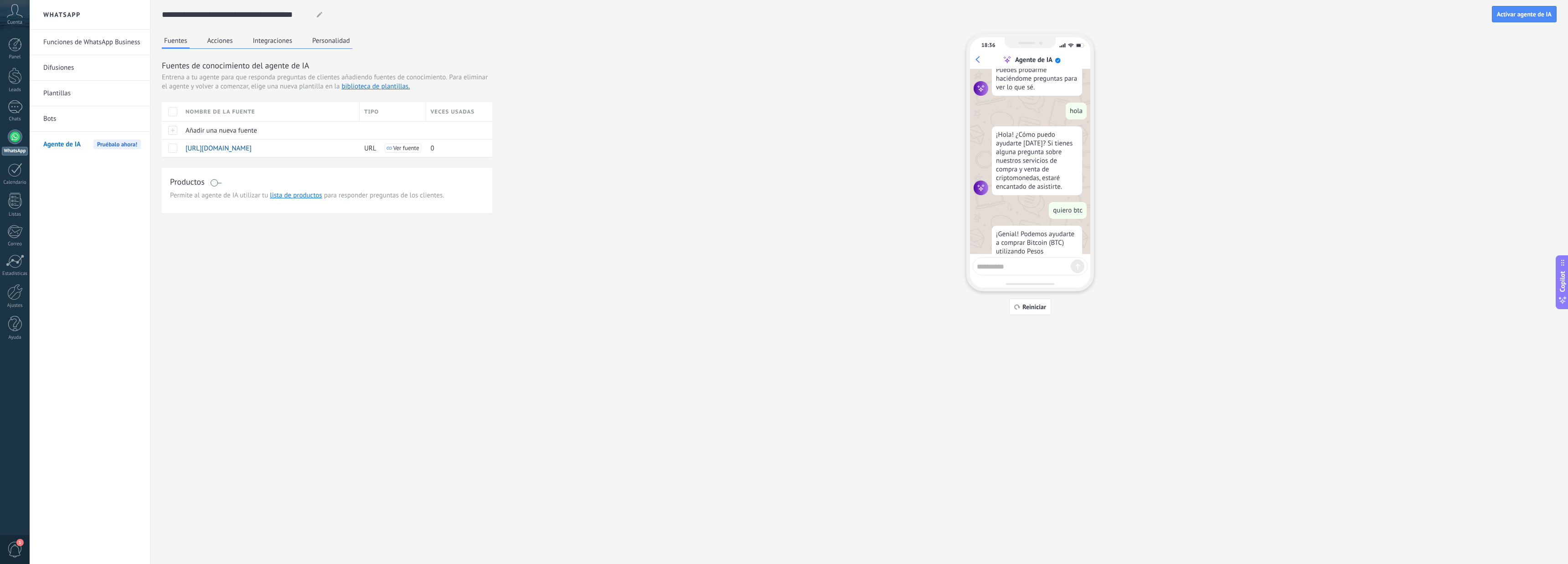
scroll to position [85, 0]
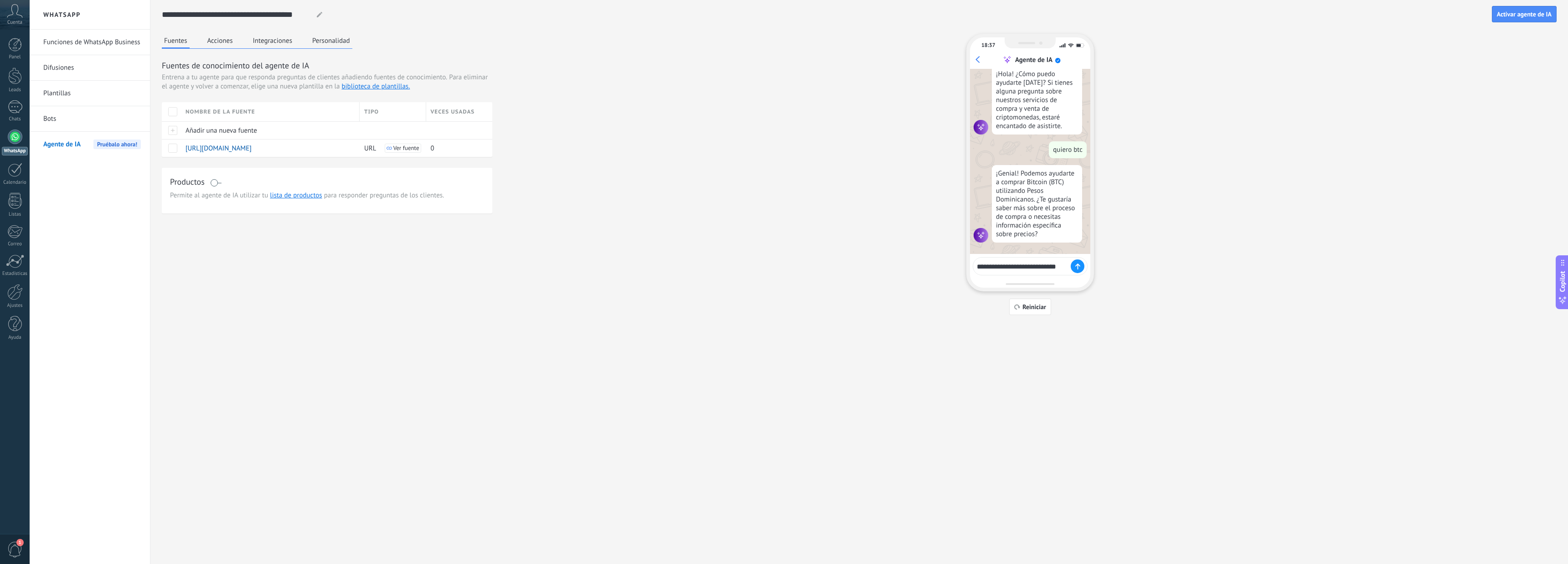
type textarea "**********"
drag, startPoint x: 1042, startPoint y: 135, endPoint x: 996, endPoint y: 125, distance: 47.1
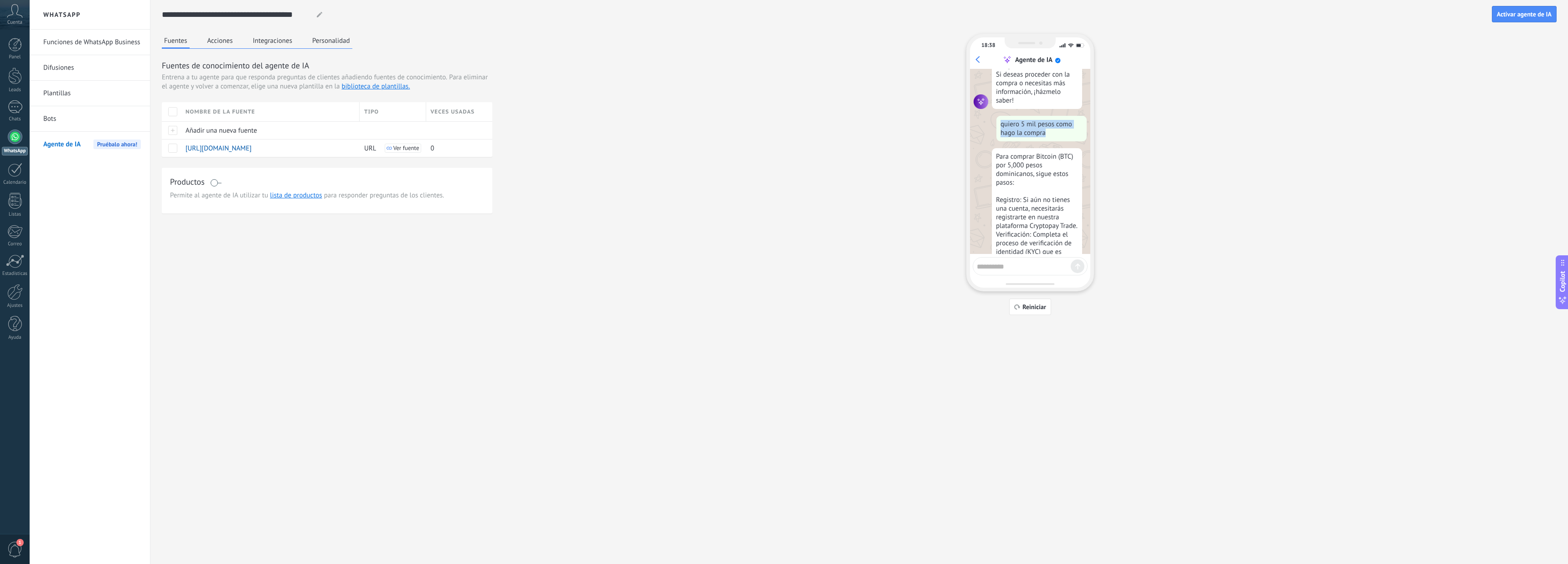
click at [996, 125] on div "quiero 5 mil pesos como hago la compra" at bounding box center [1041, 128] width 90 height 25
click at [1014, 154] on div "Para comprar Bitcoin (BTC) por 5,000 pesos dominicanos, sigue estos pasos: Regi…" at bounding box center [1037, 286] width 90 height 276
click at [1022, 264] on textarea at bounding box center [1024, 265] width 94 height 11
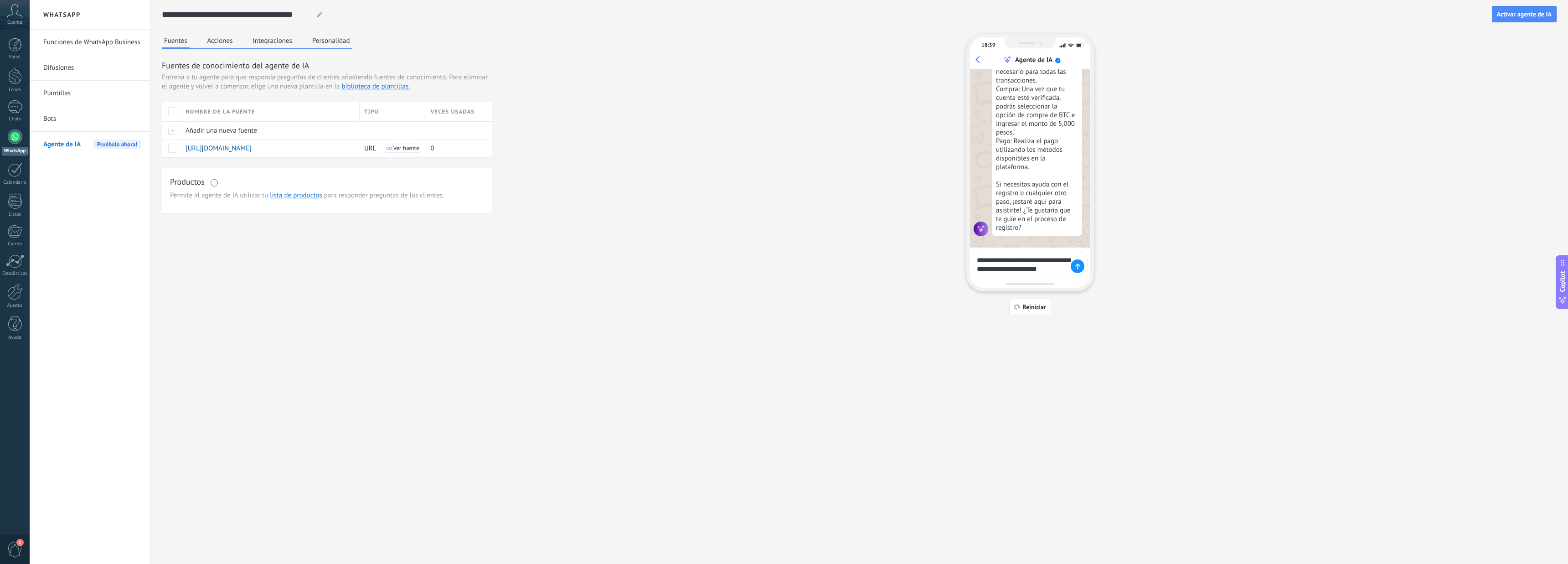
type textarea "**********"
click at [14, 111] on div at bounding box center [15, 107] width 14 height 13
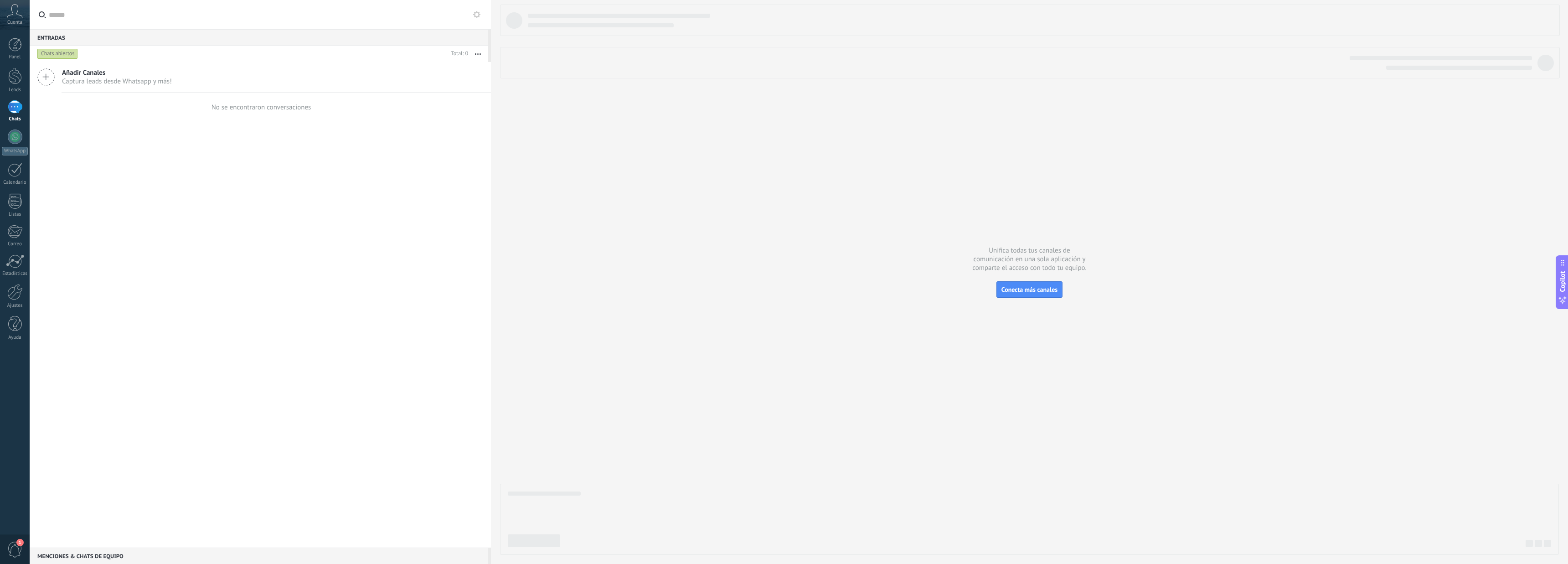
click at [119, 80] on span "Captura leads desde Whatsapp y más!" at bounding box center [117, 81] width 110 height 8
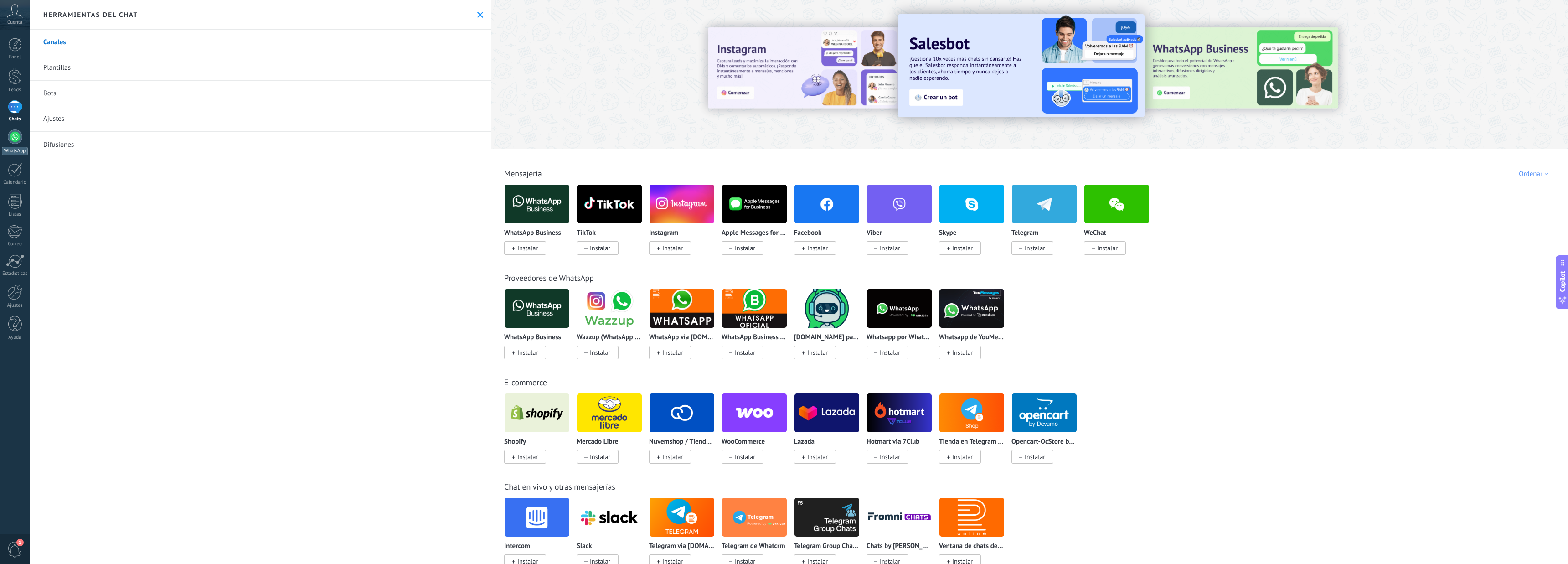
click at [14, 138] on div at bounding box center [15, 137] width 14 height 14
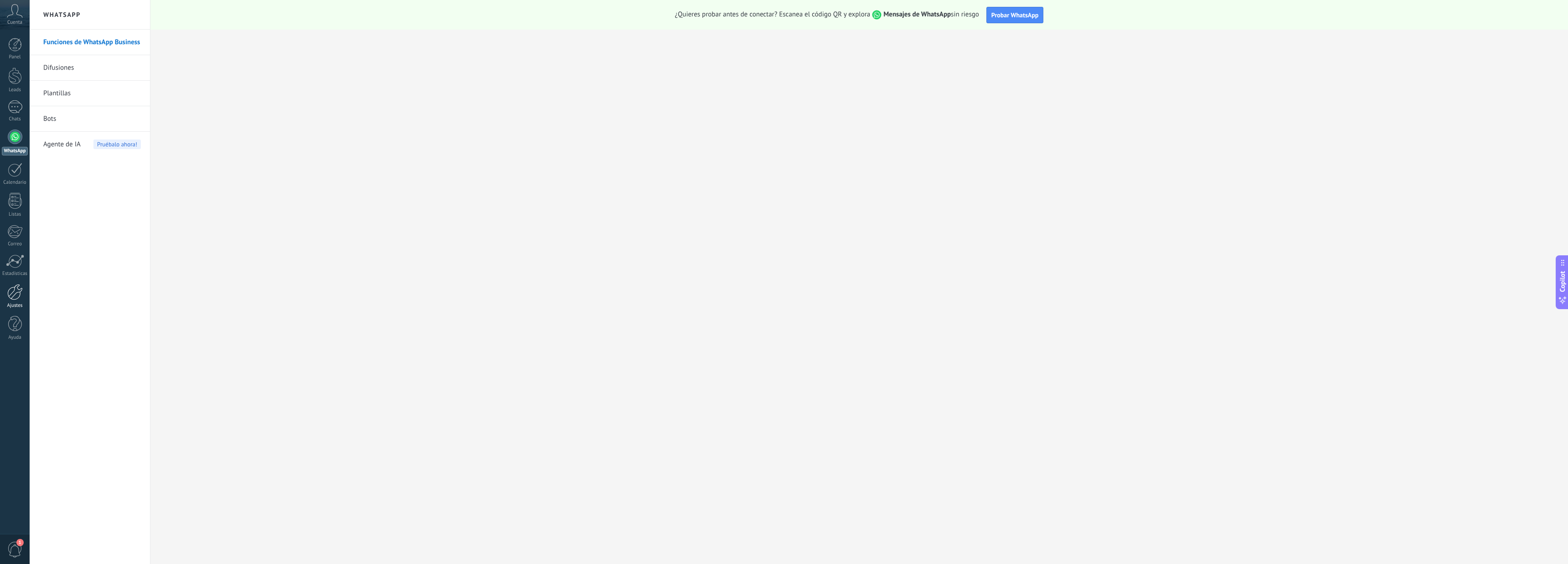
click at [13, 294] on div at bounding box center [15, 292] width 16 height 16
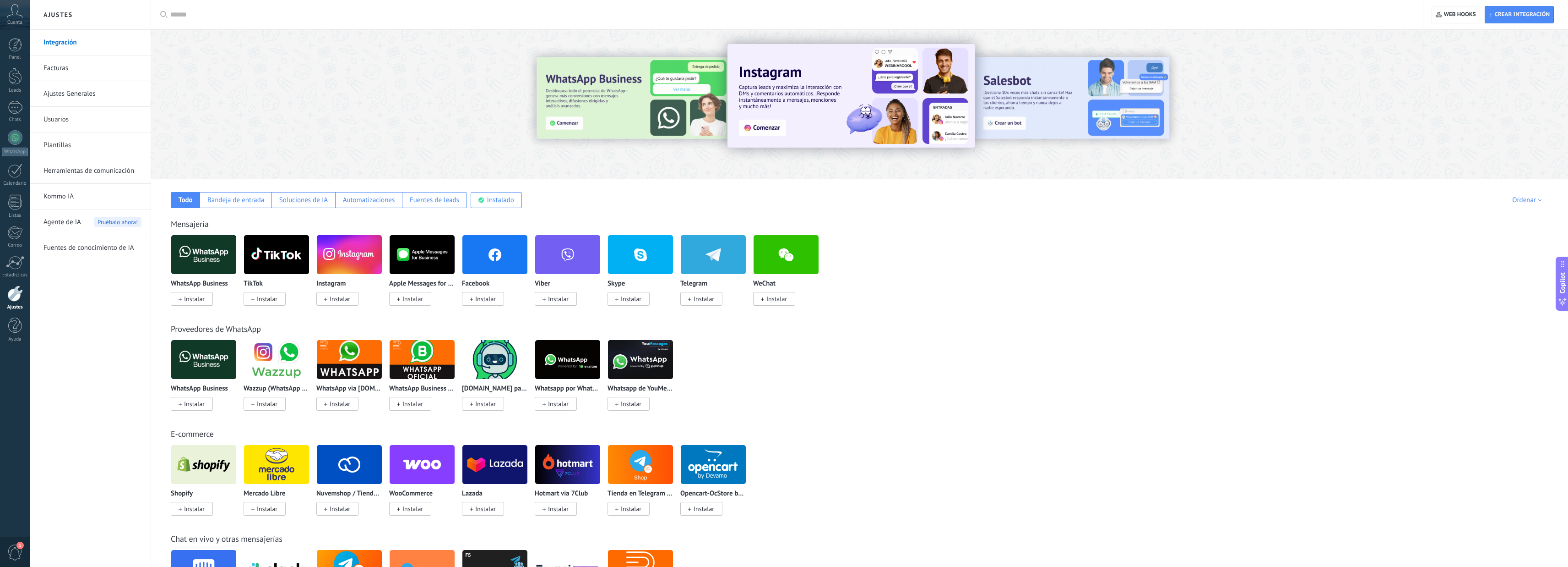
click at [72, 74] on link "Facturas" at bounding box center [92, 68] width 98 height 26
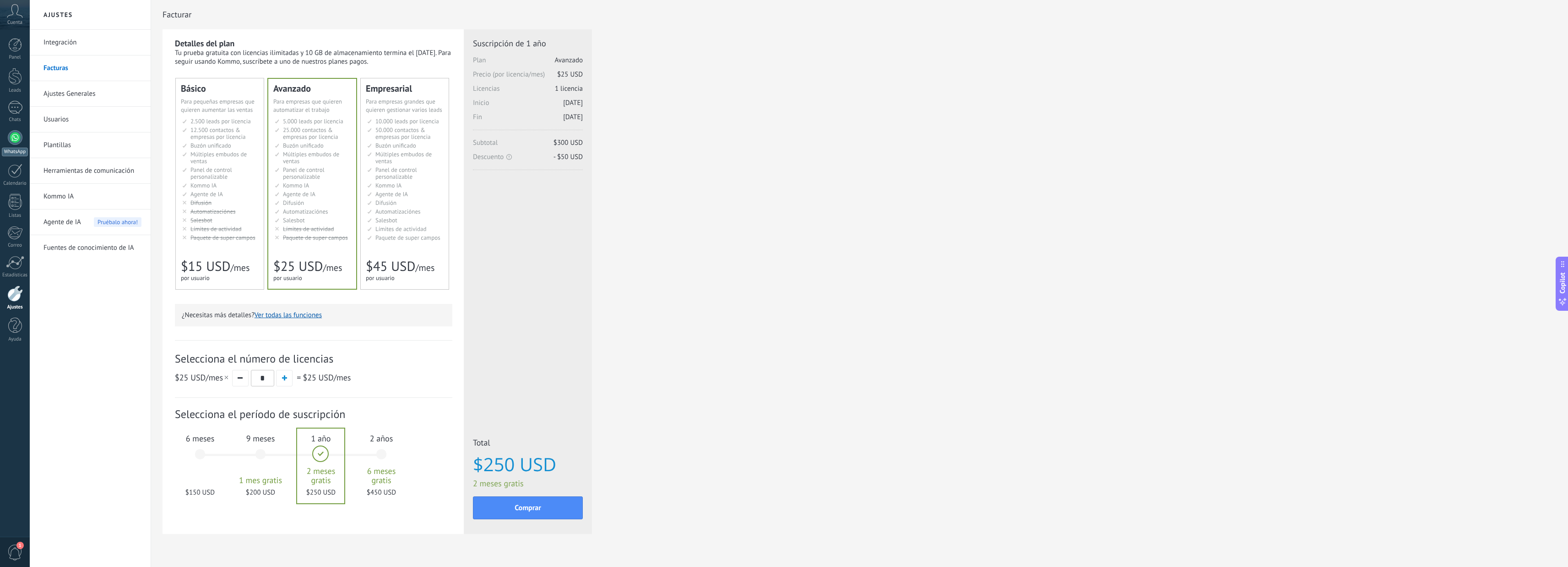
click at [14, 137] on div at bounding box center [15, 138] width 14 height 14
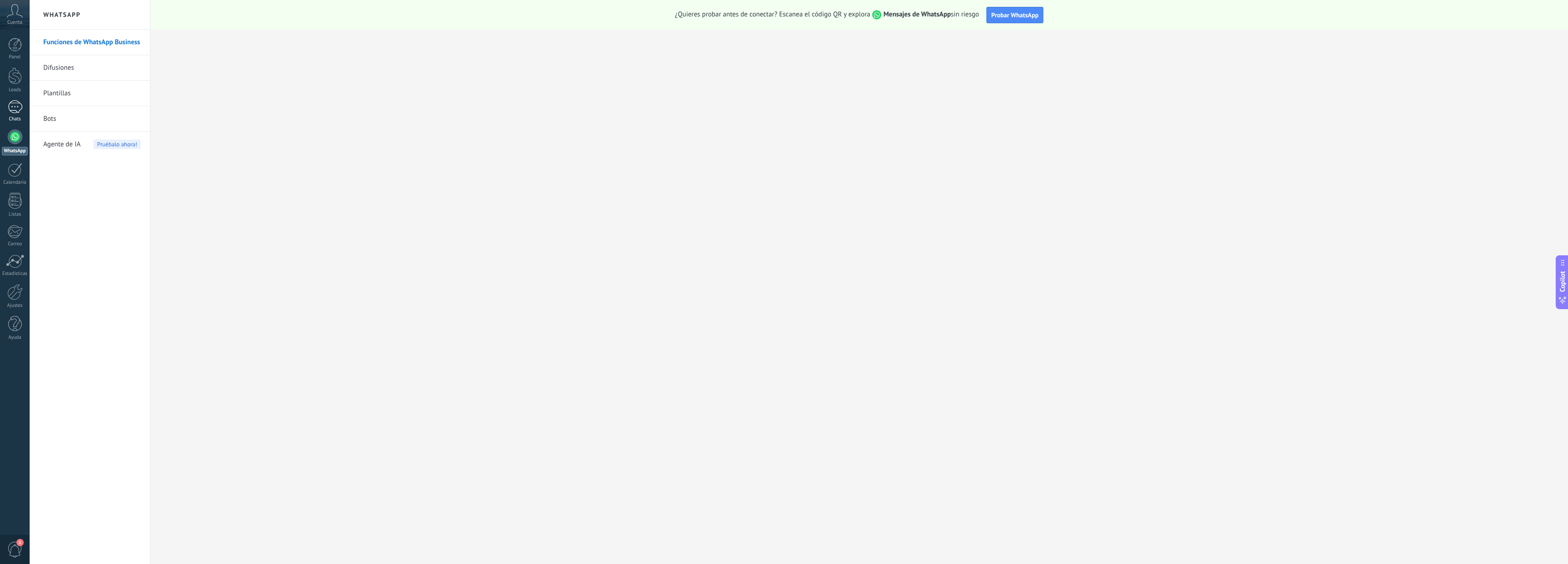
click at [16, 111] on div at bounding box center [15, 107] width 14 height 13
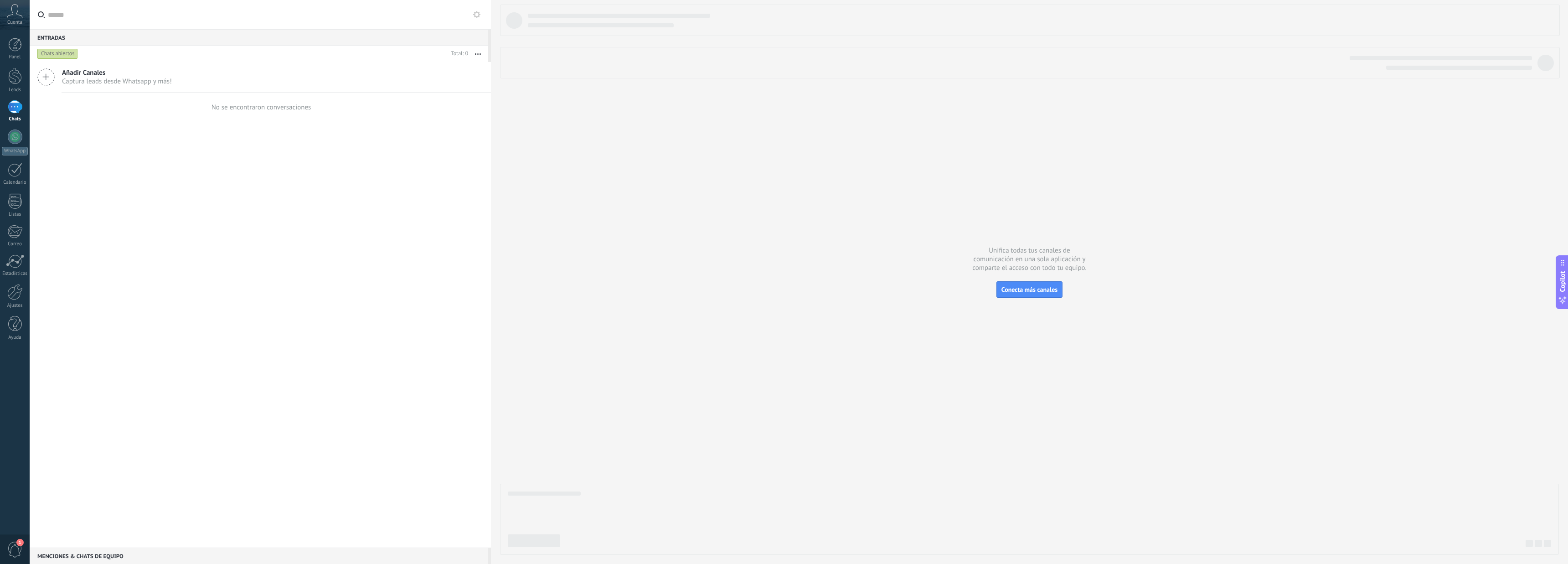
click at [156, 82] on span "Captura leads desde Whatsapp y más!" at bounding box center [117, 81] width 110 height 8
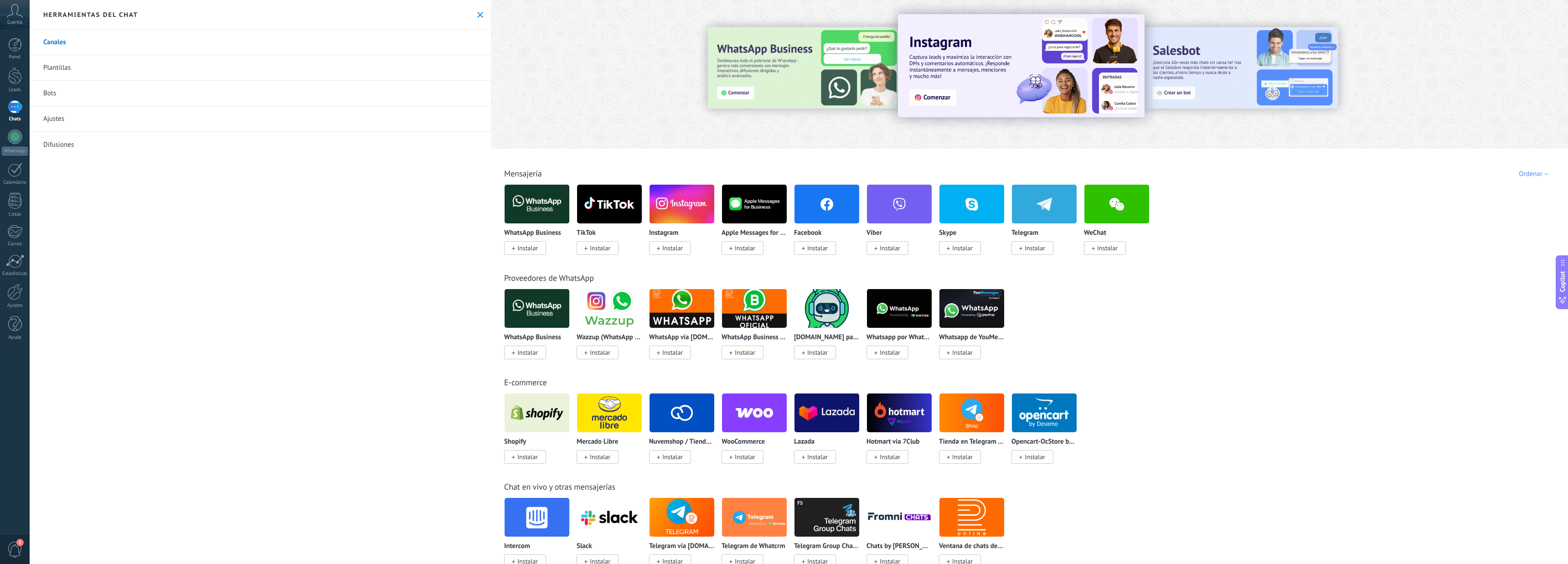
click at [69, 117] on link "Ajustes" at bounding box center [259, 119] width 461 height 25
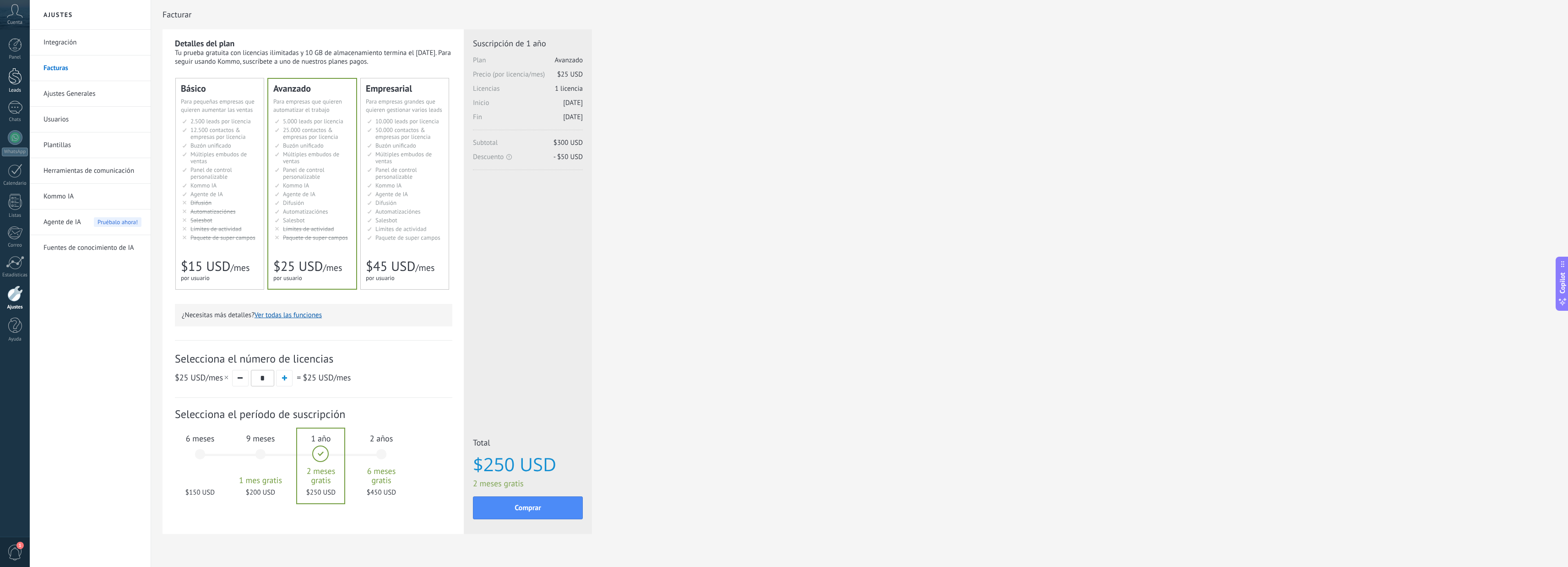
click at [15, 81] on div at bounding box center [15, 76] width 14 height 17
click at [743, 155] on div "Detalles del plan Tu prueba gratuita con licencias ilimitadas y 10 GB de almace…" at bounding box center [859, 293] width 1394 height 528
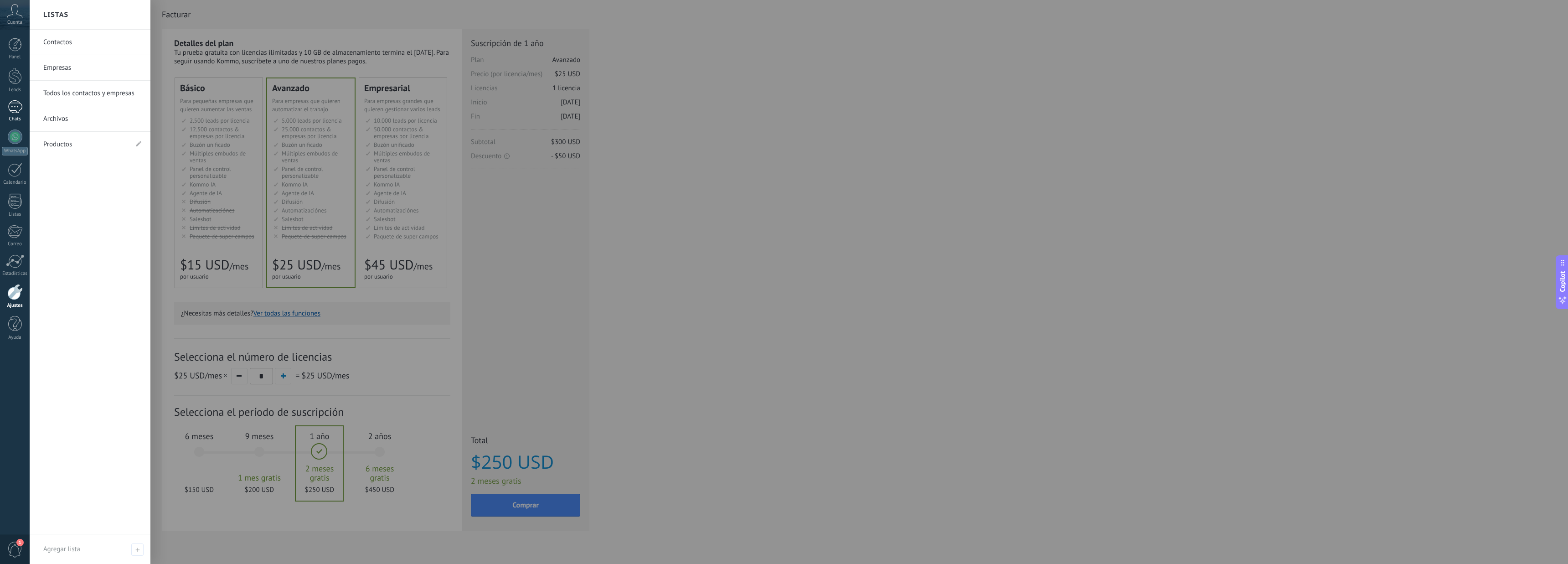
click at [17, 116] on link "Chats" at bounding box center [14, 111] width 29 height 22
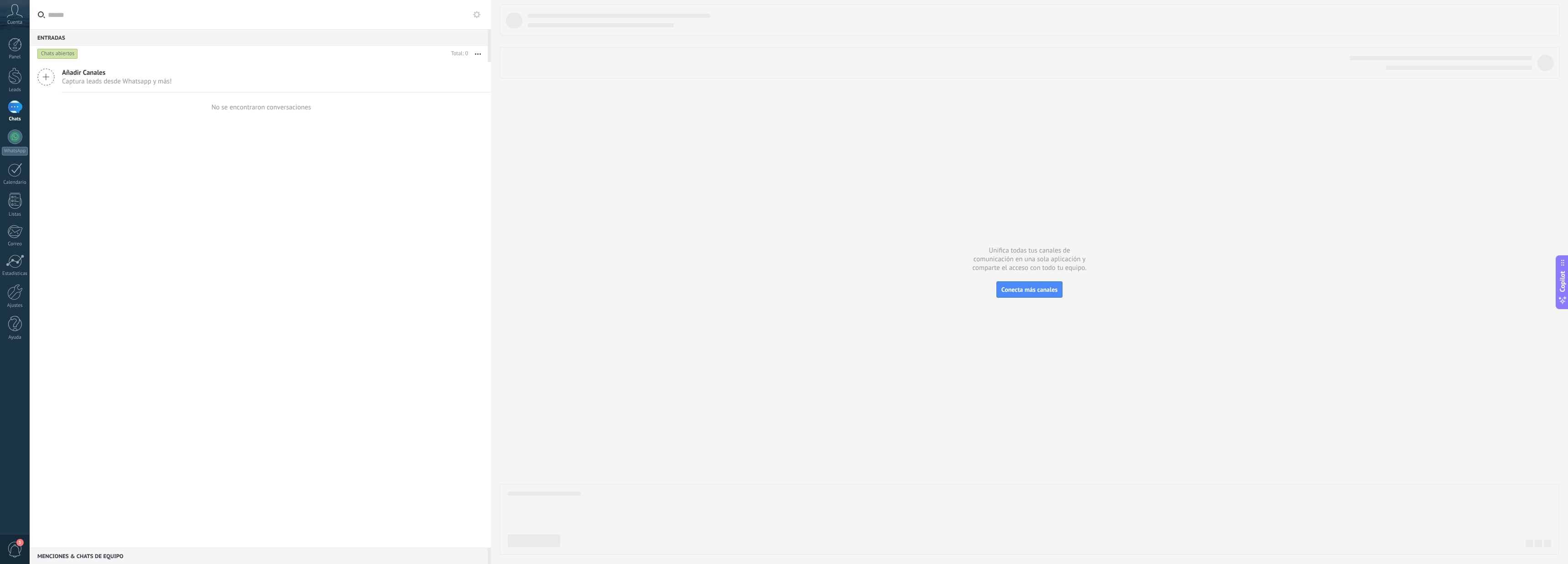
click at [168, 82] on span "Captura leads desde Whatsapp y más!" at bounding box center [117, 81] width 110 height 8
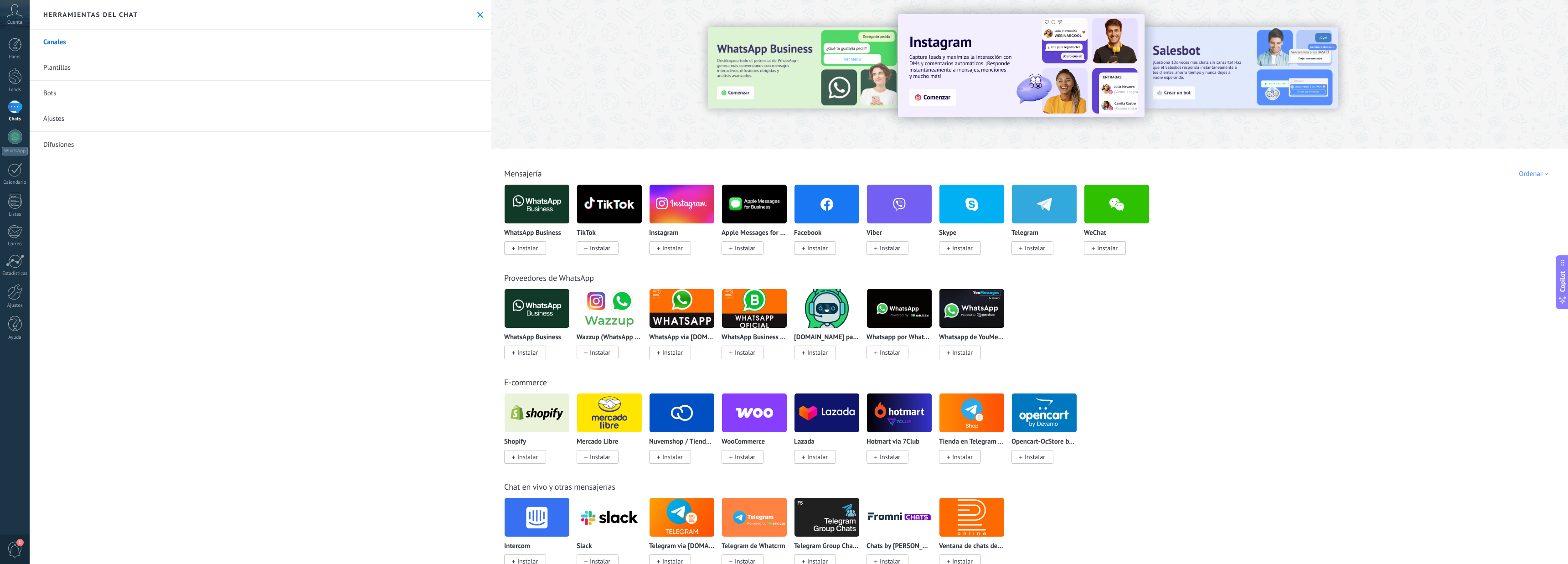
click at [205, 252] on div "Canales Plantillas Bots Ajustes Difusiones" at bounding box center [259, 296] width 461 height 534
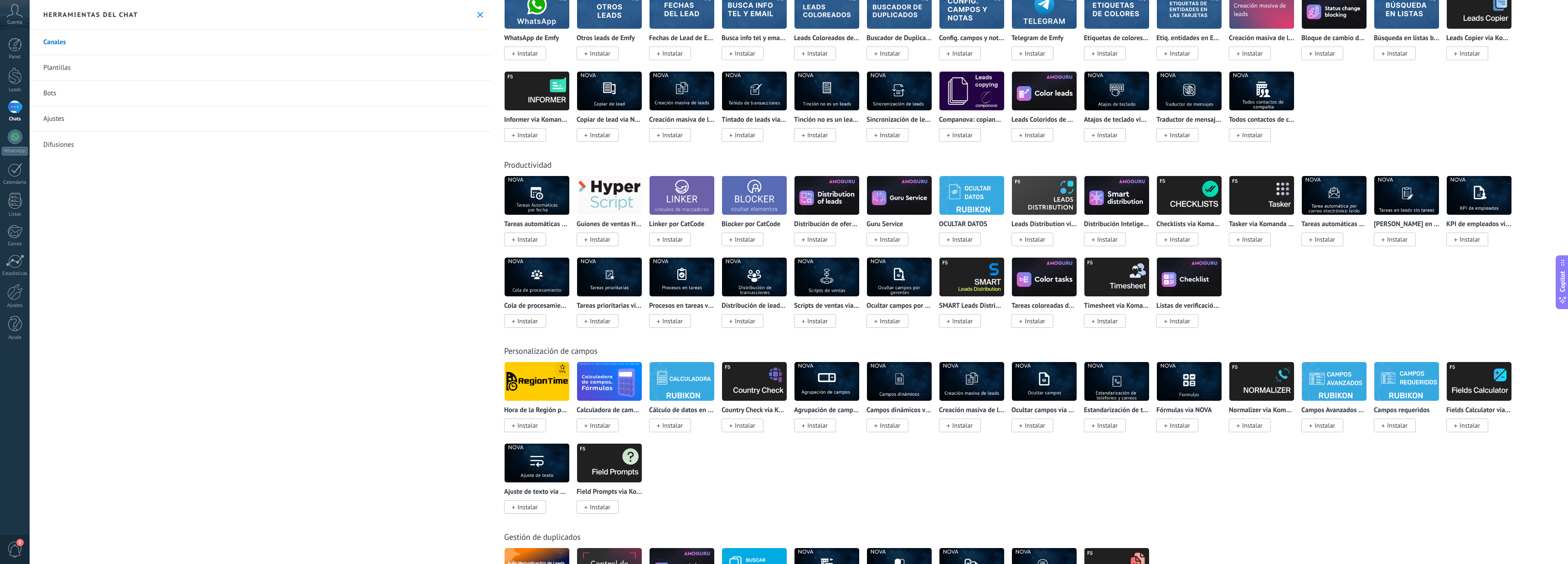
scroll to position [1828, 0]
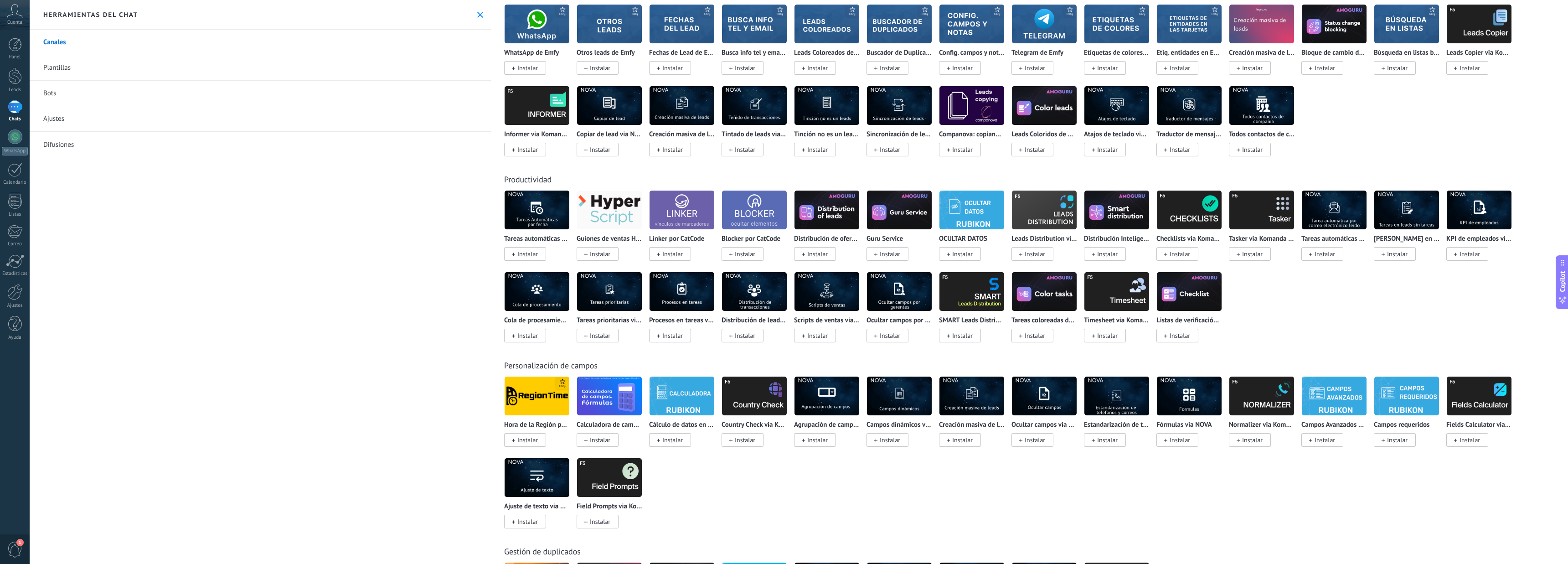
click at [66, 117] on link "Ajustes" at bounding box center [259, 119] width 461 height 25
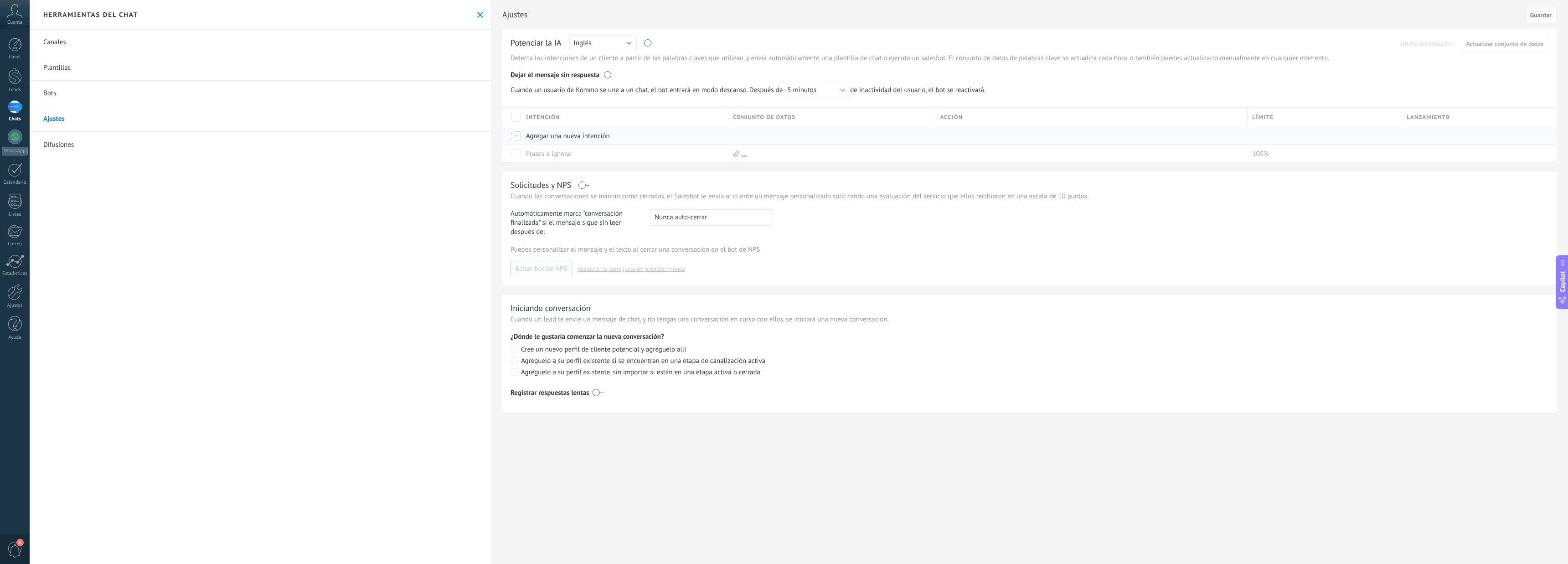
click at [539, 137] on div "Agregar una nueva intención" at bounding box center [623, 136] width 202 height 18
click at [1219, 269] on div "Puedes personalizar el mensaje y el texto al cerrar una conversación en el bot …" at bounding box center [1029, 261] width 1038 height 32
click at [63, 43] on link "Canales" at bounding box center [259, 42] width 461 height 25
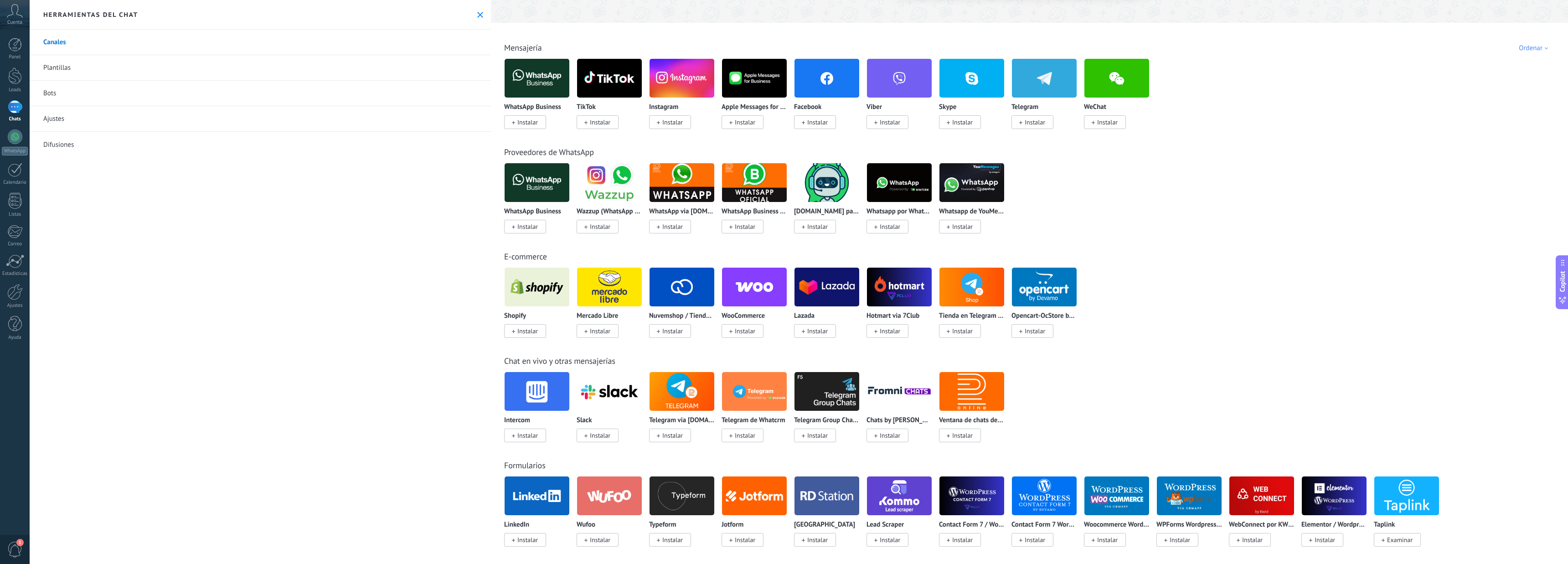
scroll to position [137, 0]
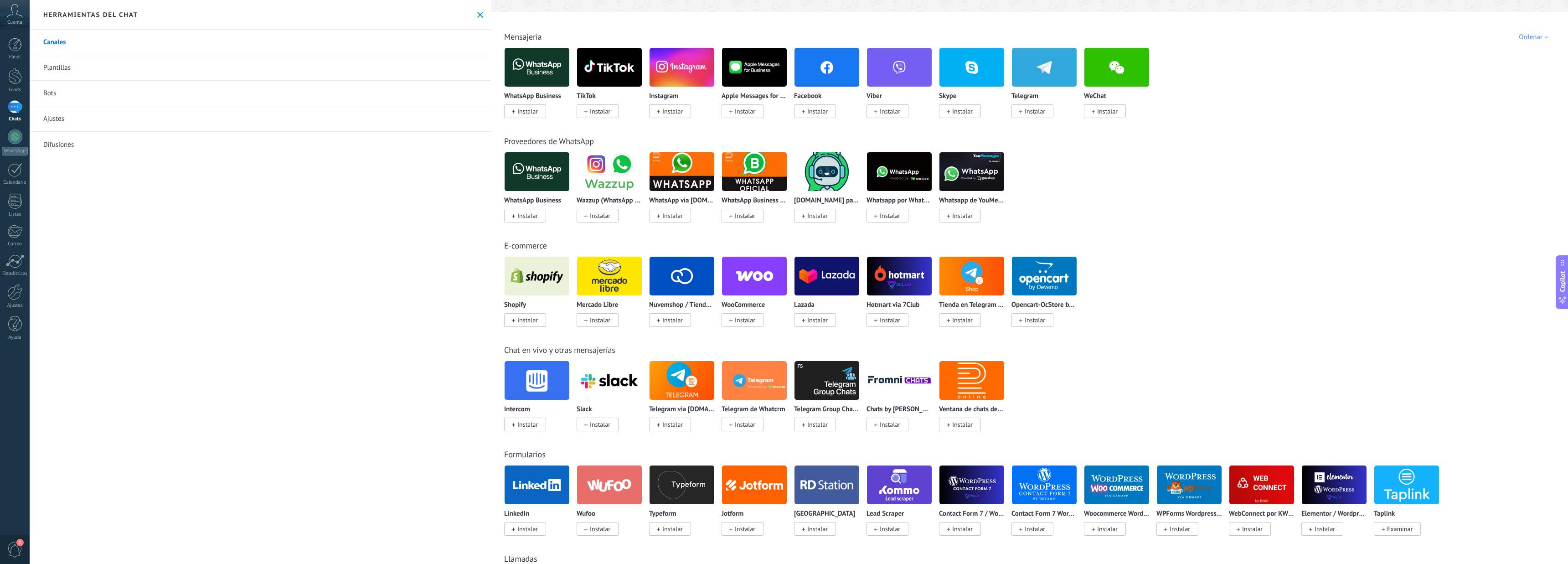
click at [609, 424] on span "Instalar" at bounding box center [600, 424] width 20 height 8
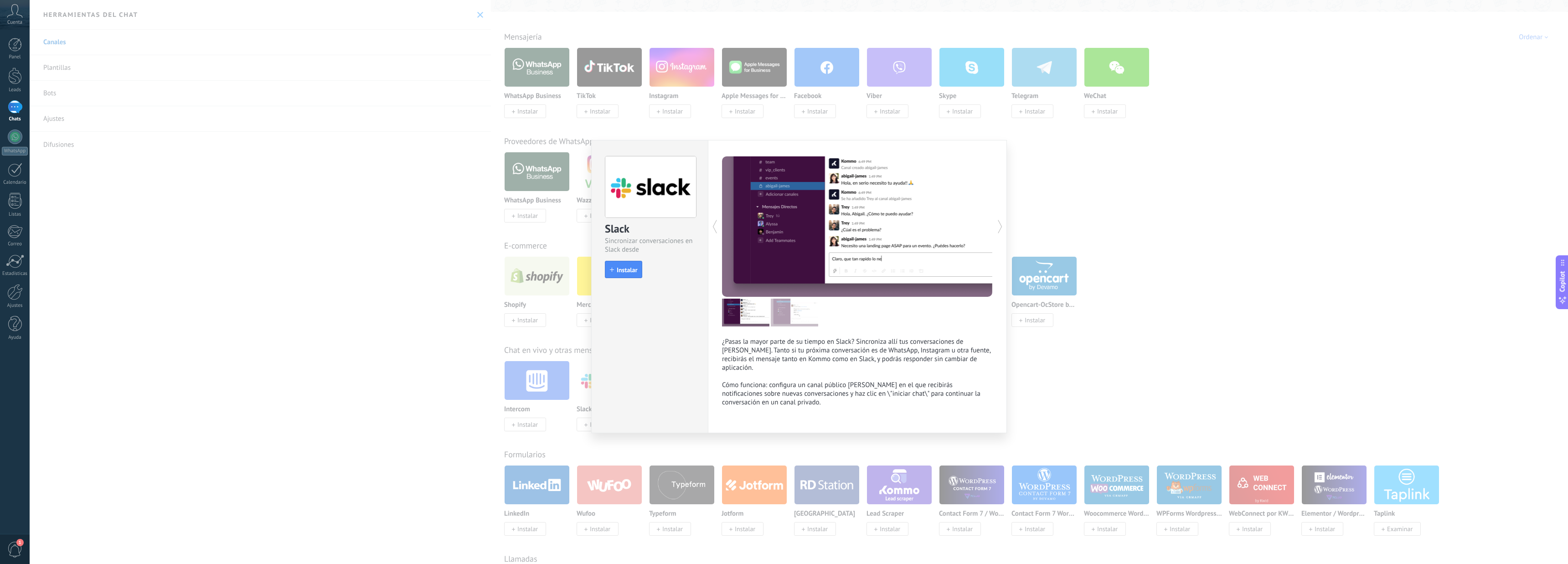
click at [997, 221] on icon at bounding box center [1000, 226] width 9 height 18
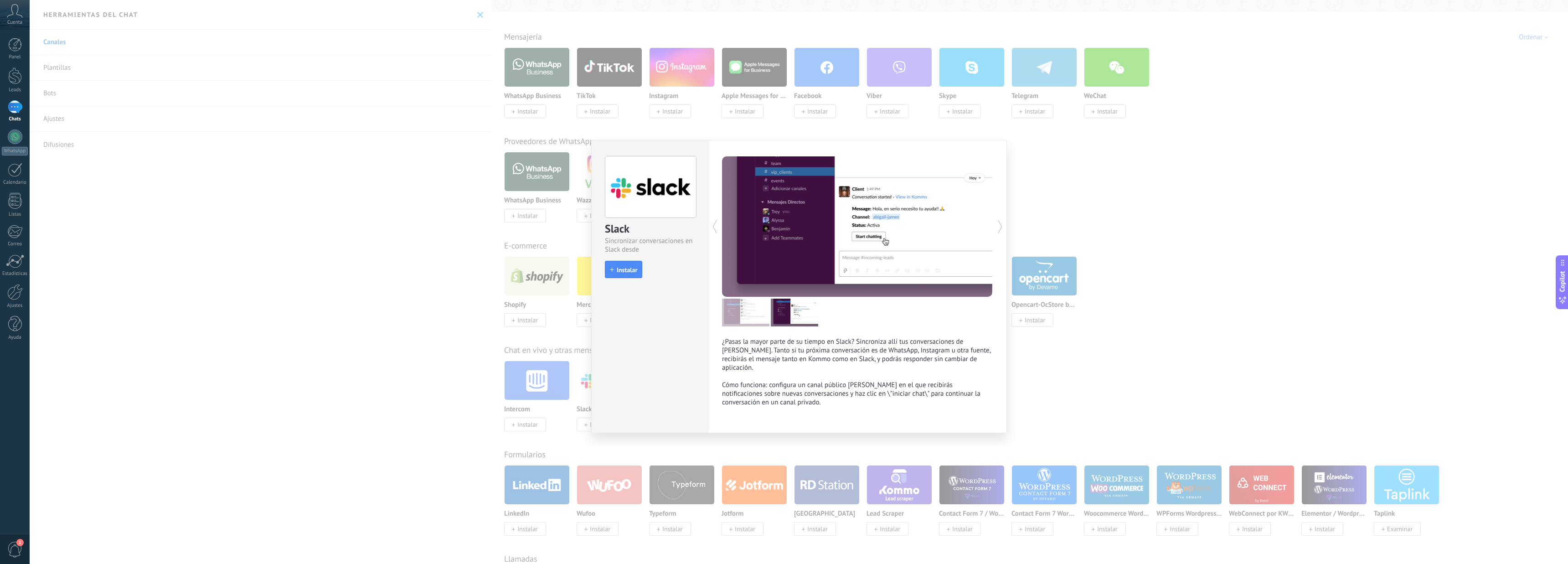
click at [998, 226] on icon at bounding box center [1000, 226] width 9 height 18
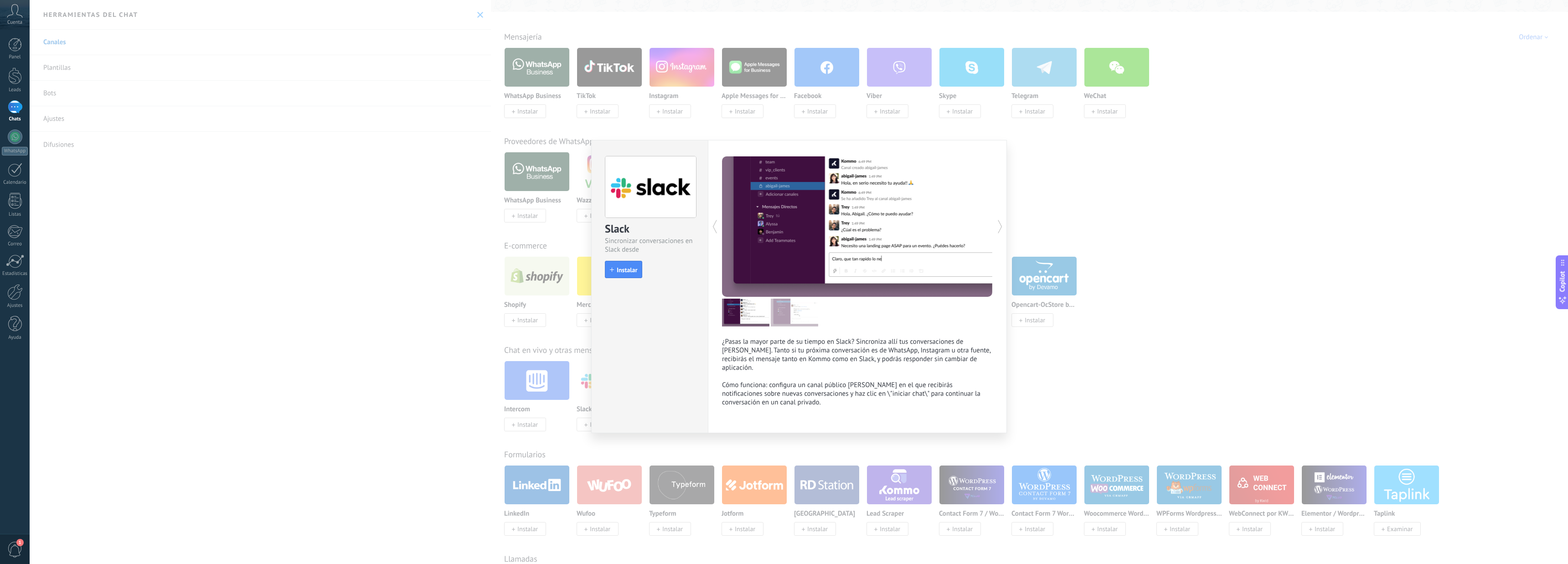
click at [998, 226] on icon at bounding box center [1000, 226] width 9 height 18
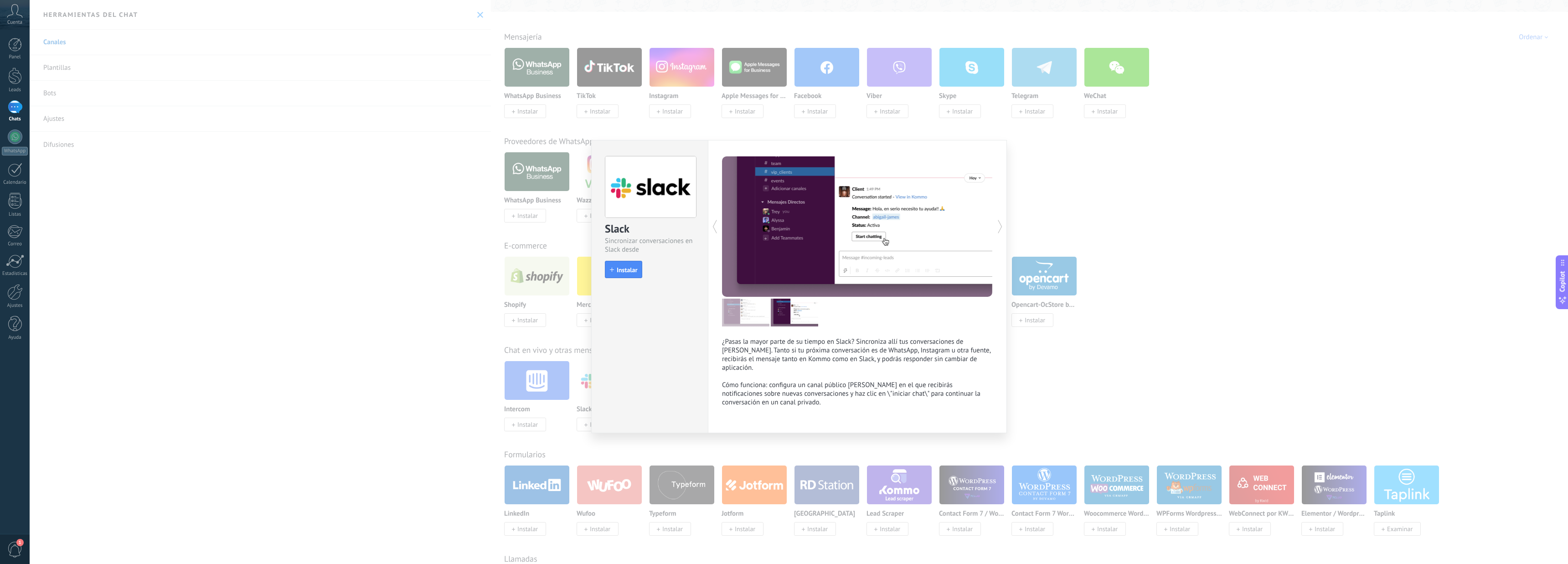
click at [999, 228] on icon at bounding box center [1000, 226] width 9 height 18
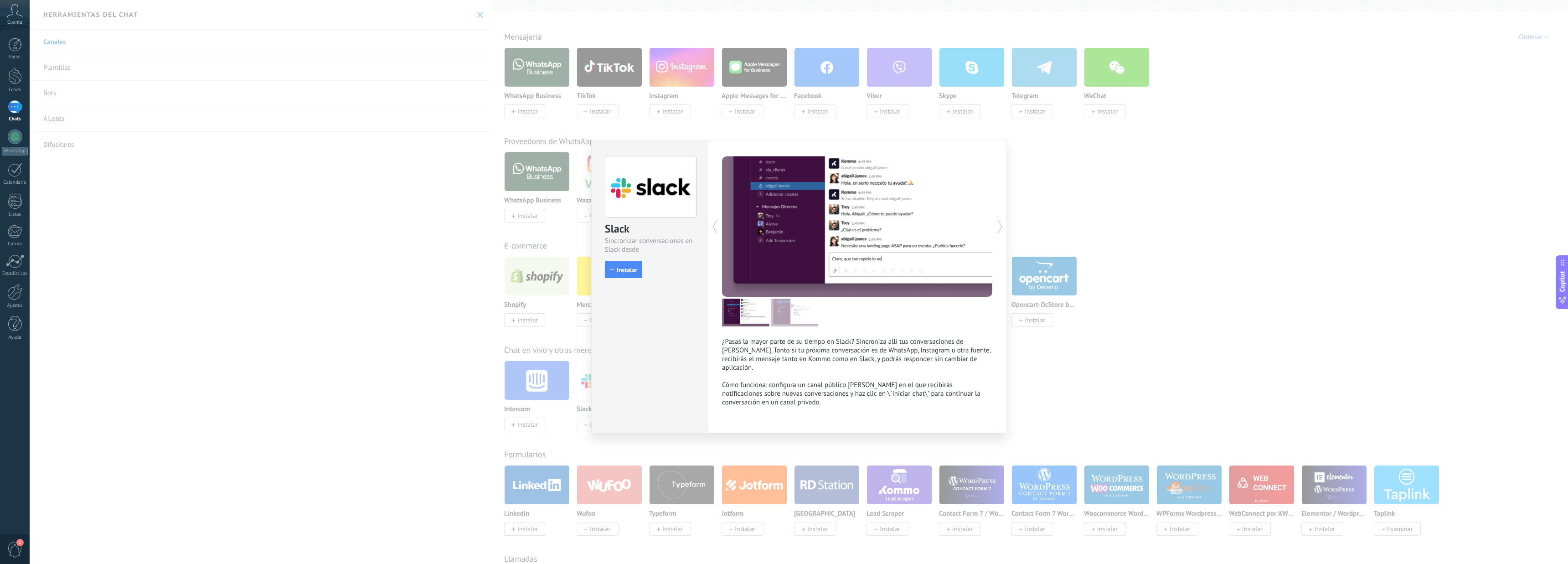
click at [999, 227] on icon at bounding box center [1000, 226] width 9 height 18
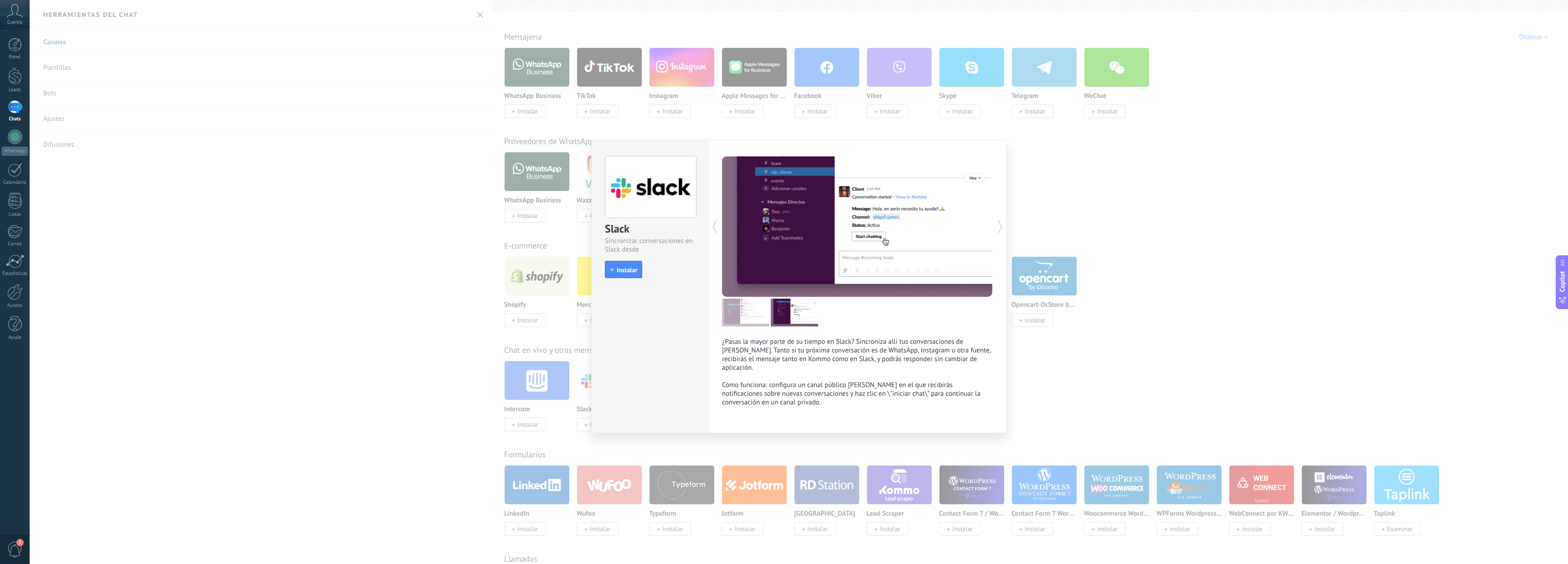
click at [999, 227] on icon at bounding box center [1000, 226] width 9 height 18
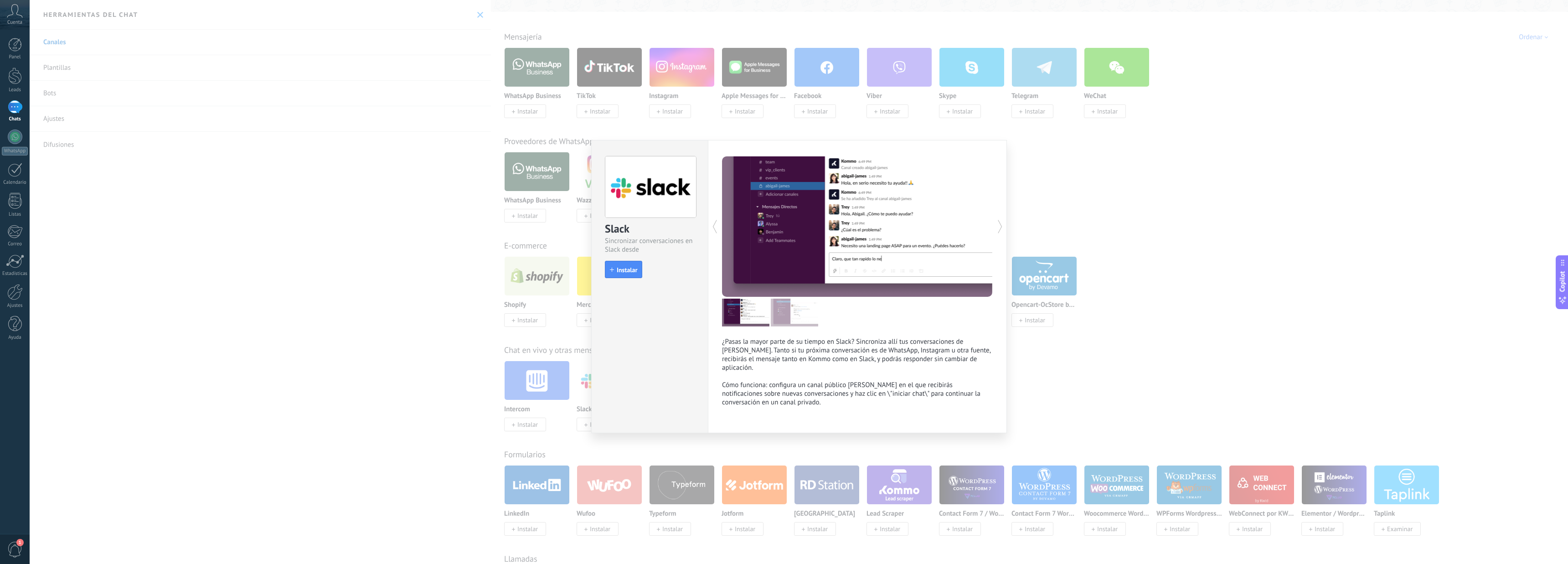
click at [999, 227] on icon at bounding box center [1000, 226] width 9 height 18
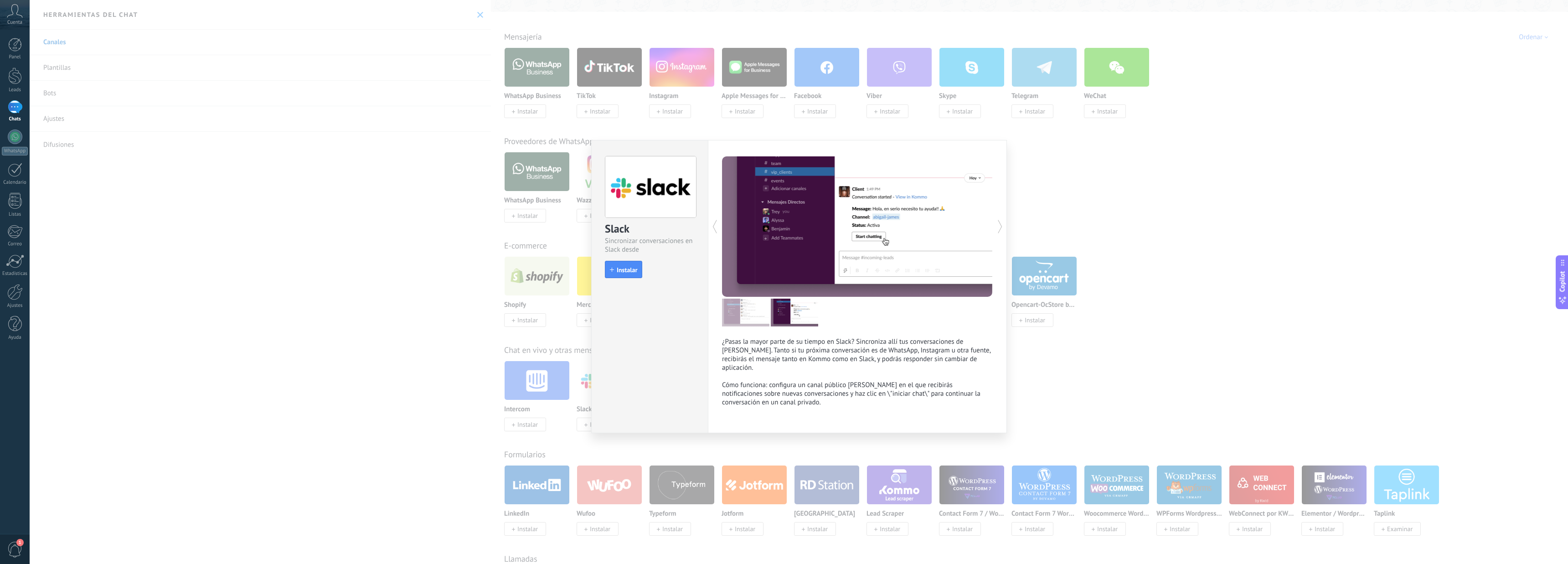
click at [999, 225] on icon at bounding box center [1000, 226] width 9 height 18
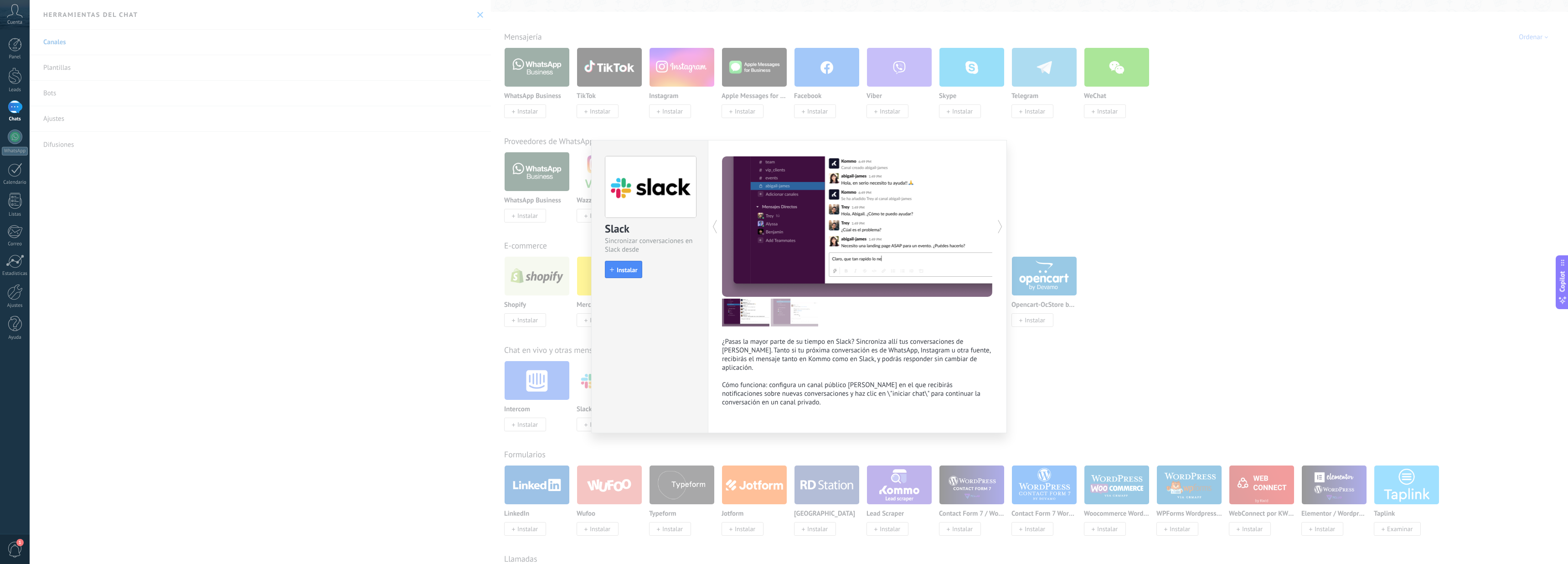
click at [1000, 231] on icon at bounding box center [1000, 226] width 9 height 18
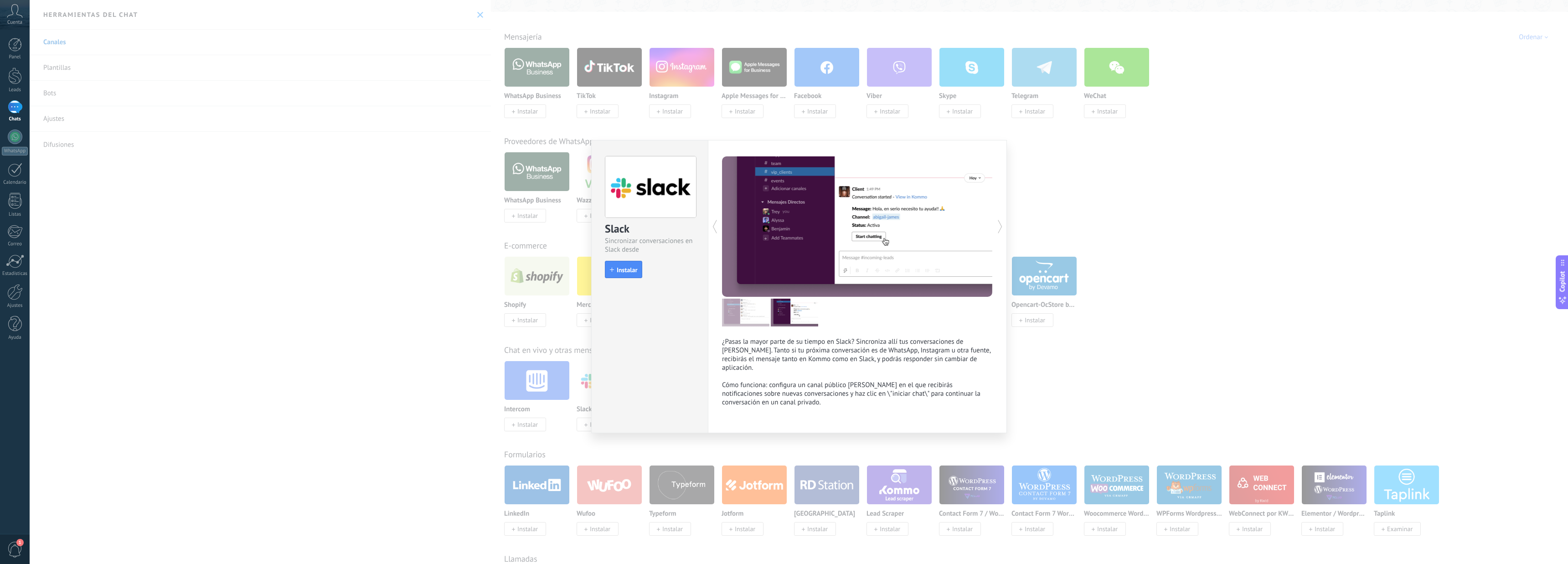
click at [375, 171] on div "Slack Sincronizar conversaciones en Slack desde Kommo install Instalar ¿Pasas l…" at bounding box center [798, 282] width 1538 height 564
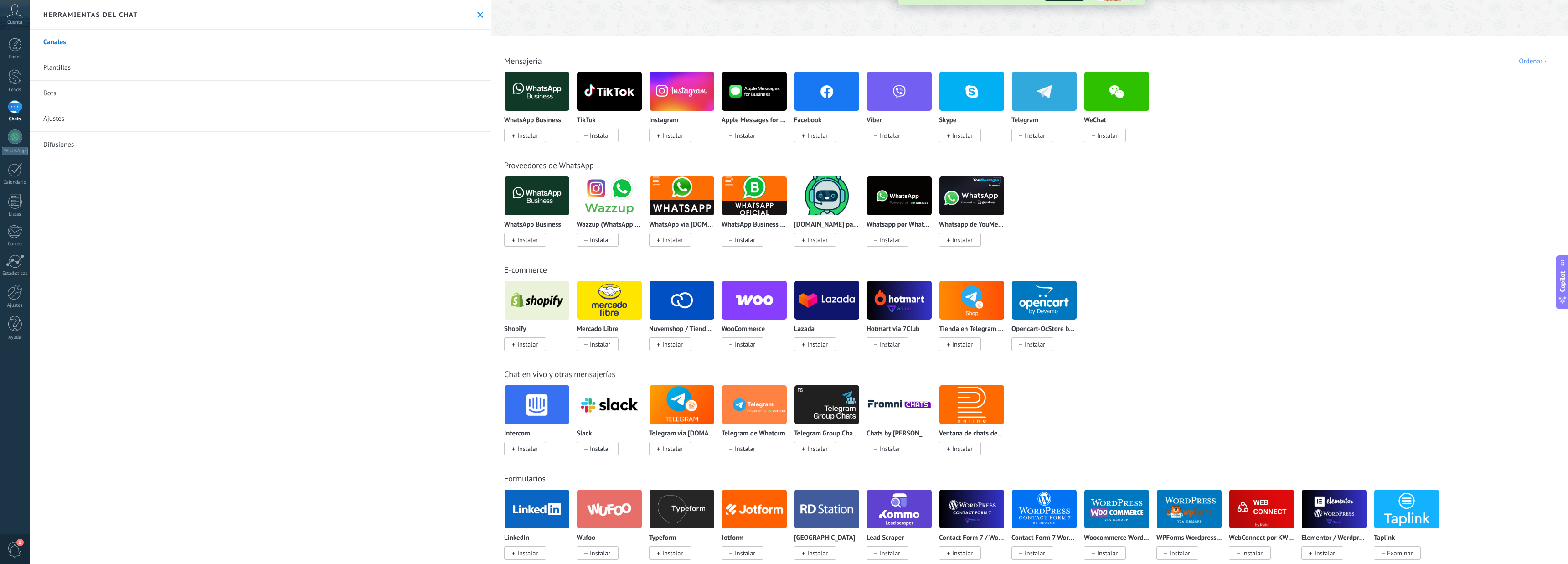
scroll to position [46, 0]
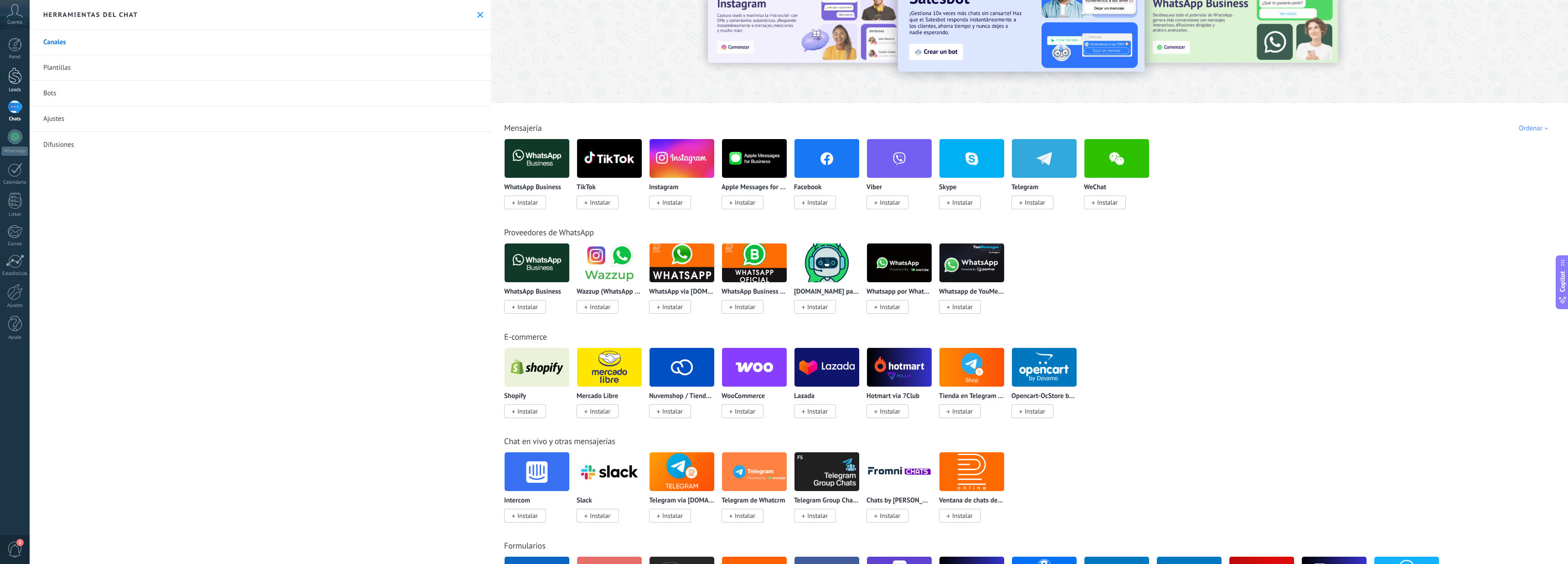
click at [16, 81] on div at bounding box center [15, 76] width 14 height 17
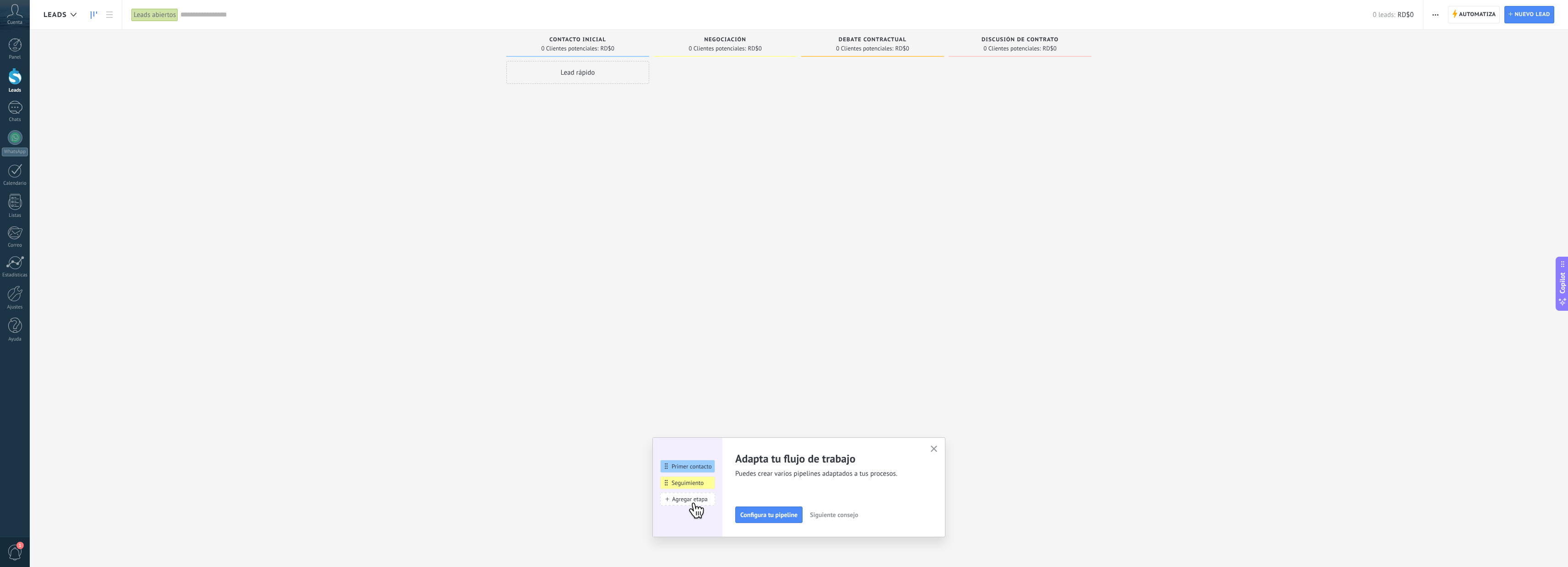
click at [18, 545] on span "1" at bounding box center [20, 545] width 7 height 7
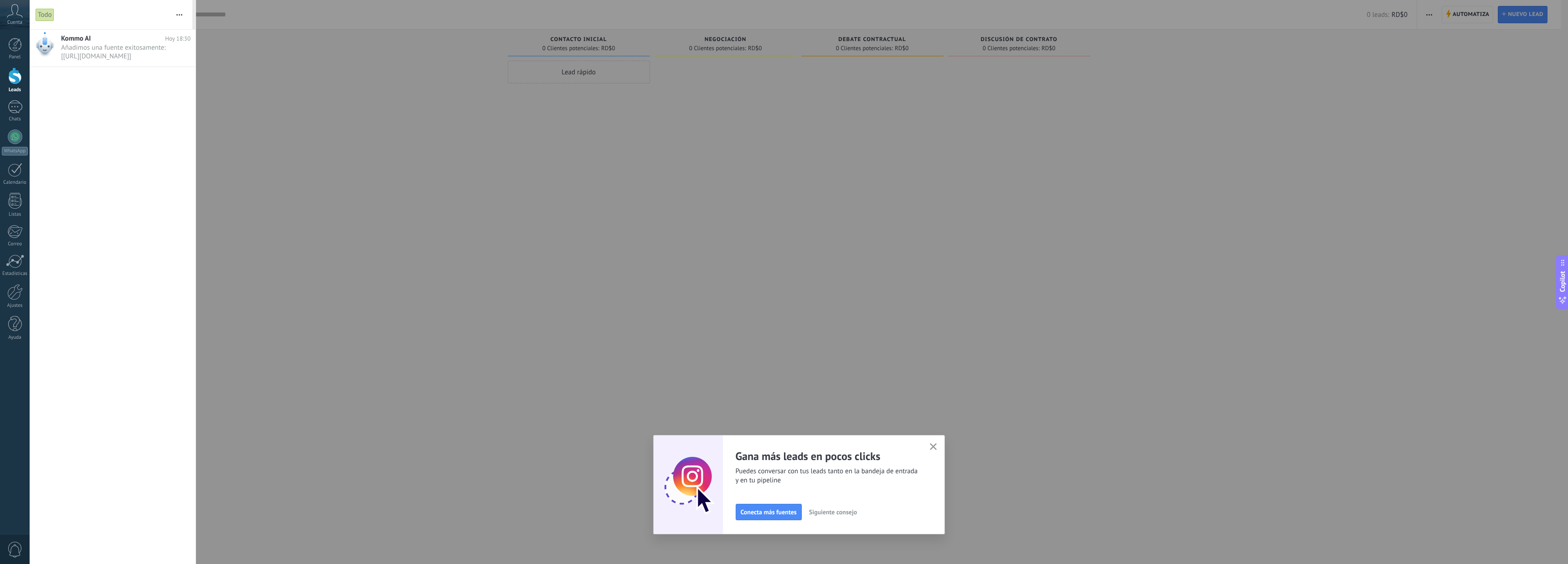
click at [291, 128] on div at bounding box center [784, 282] width 1568 height 564
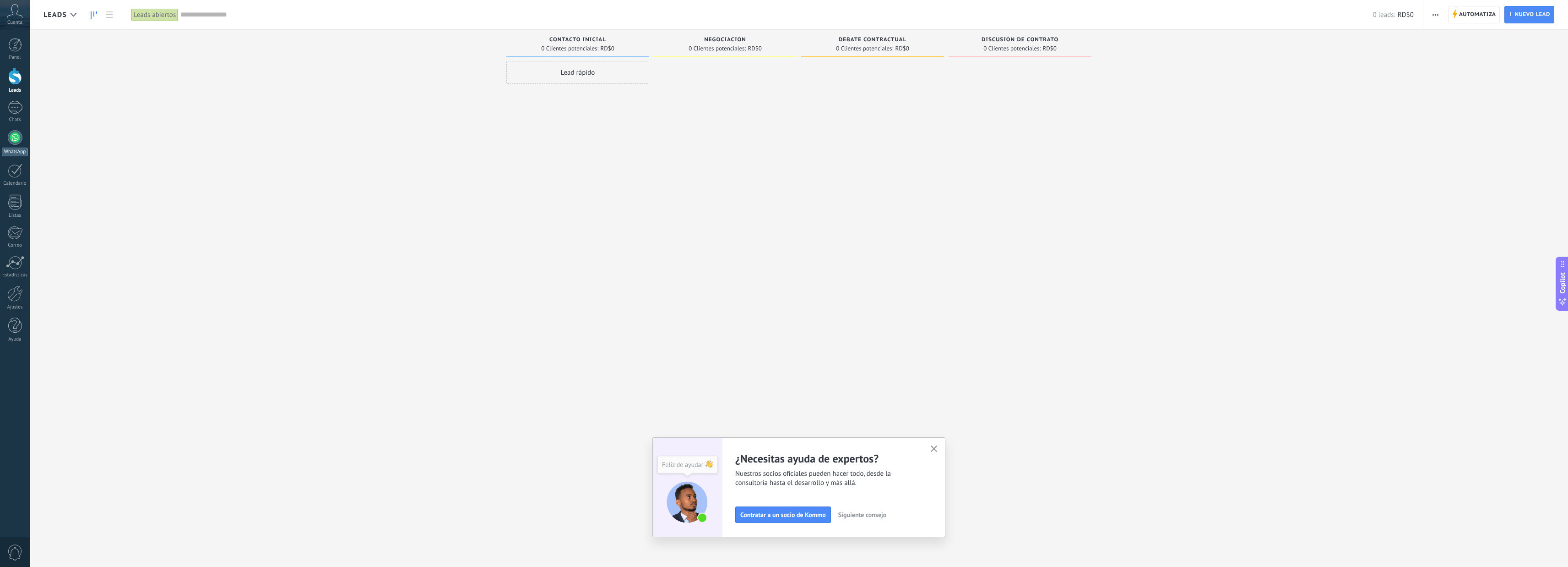
click at [12, 136] on div at bounding box center [15, 138] width 14 height 14
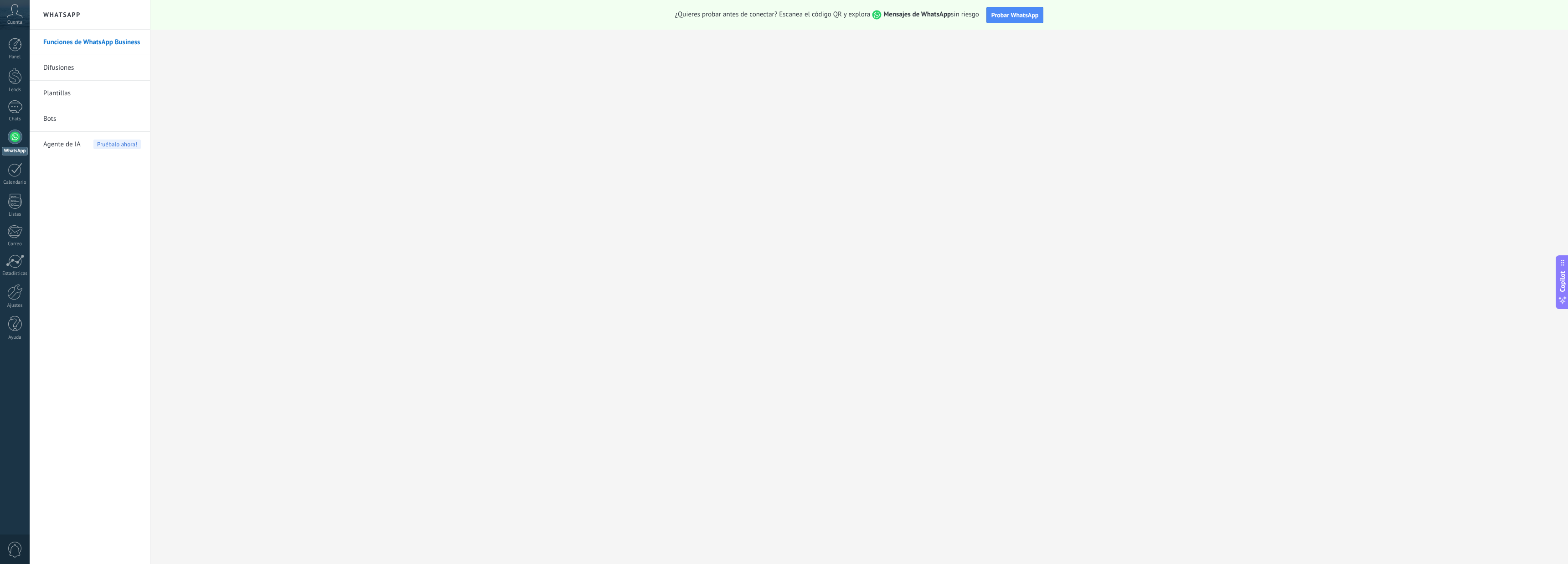
click at [60, 146] on span "Agente de IA" at bounding box center [61, 144] width 37 height 25
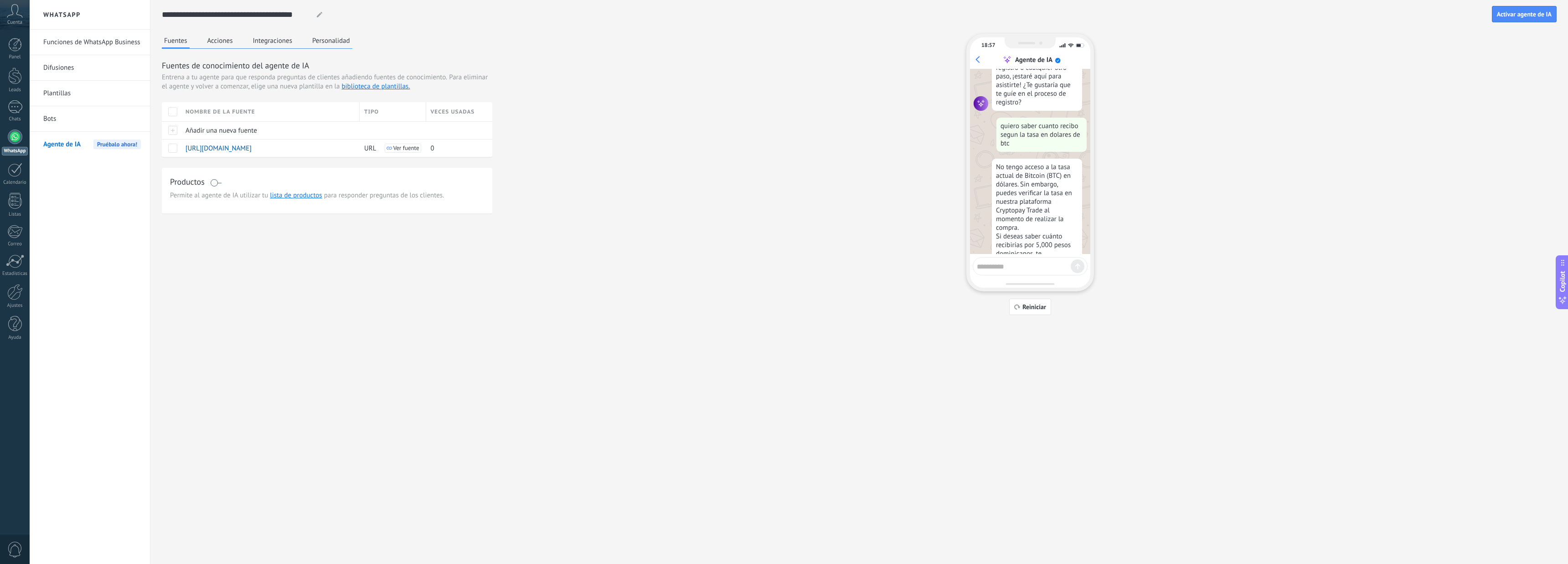
scroll to position [747, 0]
click at [20, 16] on icon at bounding box center [14, 10] width 16 height 14
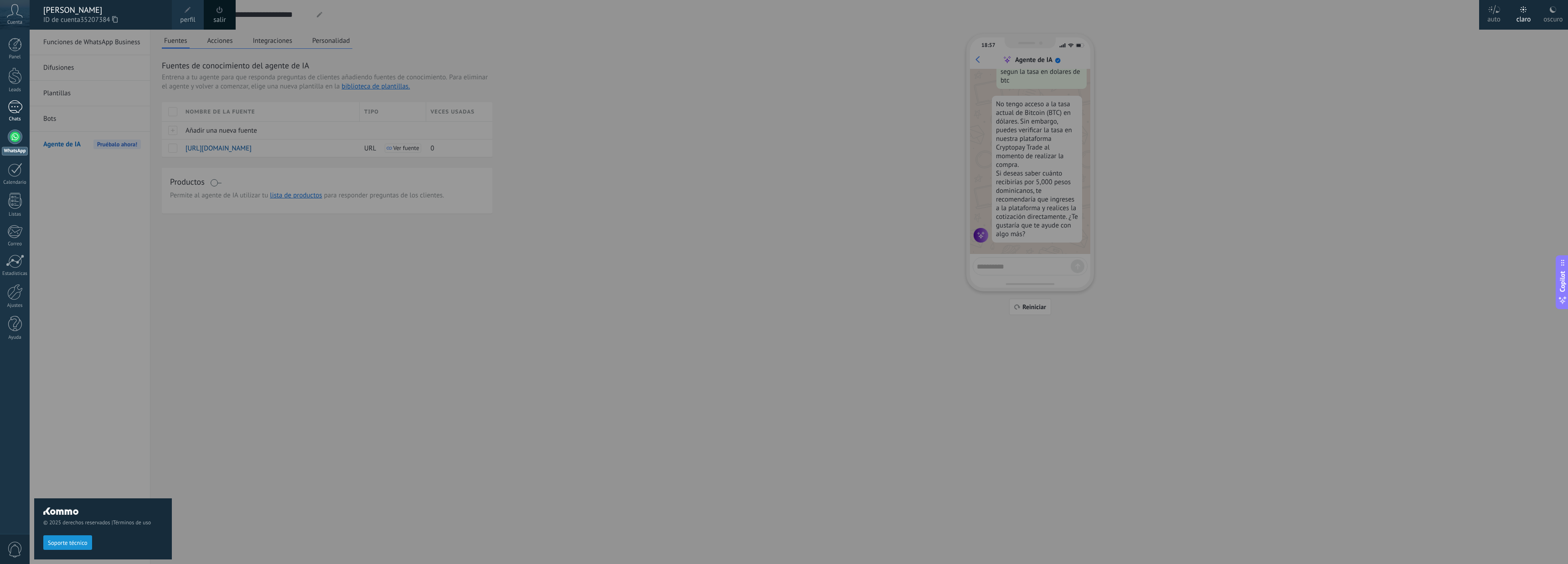
click at [19, 110] on div at bounding box center [15, 107] width 14 height 13
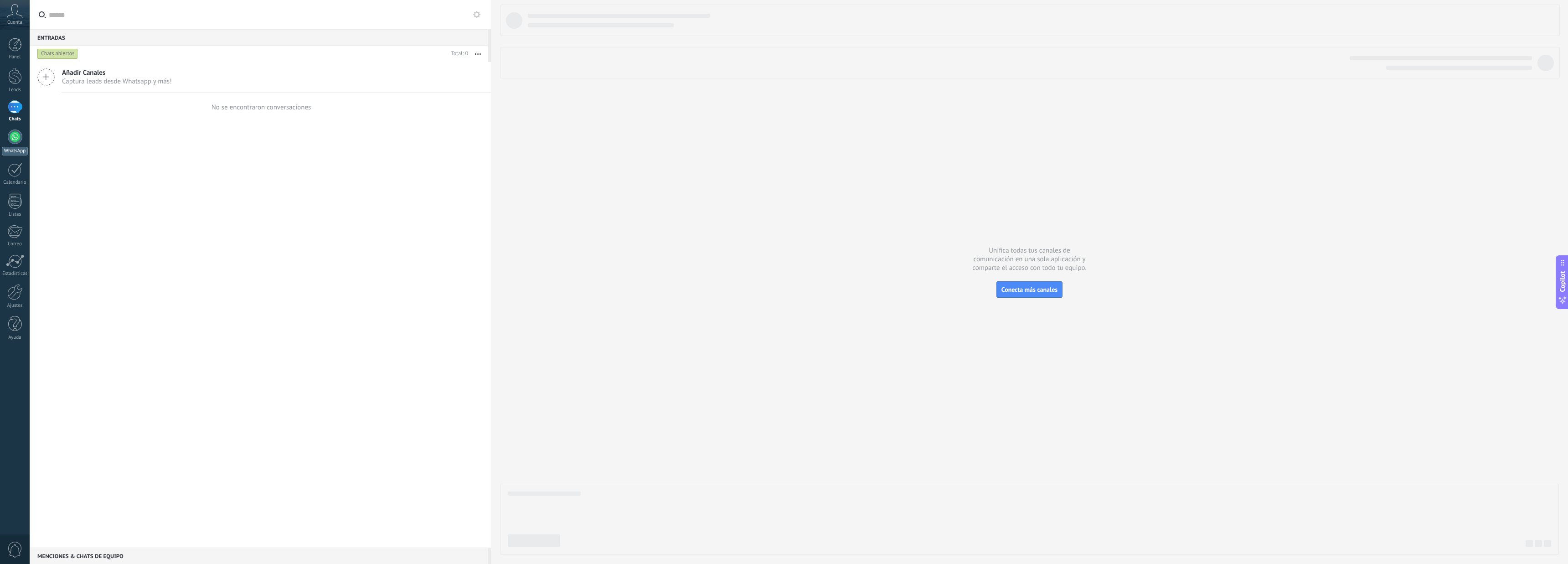
click at [16, 140] on div at bounding box center [15, 137] width 14 height 14
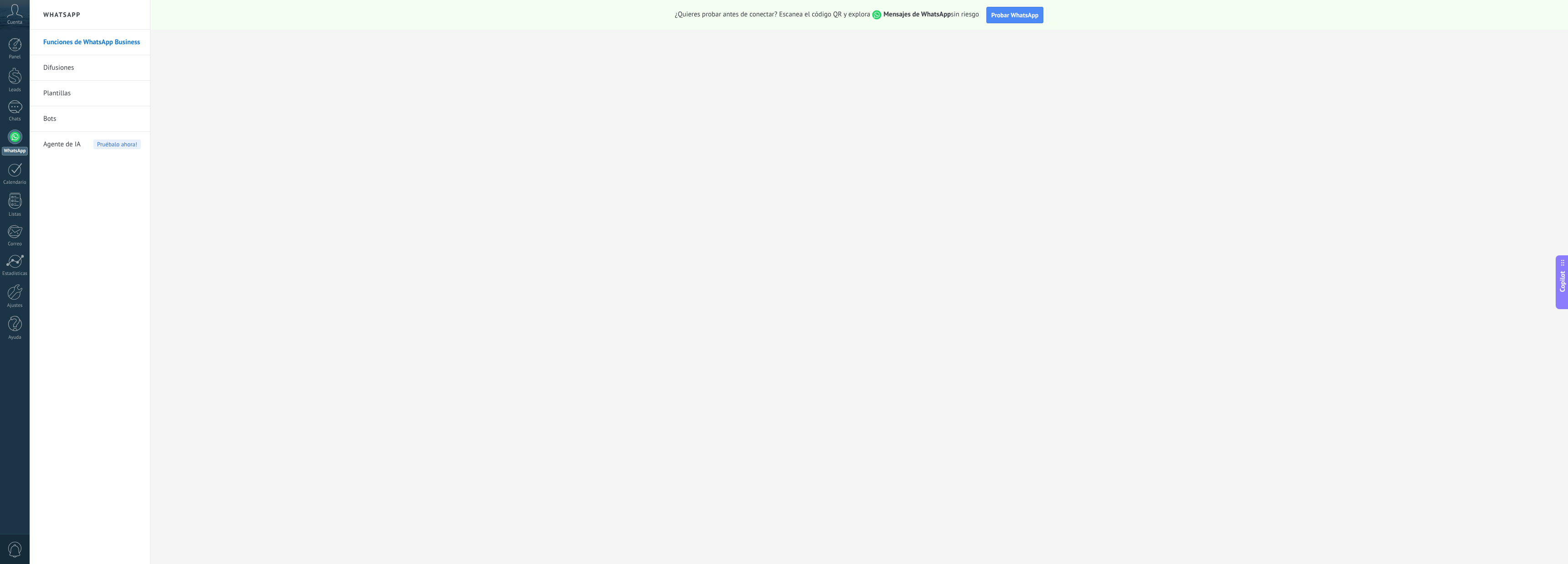
click at [10, 137] on div at bounding box center [15, 137] width 14 height 14
click at [76, 70] on link "Difusiones" at bounding box center [92, 68] width 98 height 25
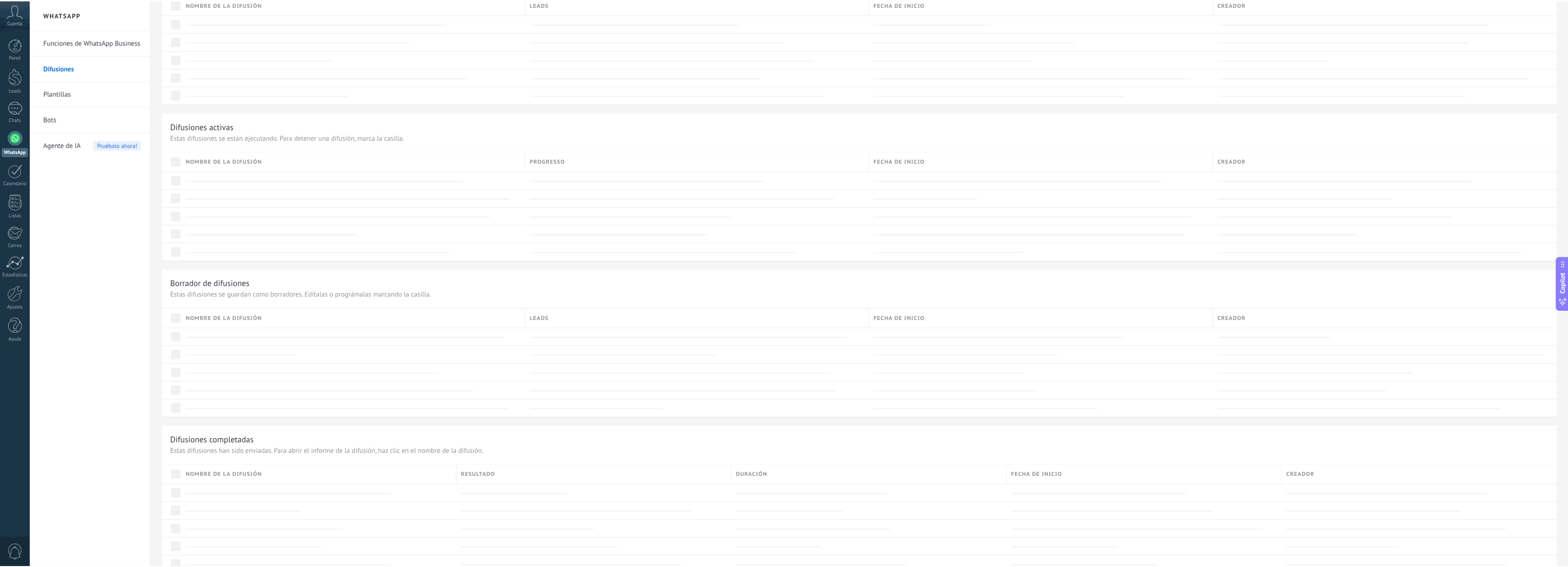
scroll to position [235, 0]
click at [14, 41] on div at bounding box center [15, 45] width 14 height 14
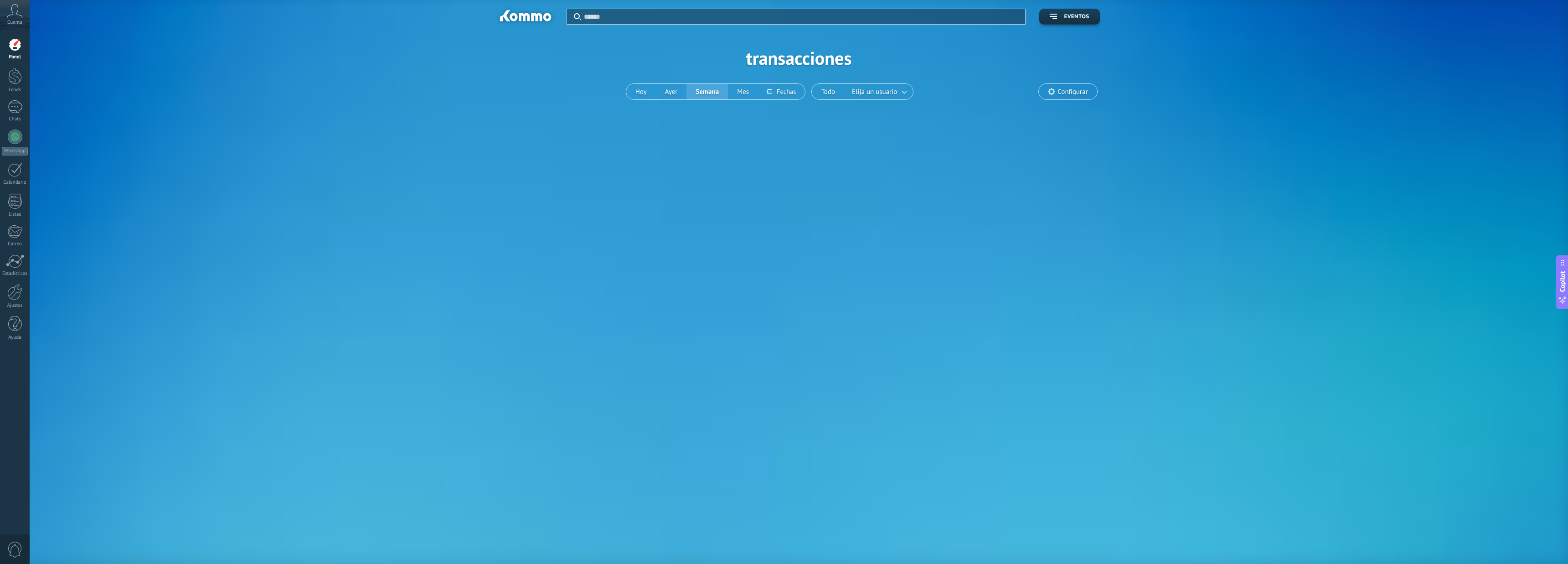
click at [18, 12] on use at bounding box center [15, 10] width 16 height 13
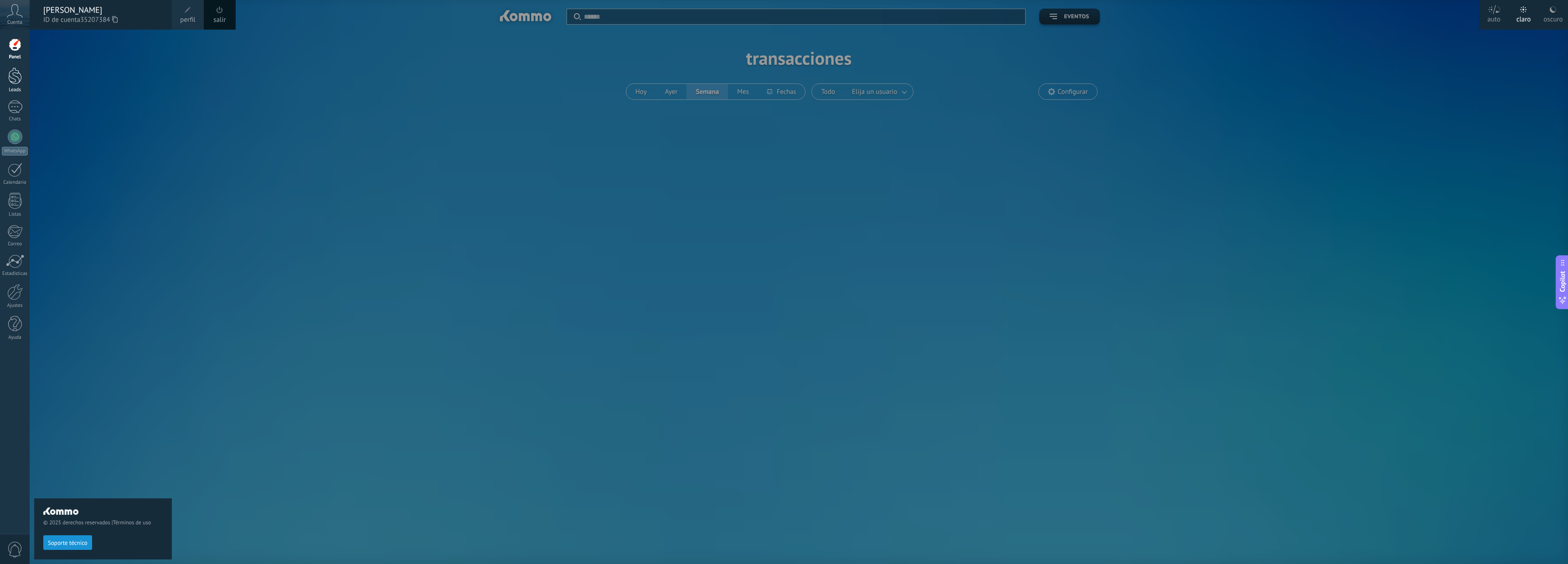
click at [18, 87] on link "Leads" at bounding box center [14, 80] width 29 height 25
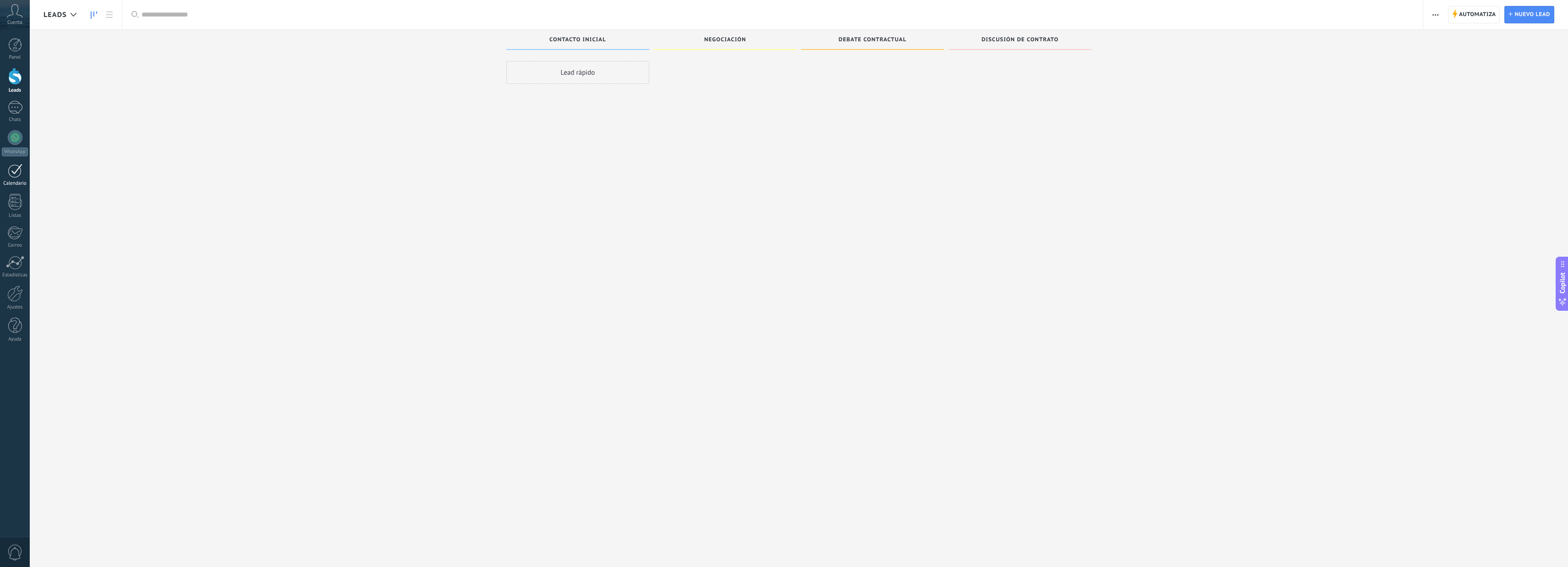
click at [16, 182] on div "Calendario" at bounding box center [15, 183] width 27 height 6
click at [16, 207] on div at bounding box center [15, 202] width 14 height 16
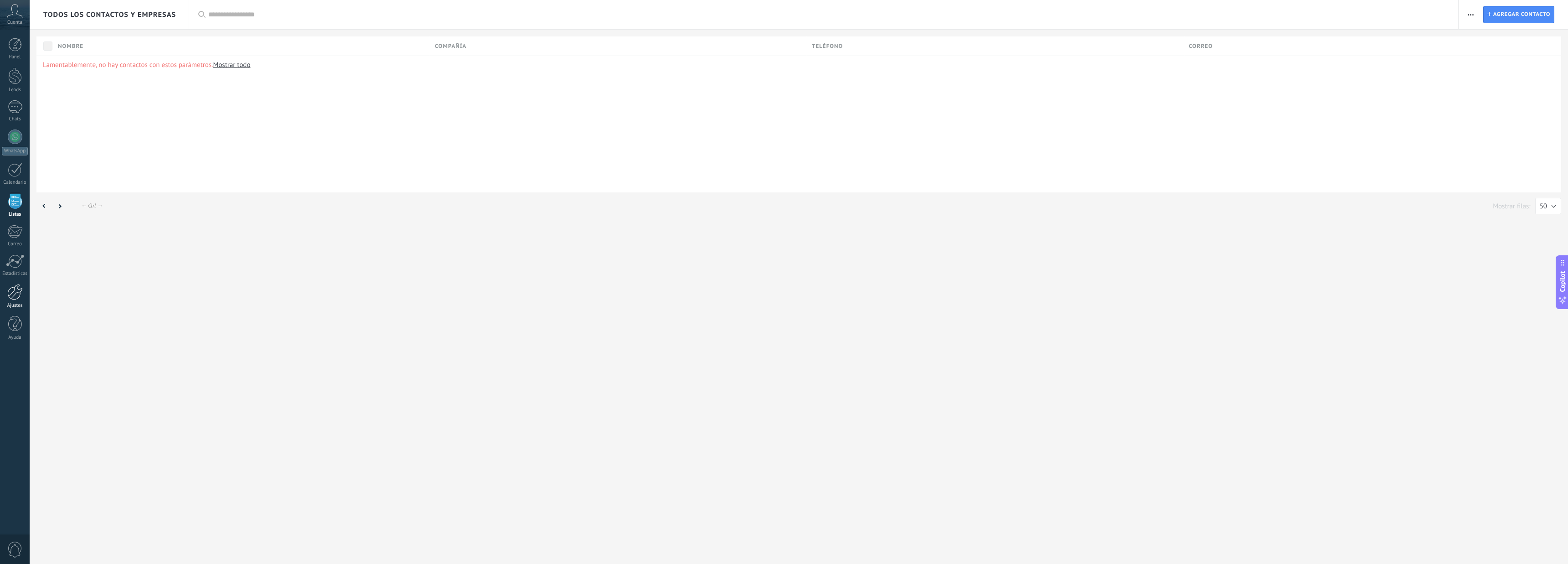
click at [18, 304] on div "Ajustes" at bounding box center [15, 305] width 27 height 6
